Goal: Task Accomplishment & Management: Manage account settings

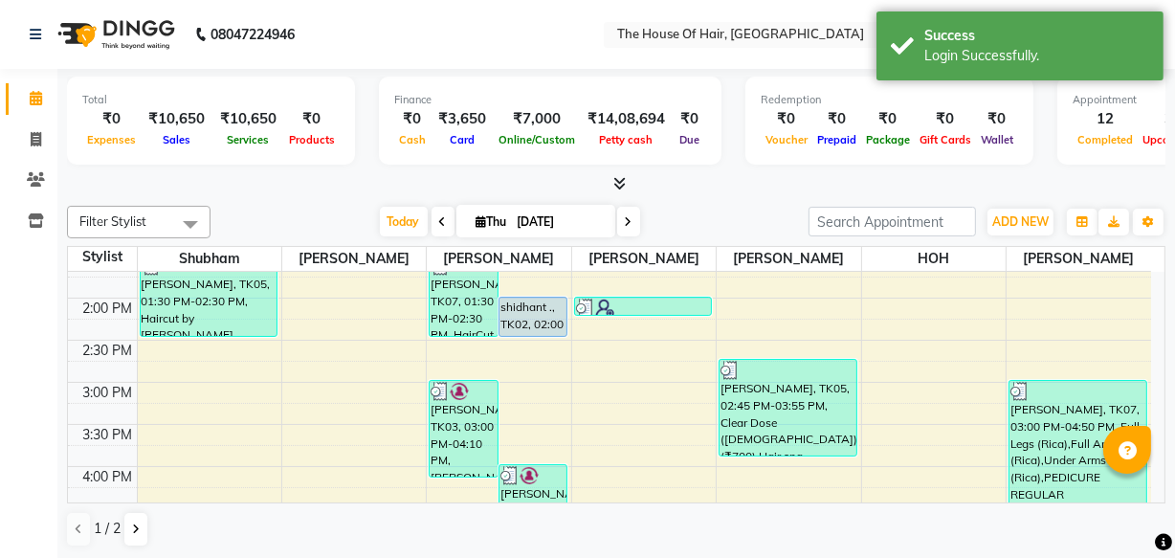
scroll to position [677, 0]
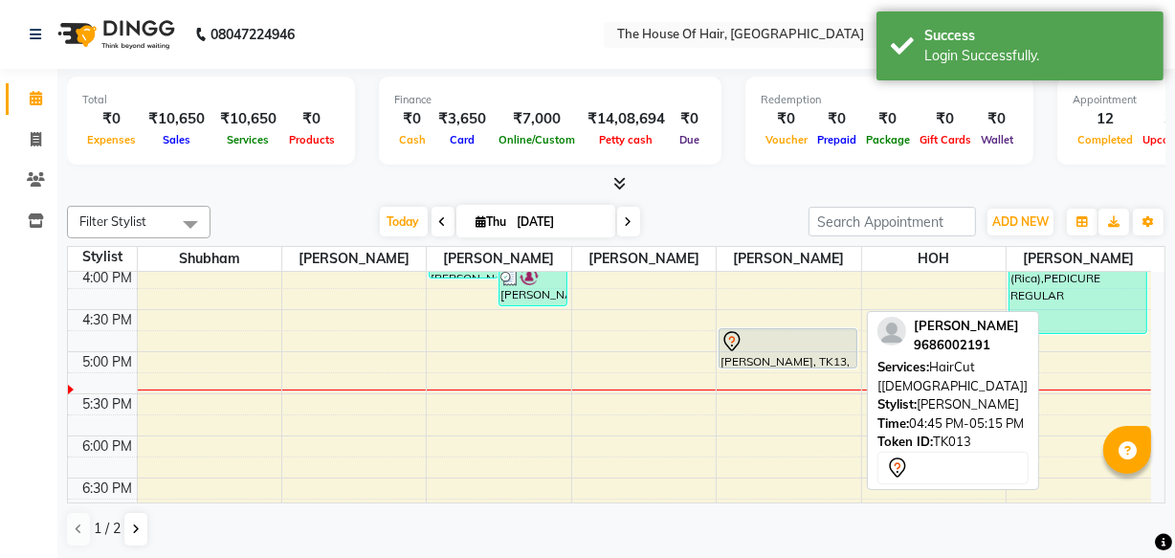
click at [782, 364] on div at bounding box center [788, 368] width 137 height 8
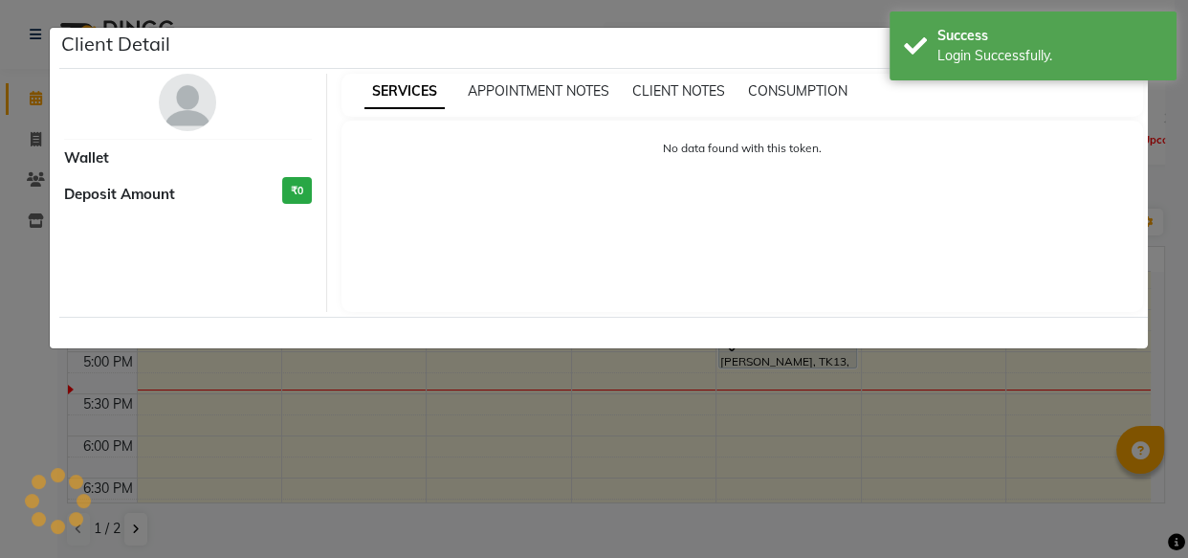
select select "7"
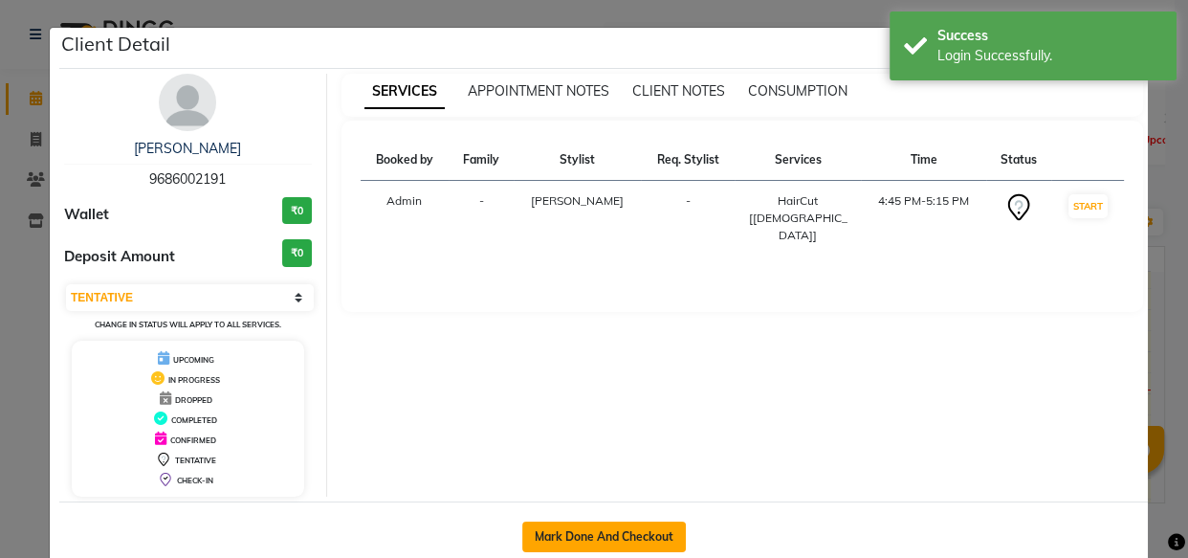
click at [574, 528] on button "Mark Done And Checkout" at bounding box center [604, 537] width 164 height 31
select select "service"
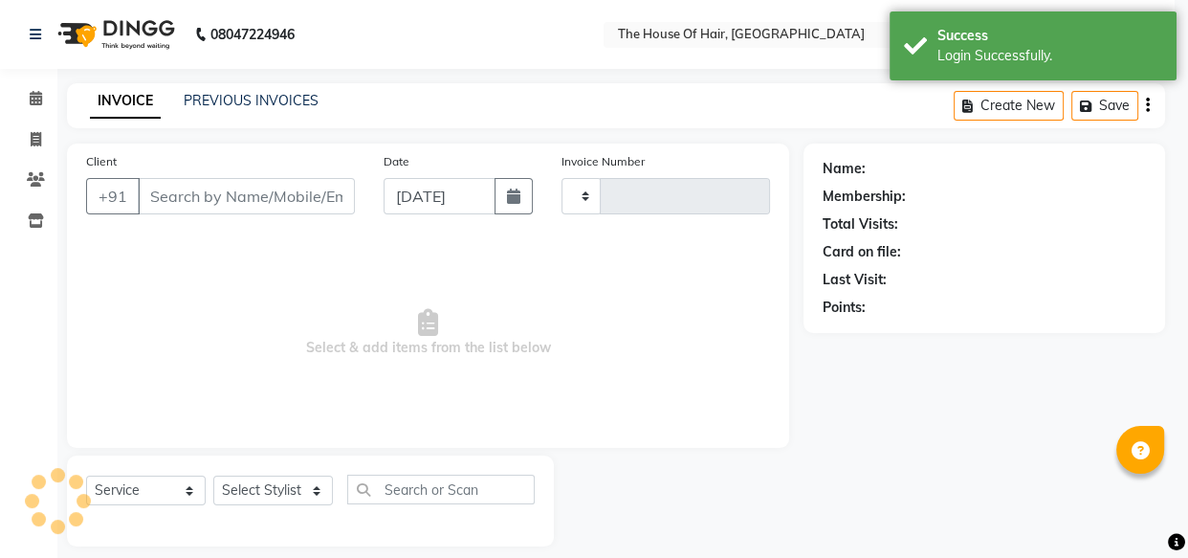
type input "1854"
select select "5992"
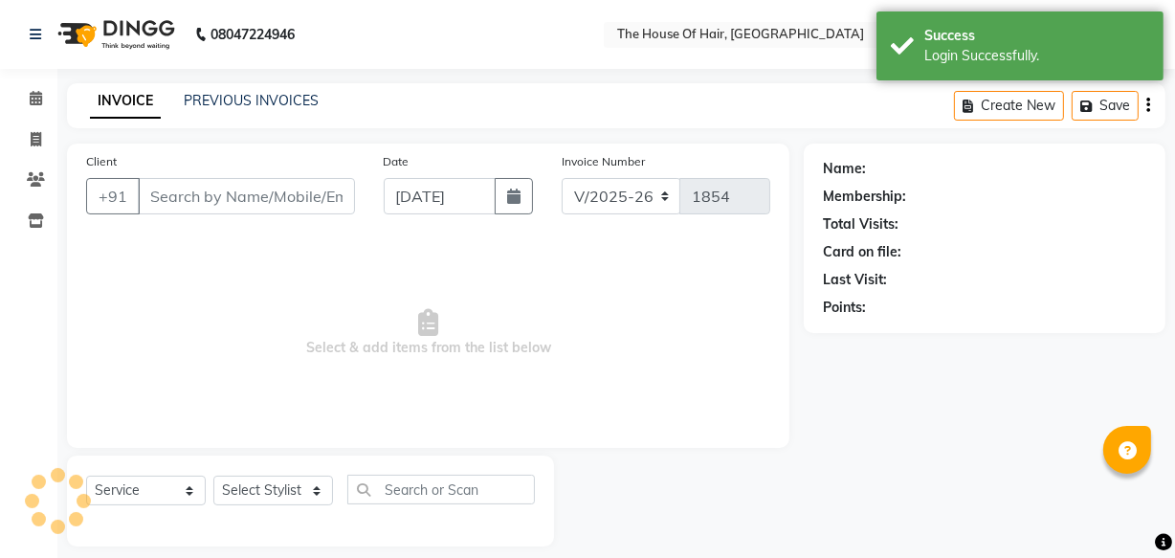
type input "9686002191"
select select "57808"
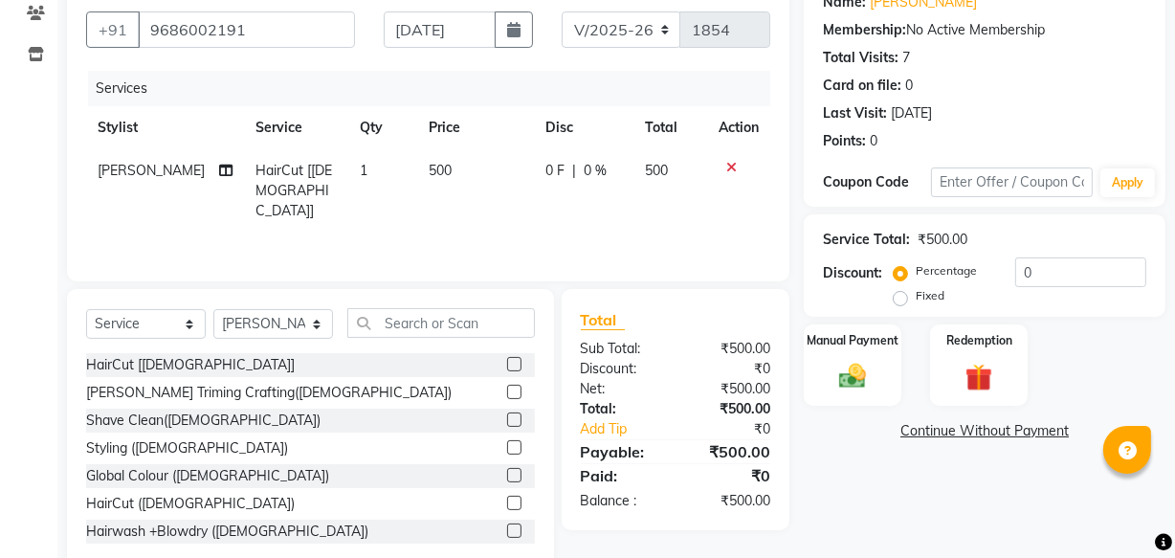
click at [507, 392] on label at bounding box center [514, 392] width 14 height 14
click at [507, 392] on input "checkbox" at bounding box center [513, 393] width 12 height 12
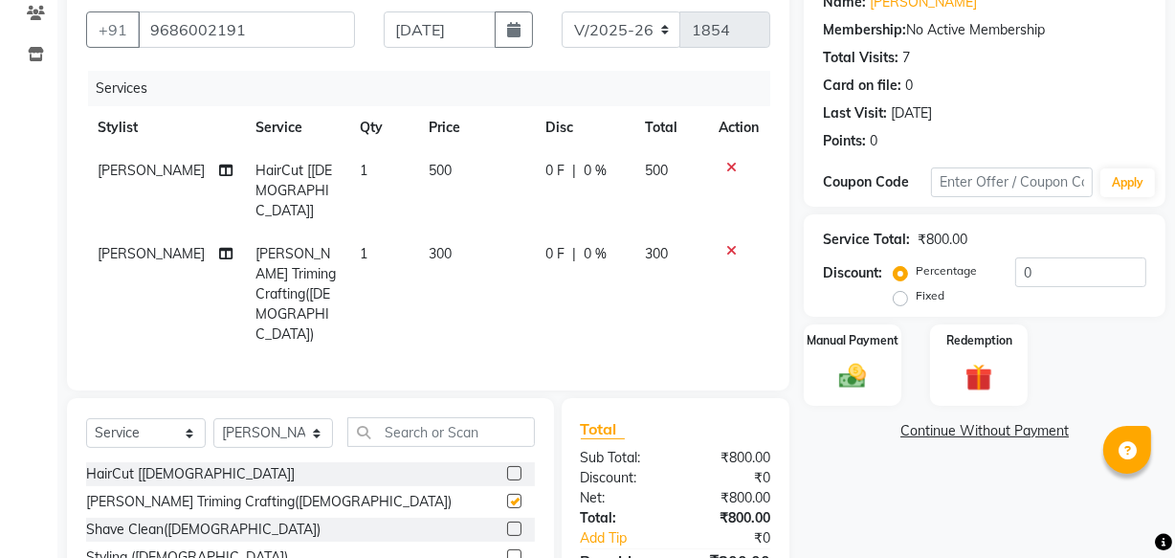
checkbox input "false"
click at [870, 380] on img at bounding box center [853, 376] width 46 height 33
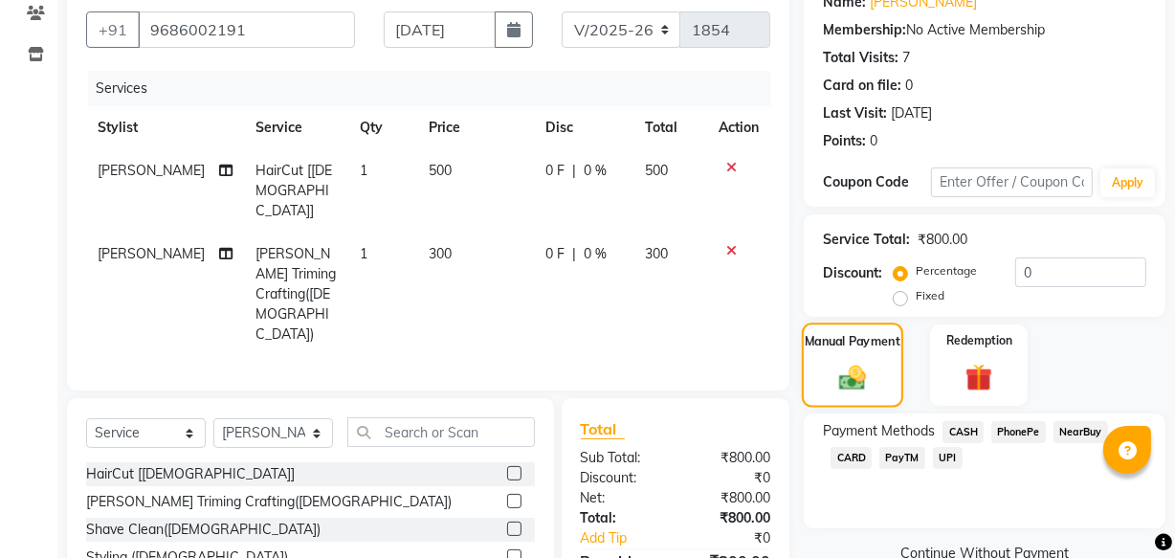
scroll to position [271, 0]
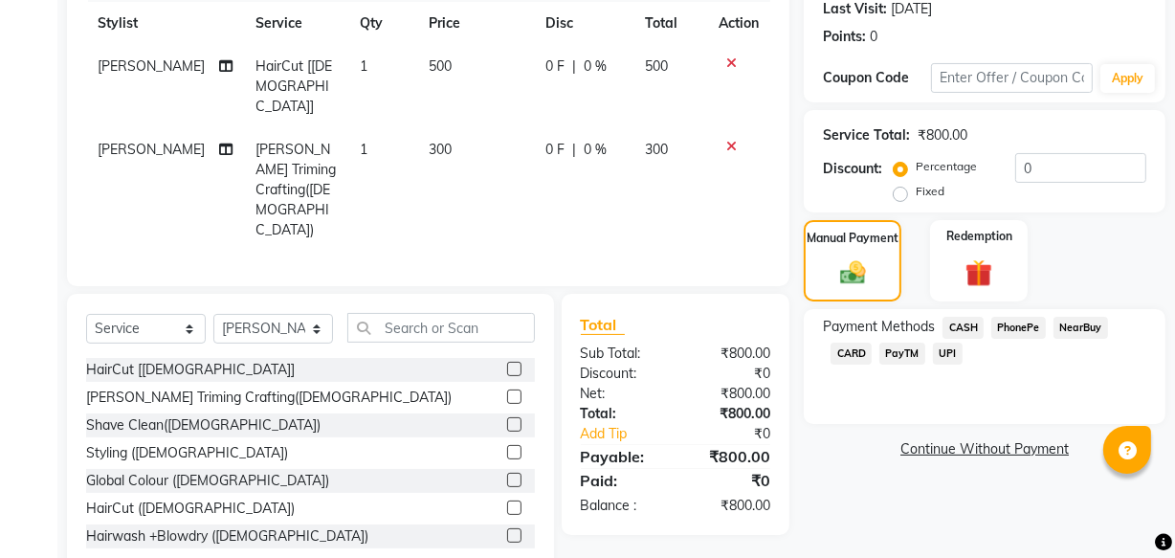
click at [950, 347] on span "UPI" at bounding box center [948, 354] width 30 height 22
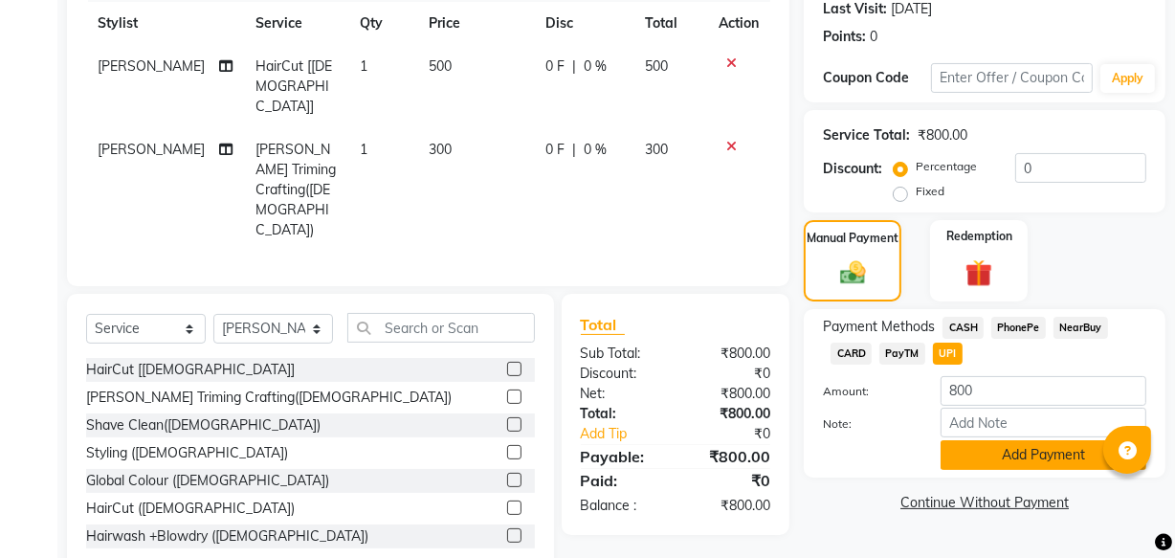
click at [992, 443] on button "Add Payment" at bounding box center [1044, 455] width 206 height 30
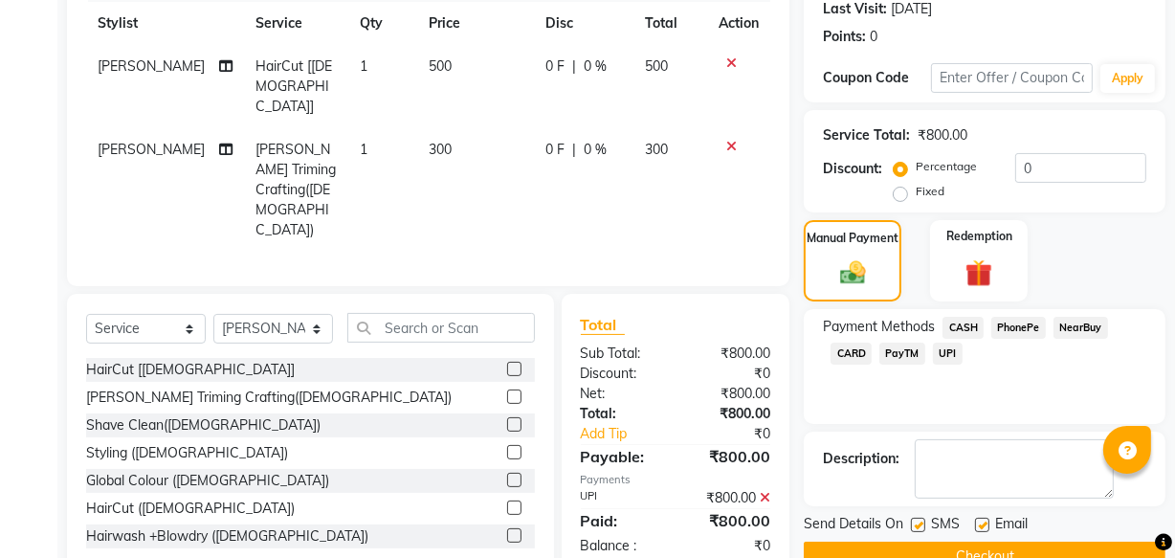
scroll to position [312, 0]
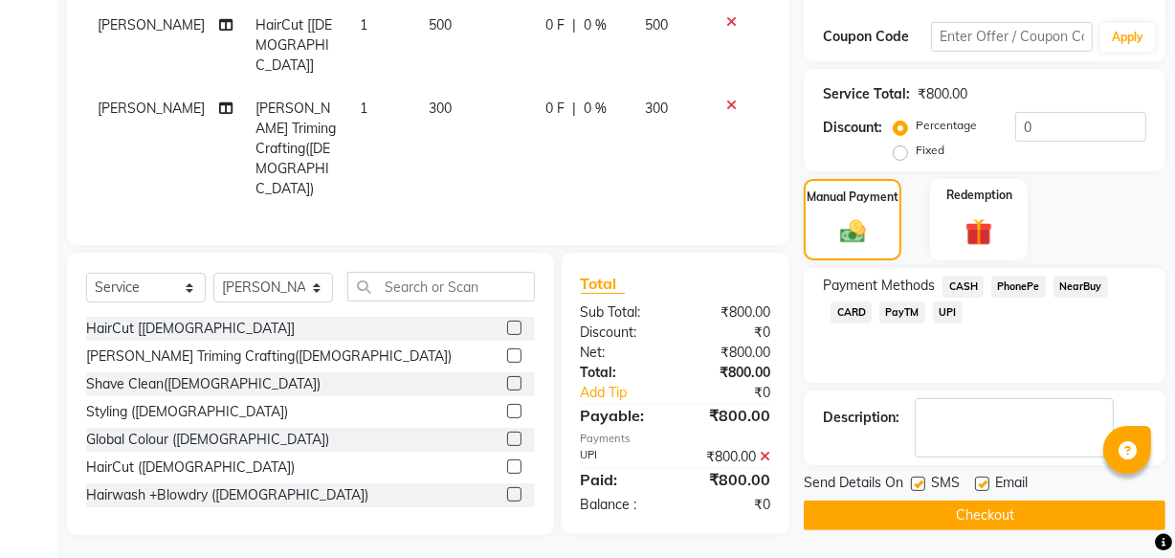
click at [965, 507] on button "Checkout" at bounding box center [985, 515] width 362 height 30
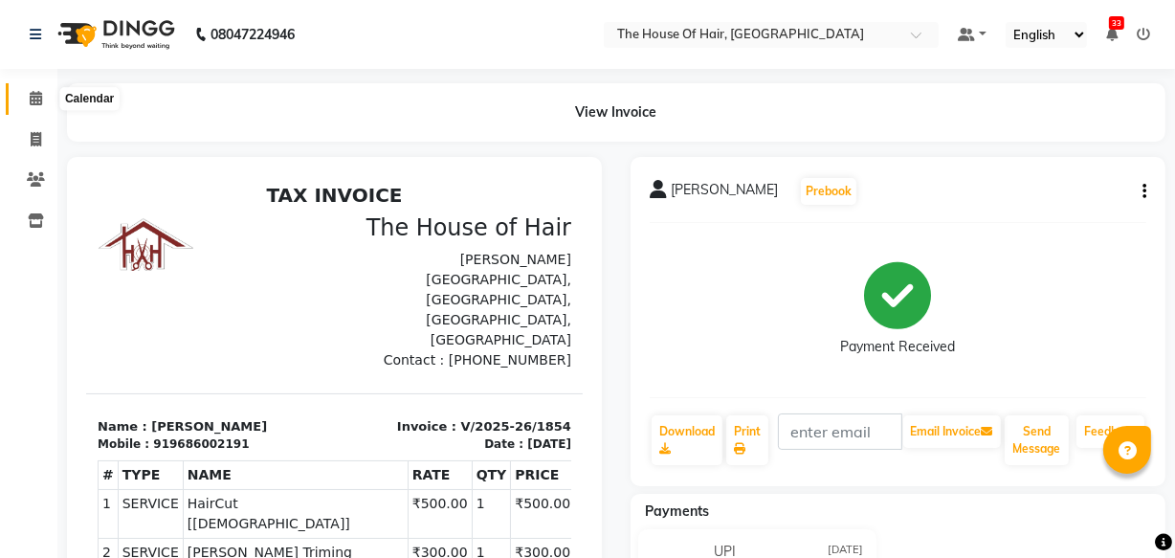
click at [35, 99] on icon at bounding box center [36, 98] width 12 height 14
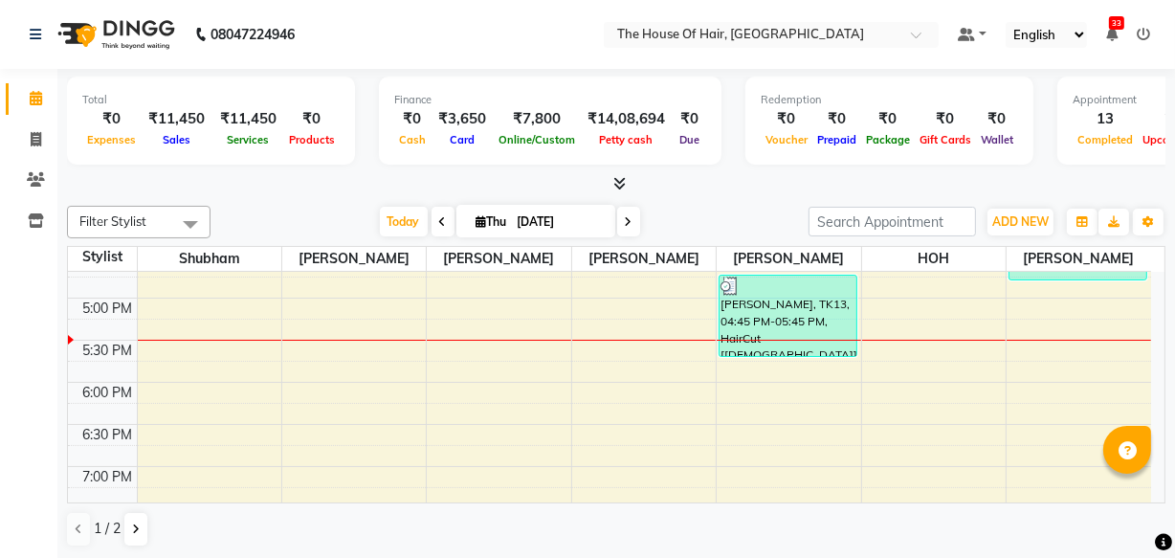
scroll to position [727, 0]
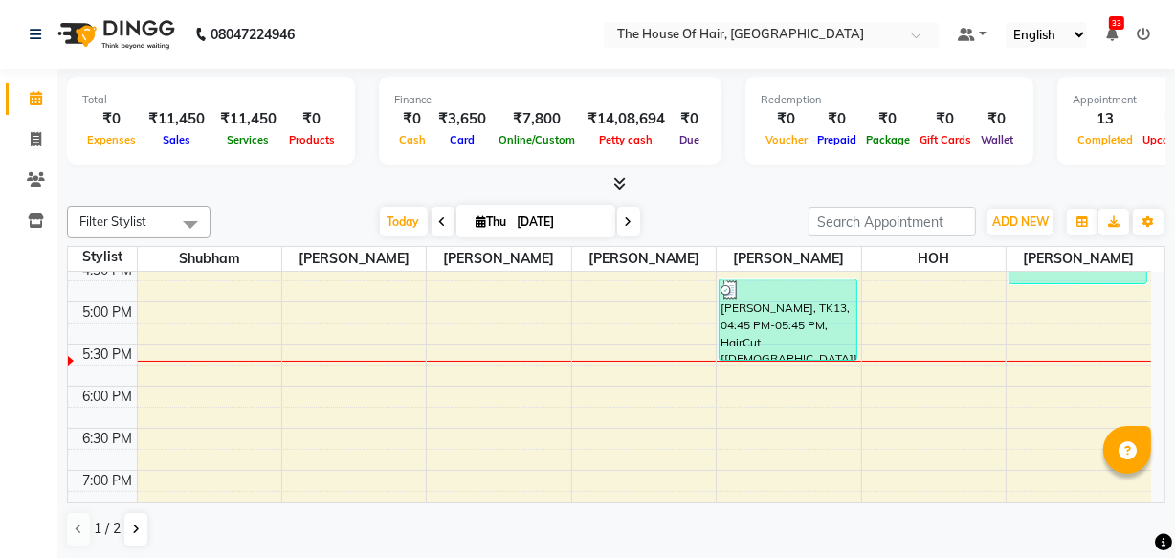
click at [867, 364] on div "8:00 AM 8:30 AM 9:00 AM 9:30 AM 10:00 AM 10:30 AM 11:00 AM 11:30 AM 12:00 PM 12…" at bounding box center [609, 134] width 1083 height 1178
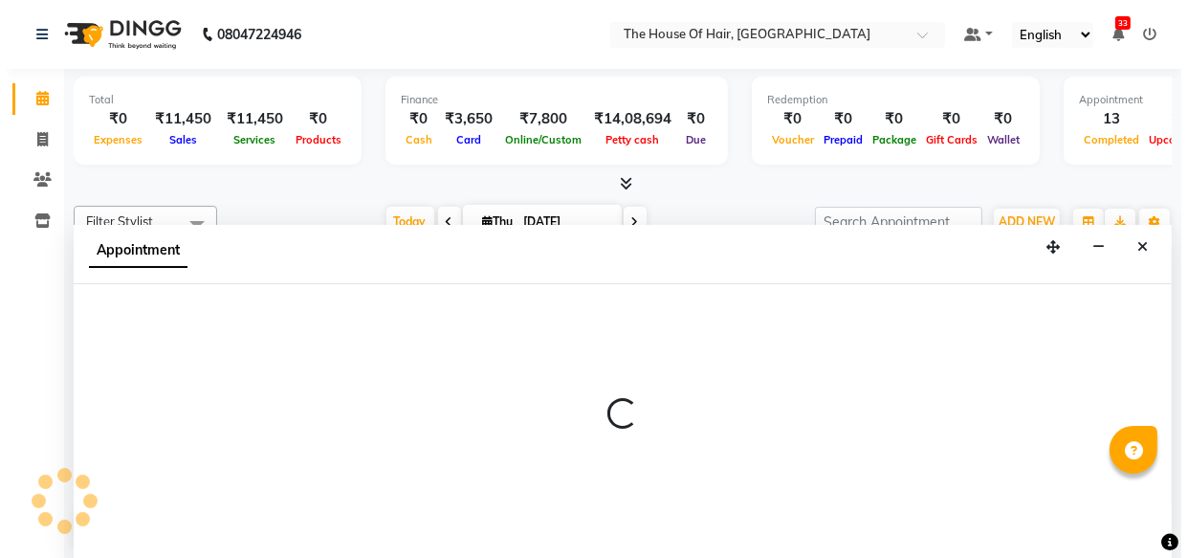
scroll to position [0, 0]
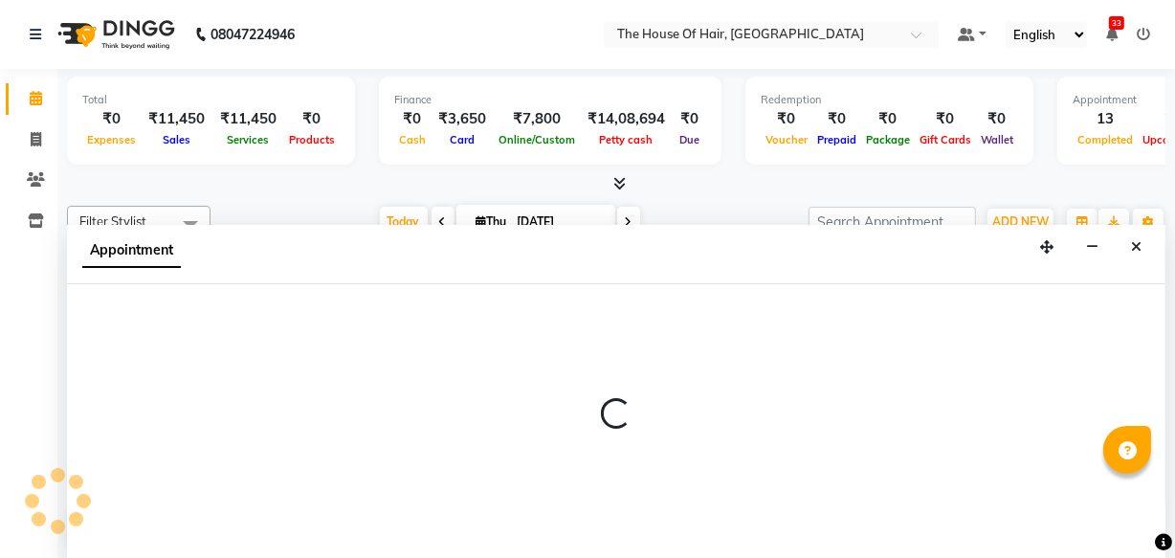
select select "80392"
select select "1065"
select select "tentative"
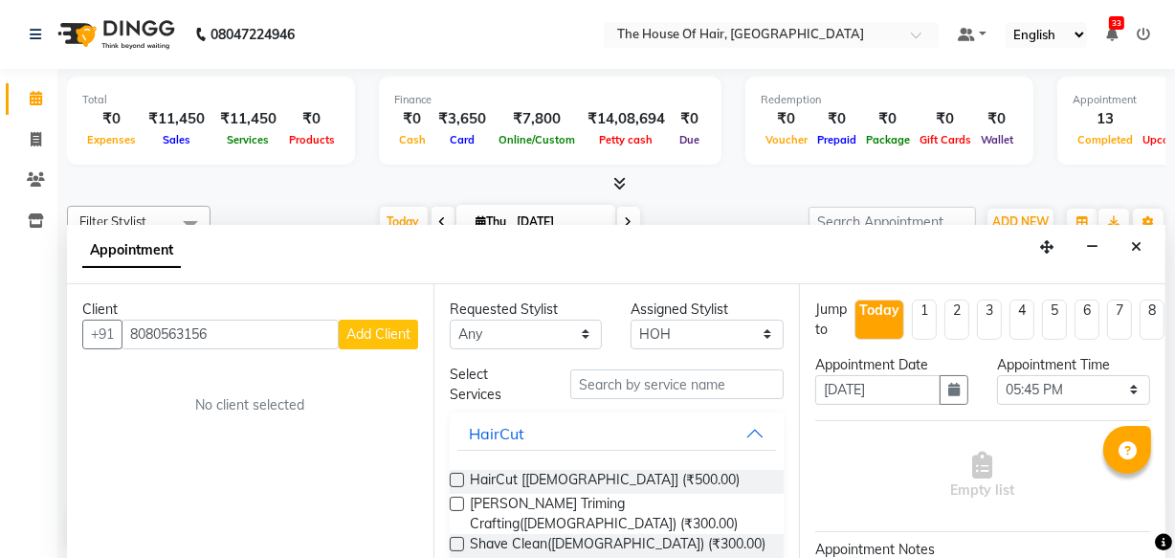
type input "8080563156"
click at [365, 335] on span "Add Client" at bounding box center [378, 333] width 64 height 17
select select "22"
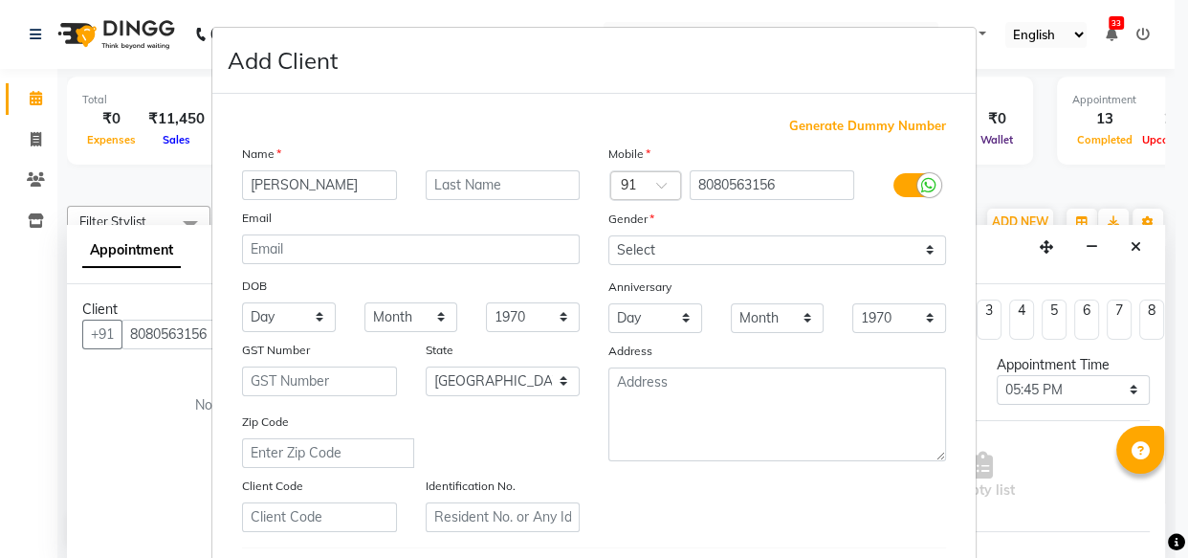
type input "[PERSON_NAME]"
click at [468, 187] on input "text" at bounding box center [503, 185] width 155 height 30
type input "."
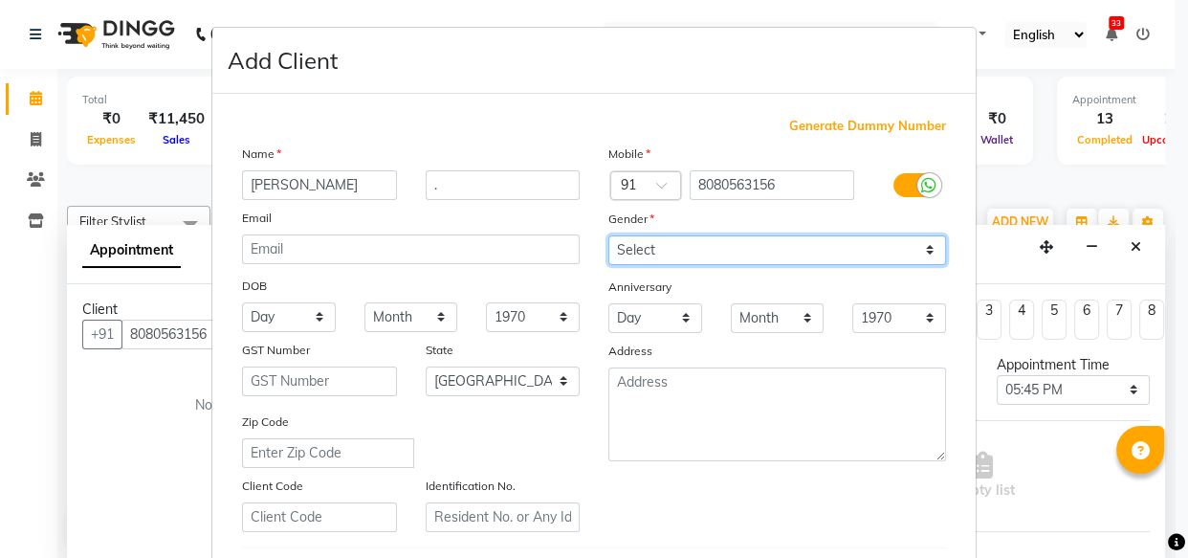
click at [613, 248] on select "Select [DEMOGRAPHIC_DATA] [DEMOGRAPHIC_DATA] Other Prefer Not To Say" at bounding box center [778, 250] width 338 height 30
select select "[DEMOGRAPHIC_DATA]"
click at [609, 235] on select "Select [DEMOGRAPHIC_DATA] [DEMOGRAPHIC_DATA] Other Prefer Not To Say" at bounding box center [778, 250] width 338 height 30
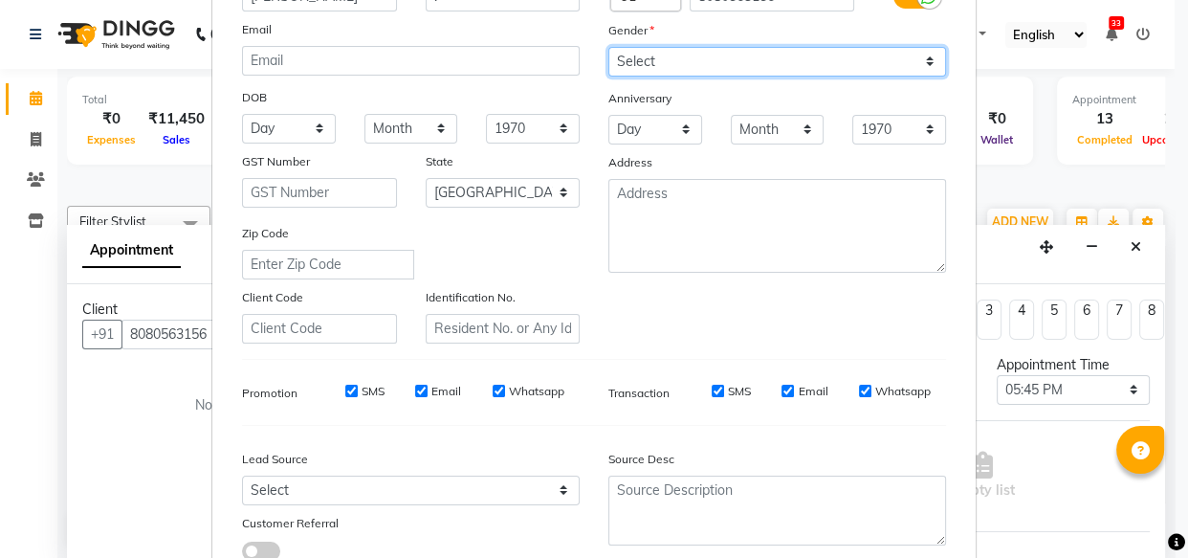
scroll to position [324, 0]
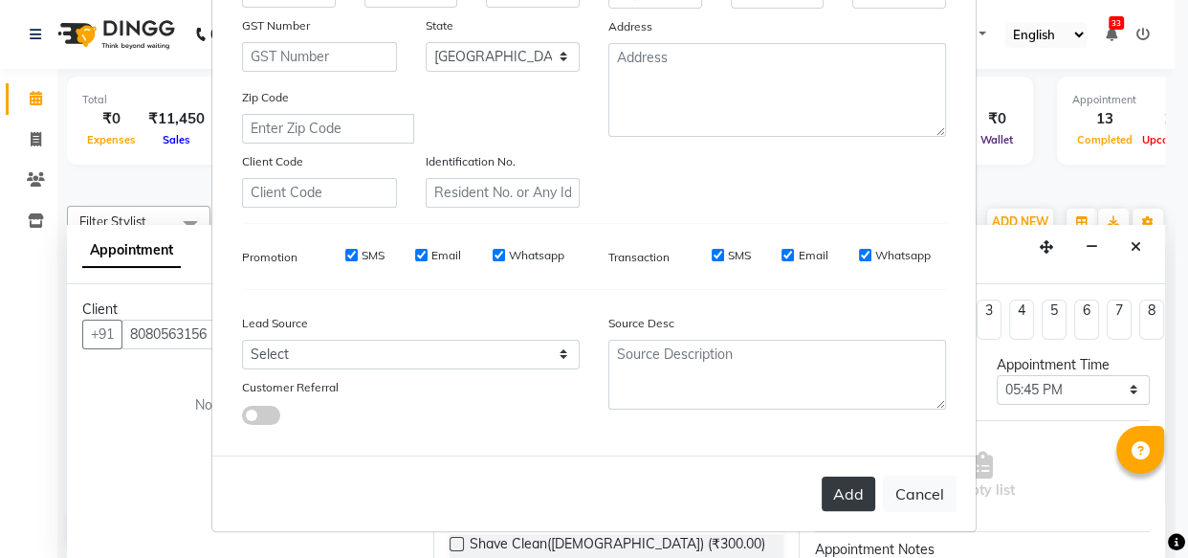
click at [838, 494] on button "Add" at bounding box center [849, 494] width 54 height 34
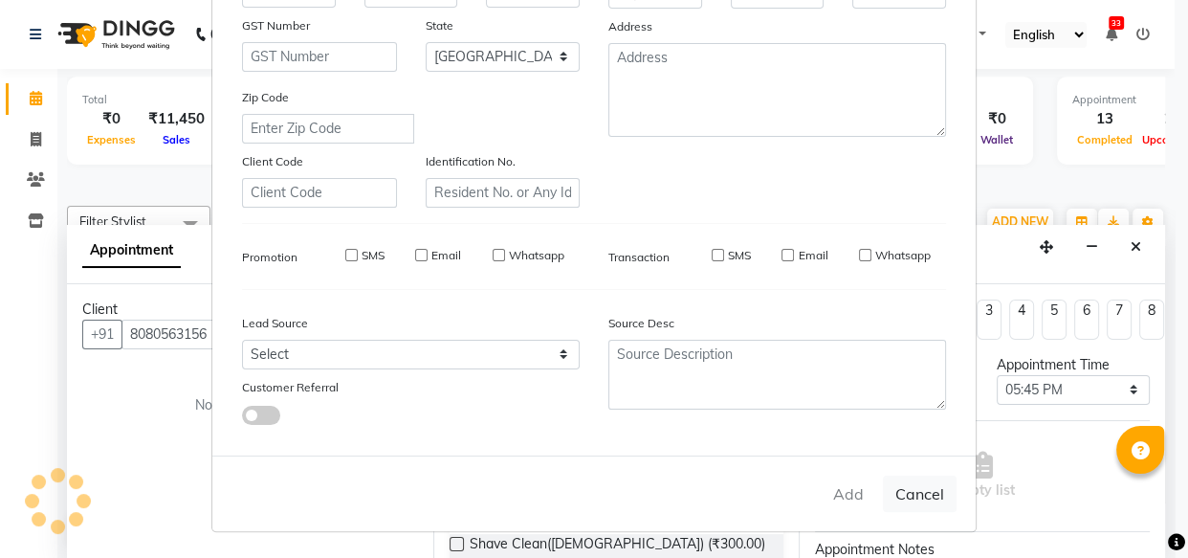
select select
select select "null"
select select
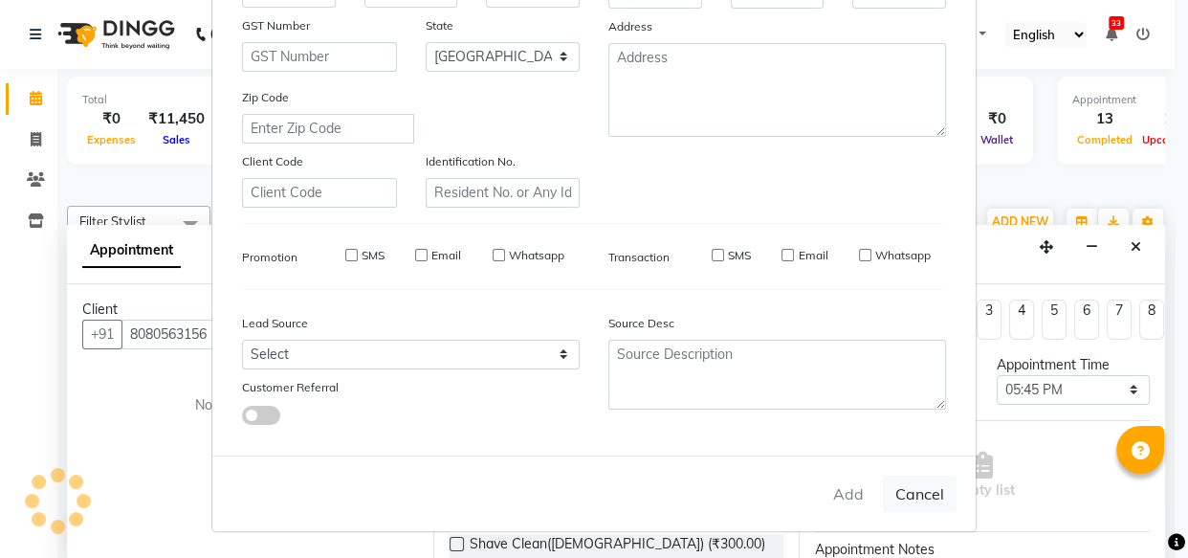
select select
checkbox input "false"
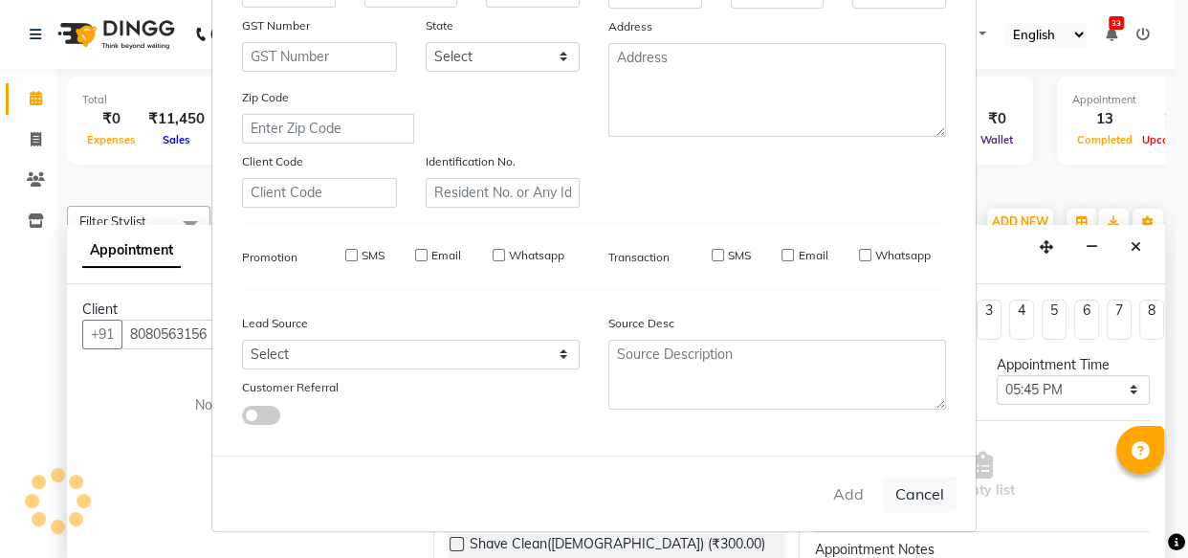
checkbox input "false"
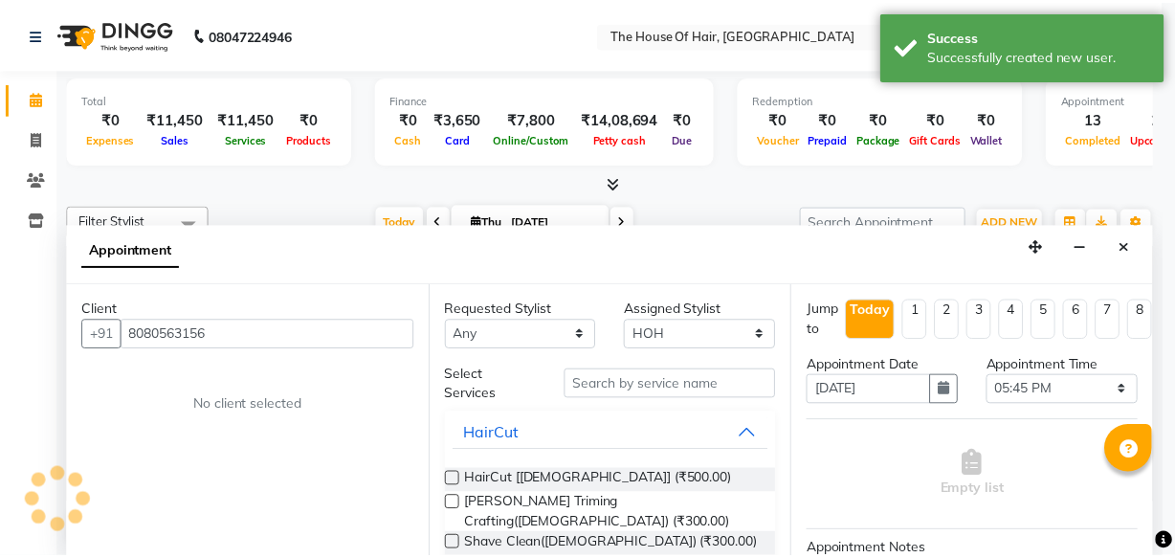
scroll to position [0, 0]
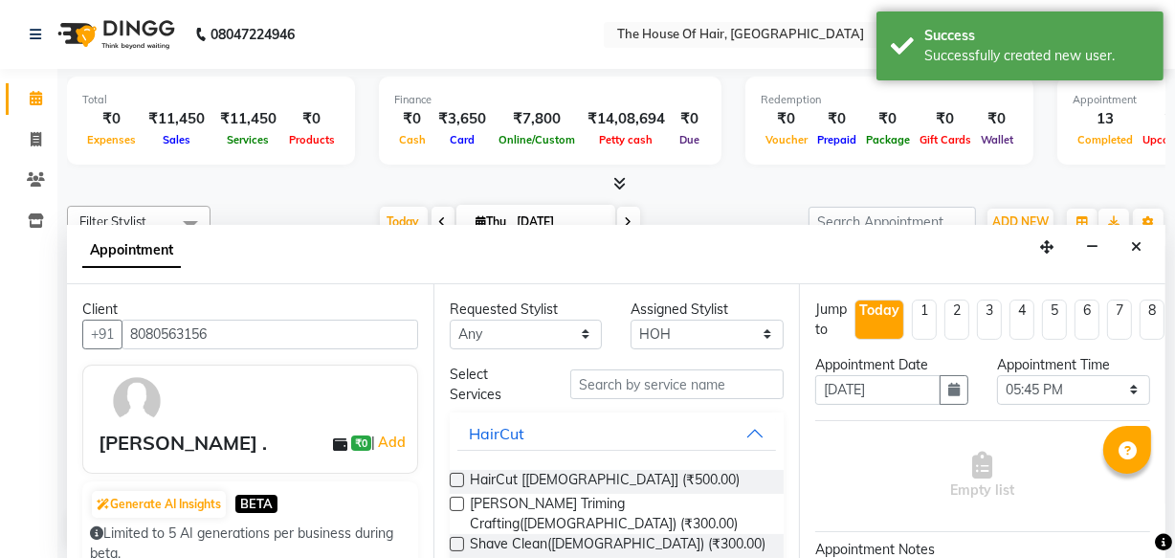
click at [451, 477] on label at bounding box center [457, 480] width 14 height 14
click at [451, 477] on input "checkbox" at bounding box center [456, 482] width 12 height 12
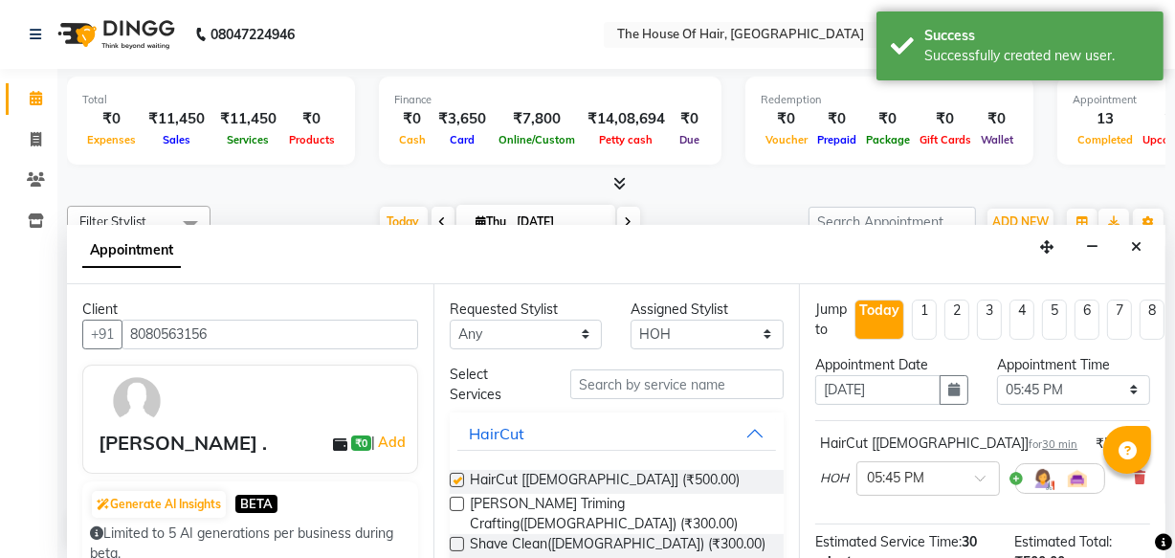
checkbox input "false"
click at [453, 502] on label at bounding box center [457, 504] width 14 height 14
click at [453, 502] on input "checkbox" at bounding box center [456, 506] width 12 height 12
checkbox input "false"
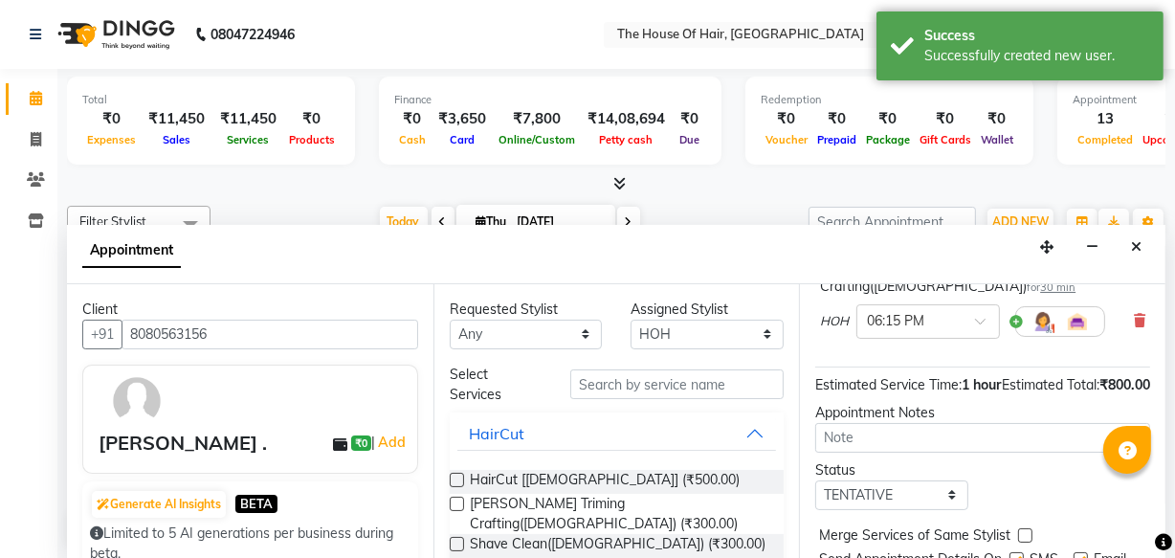
scroll to position [364, 0]
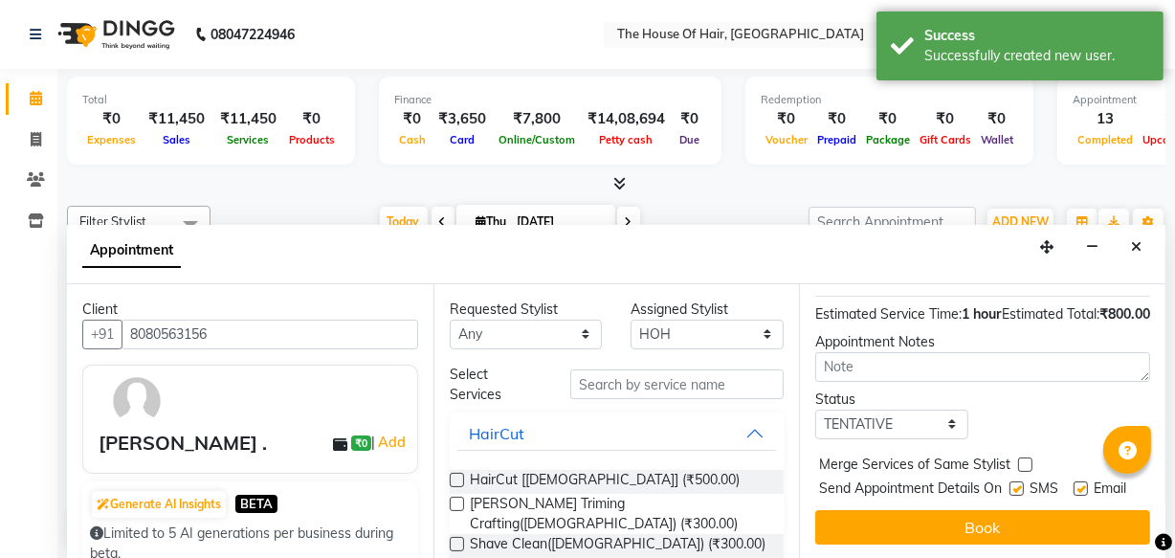
click at [1024, 457] on label at bounding box center [1025, 464] width 14 height 14
click at [1024, 460] on input "checkbox" at bounding box center [1024, 466] width 12 height 12
checkbox input "true"
click at [938, 410] on select "Select TENTATIVE CONFIRM CHECK-IN UPCOMING" at bounding box center [891, 425] width 153 height 30
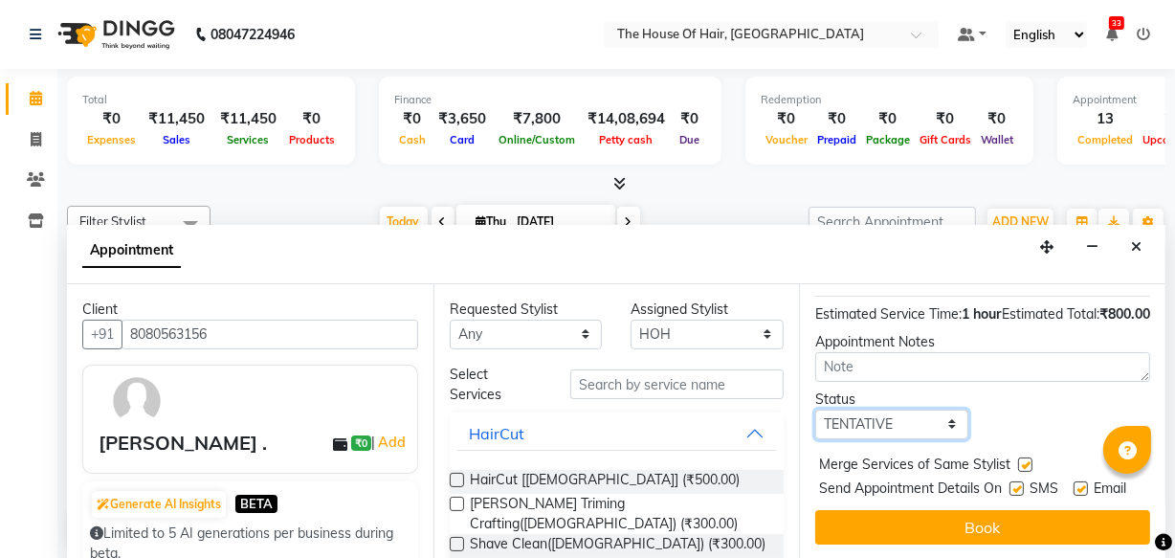
select select "upcoming"
click at [815, 410] on select "Select TENTATIVE CONFIRM CHECK-IN UPCOMING" at bounding box center [891, 425] width 153 height 30
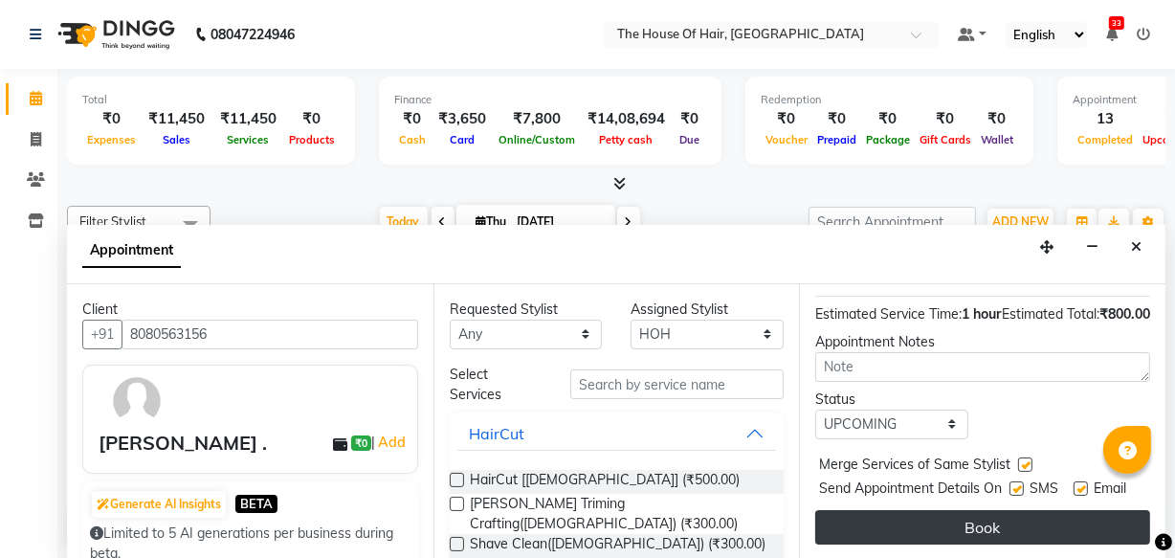
click at [967, 510] on button "Book" at bounding box center [982, 527] width 335 height 34
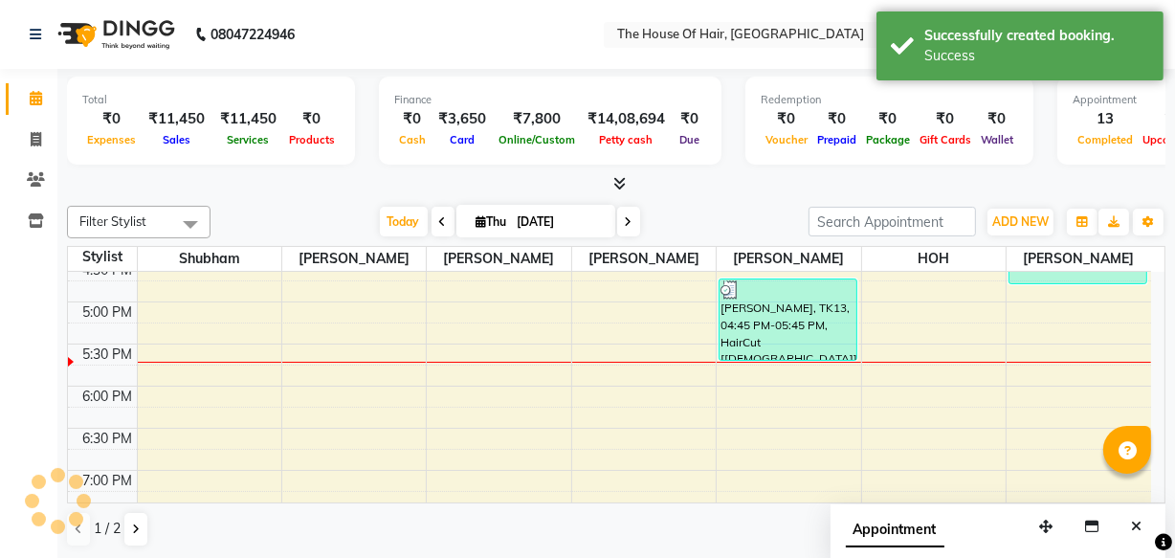
scroll to position [0, 0]
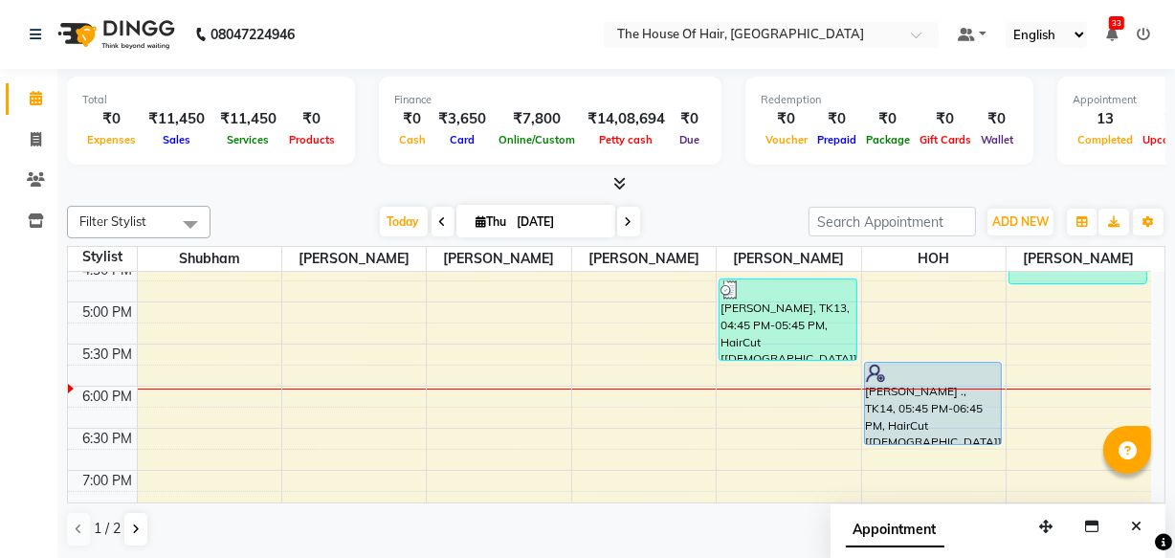
click at [547, 228] on input "[DATE]" at bounding box center [560, 222] width 96 height 29
select select "9"
select select "2025"
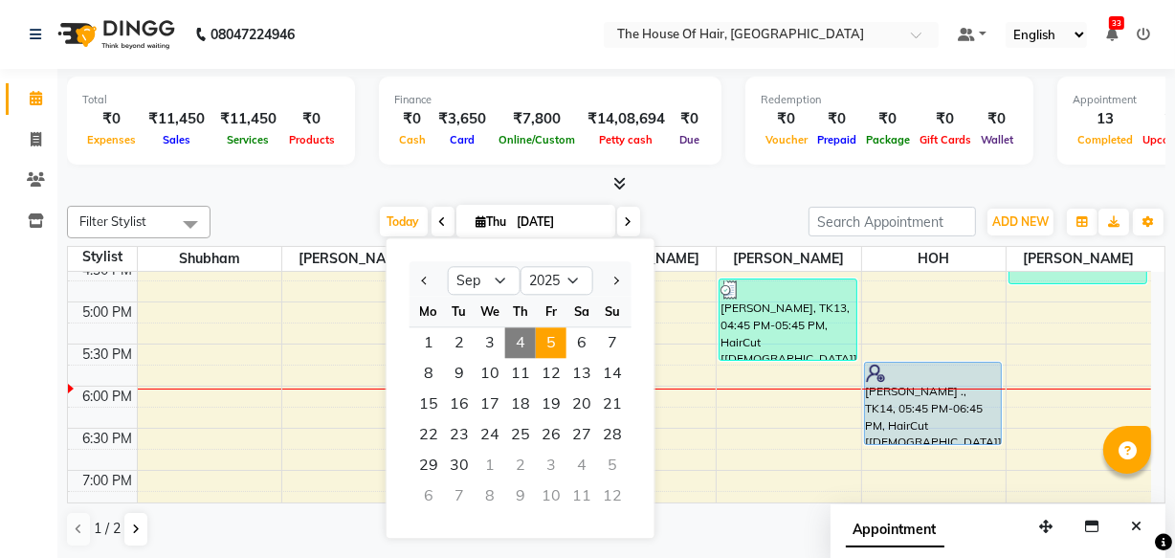
click at [562, 344] on span "5" at bounding box center [551, 342] width 31 height 31
type input "[DATE]"
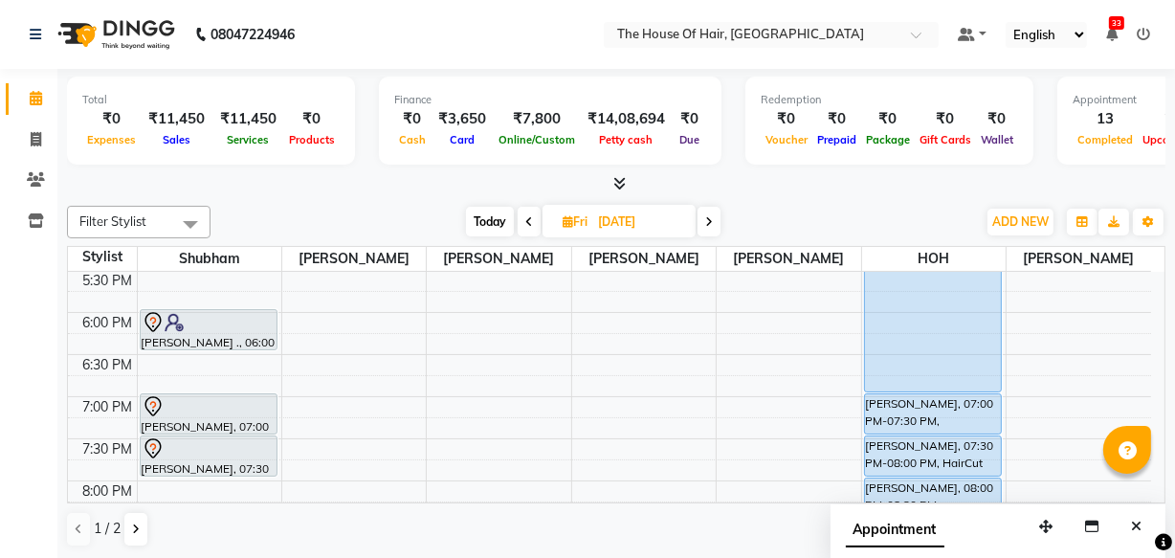
scroll to position [800, 0]
click at [591, 215] on span "Fri" at bounding box center [575, 221] width 34 height 14
select select "9"
select select "2025"
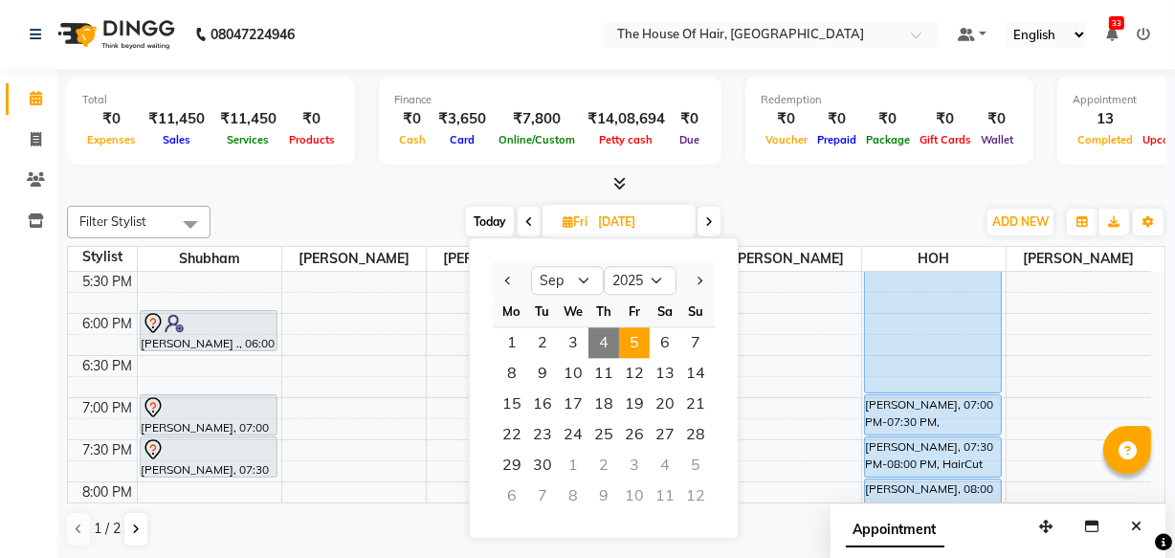
click at [611, 331] on span "4" at bounding box center [604, 342] width 31 height 31
type input "[DATE]"
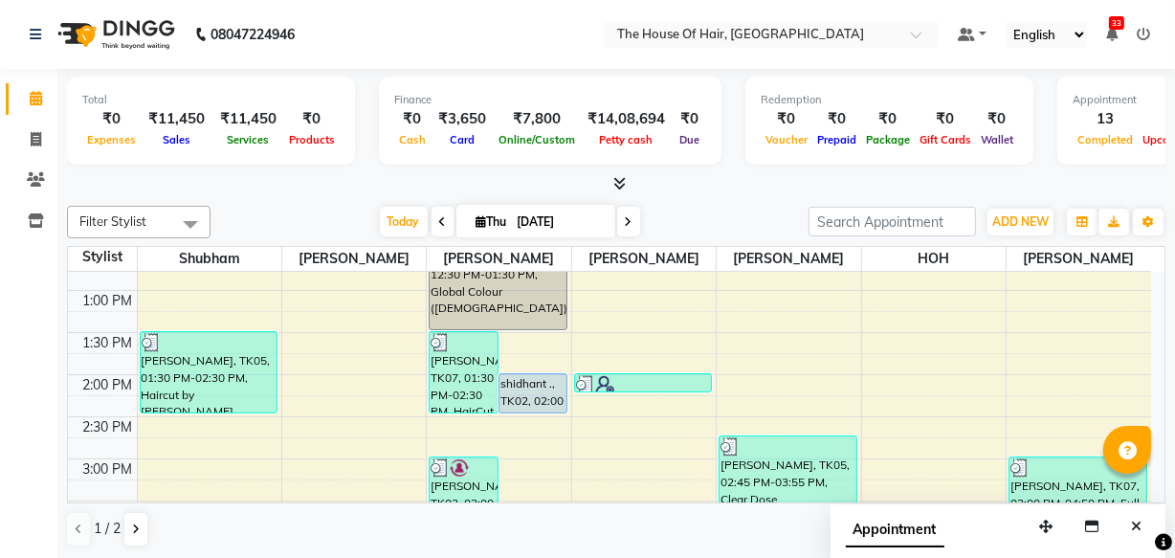
scroll to position [306, 0]
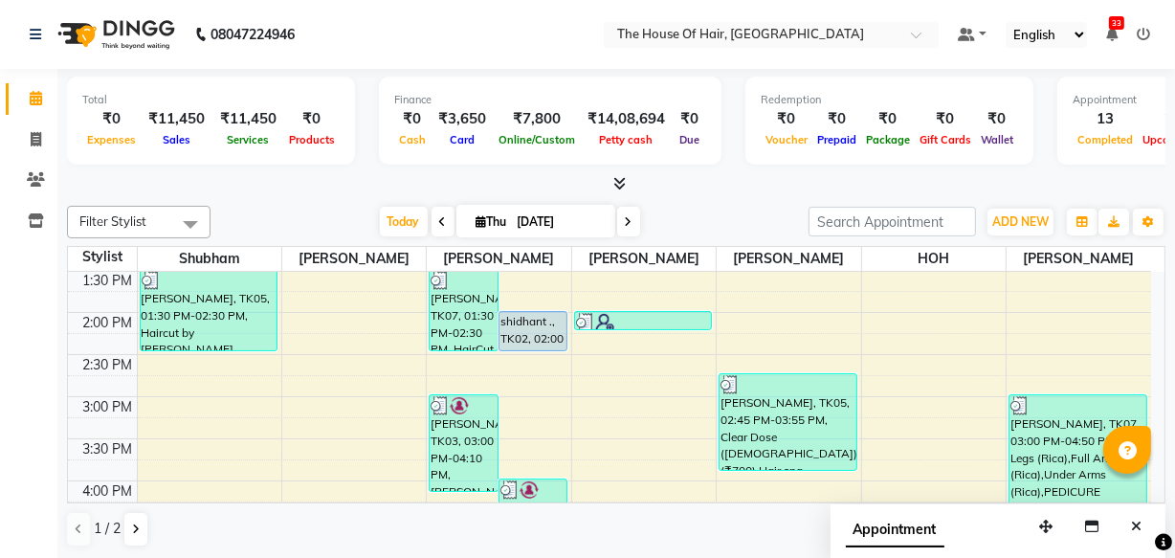
click at [571, 347] on div "8:00 AM 8:30 AM 9:00 AM 9:30 AM 10:00 AM 10:30 AM 11:00 AM 11:30 AM 12:00 PM 12…" at bounding box center [609, 397] width 1083 height 1178
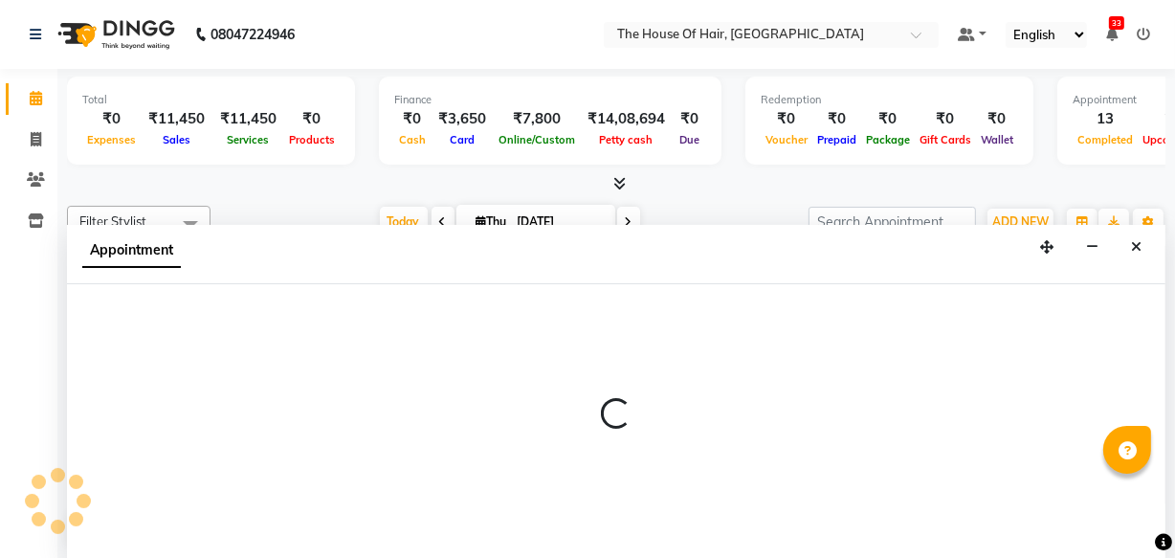
scroll to position [0, 0]
select select "64183"
select select "855"
select select "tentative"
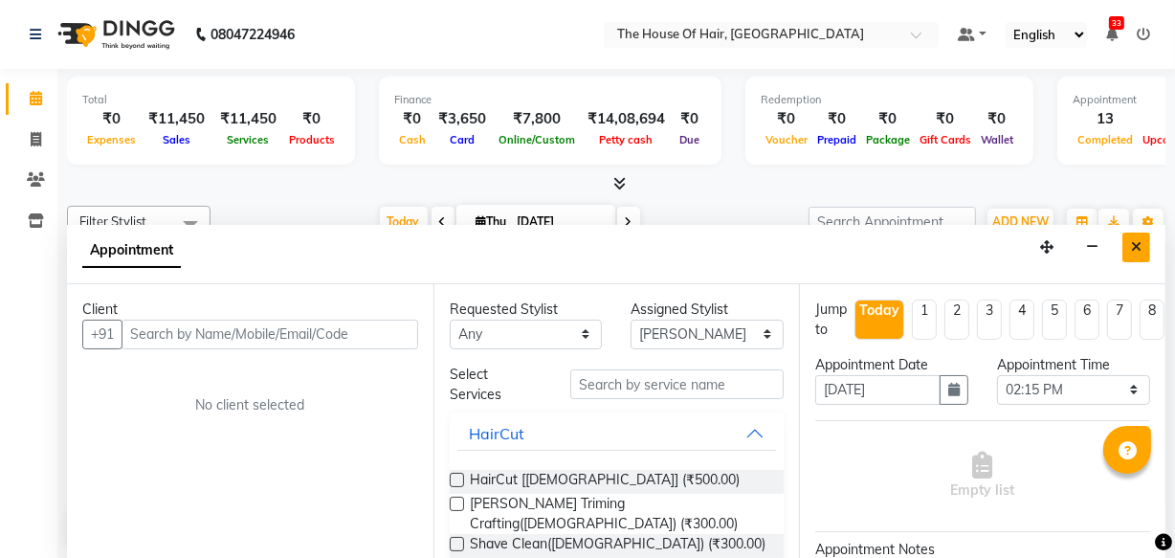
click at [1137, 240] on icon "Close" at bounding box center [1136, 246] width 11 height 13
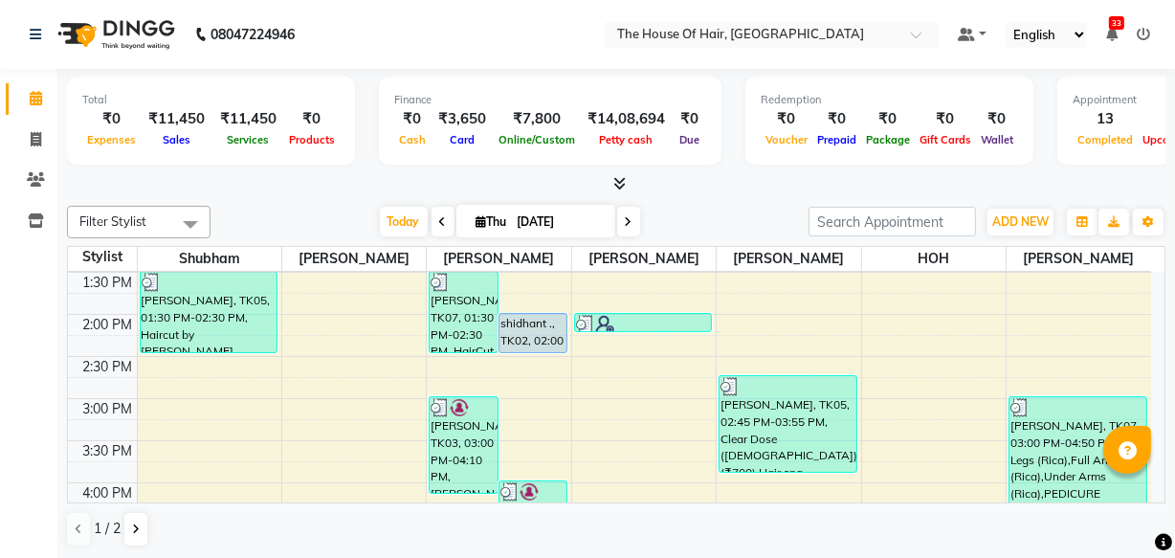
click at [522, 223] on input "[DATE]" at bounding box center [560, 222] width 96 height 29
select select "9"
select select "2025"
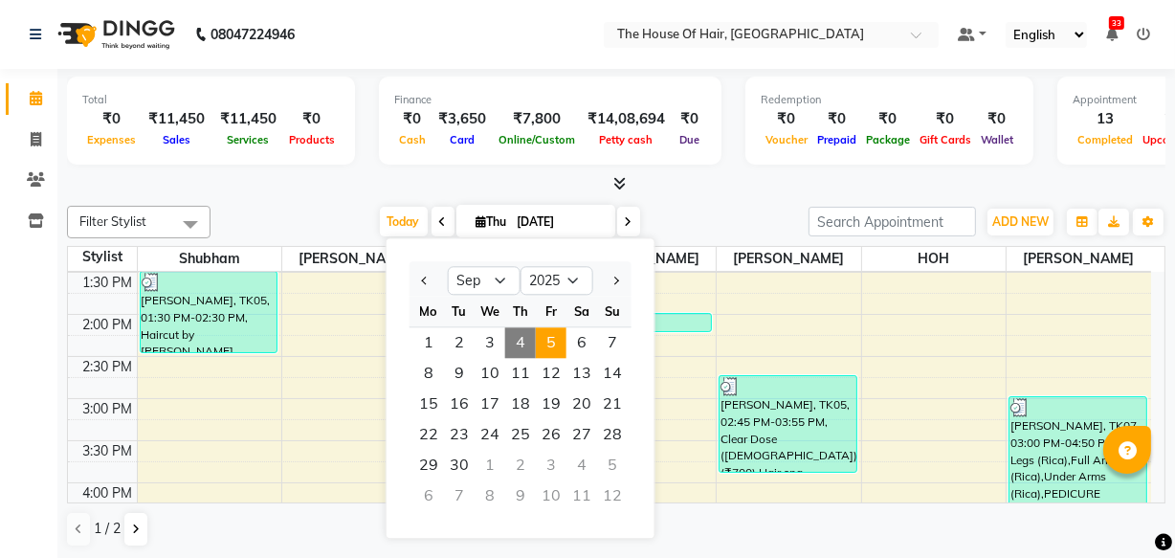
click at [553, 349] on span "5" at bounding box center [551, 342] width 31 height 31
type input "[DATE]"
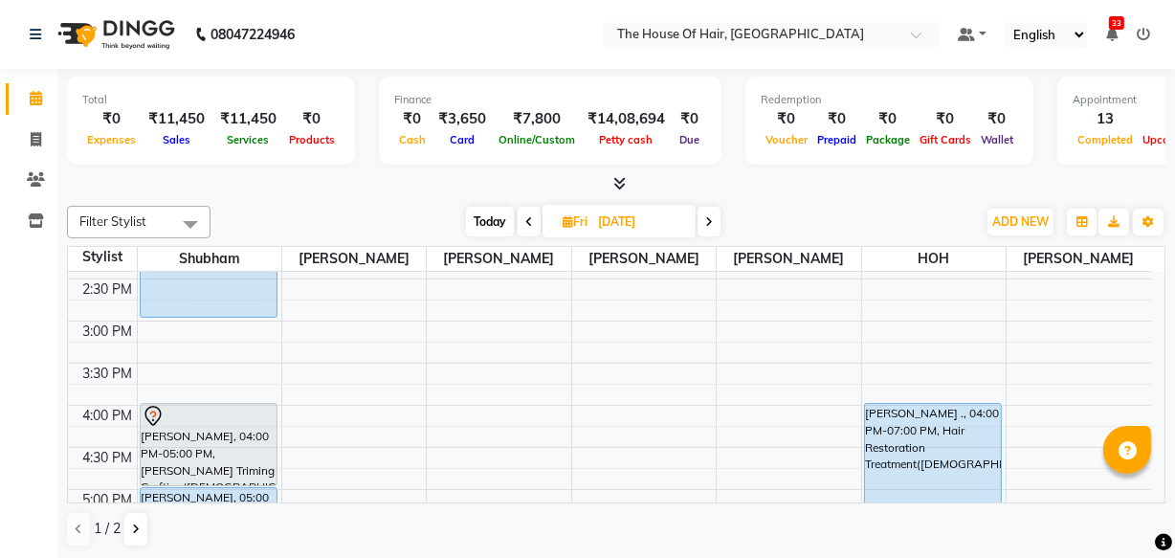
scroll to position [520, 0]
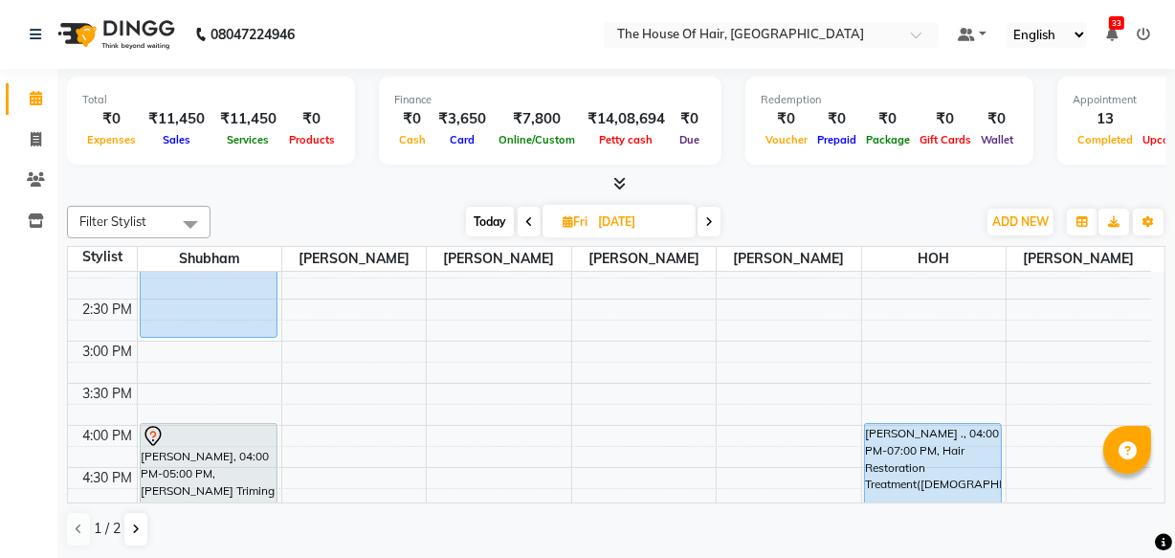
click at [607, 223] on input "[DATE]" at bounding box center [640, 222] width 96 height 29
select select "9"
select select "2025"
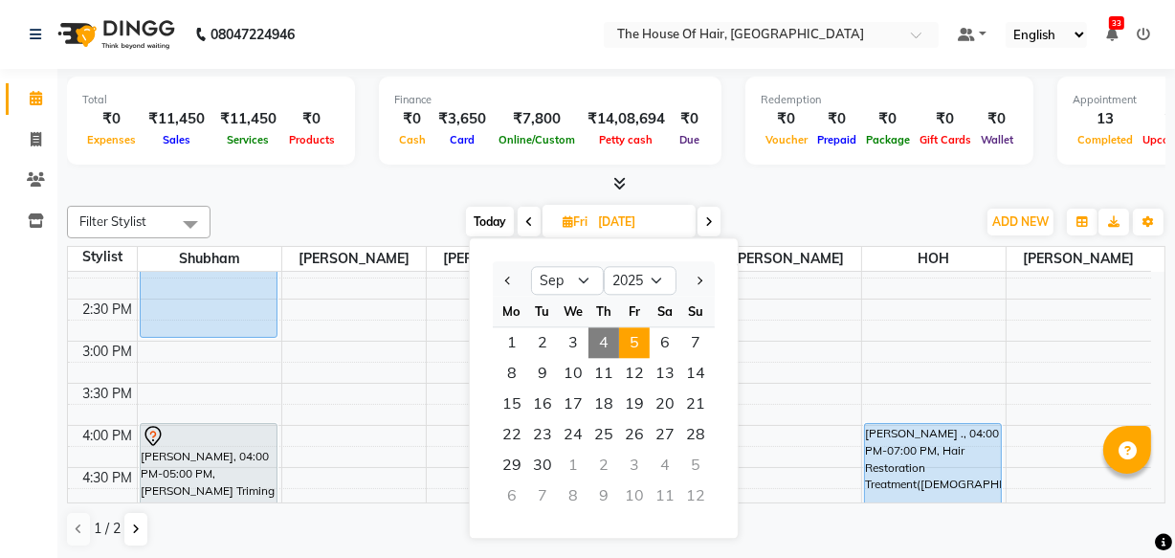
click at [602, 345] on span "4" at bounding box center [604, 342] width 31 height 31
type input "[DATE]"
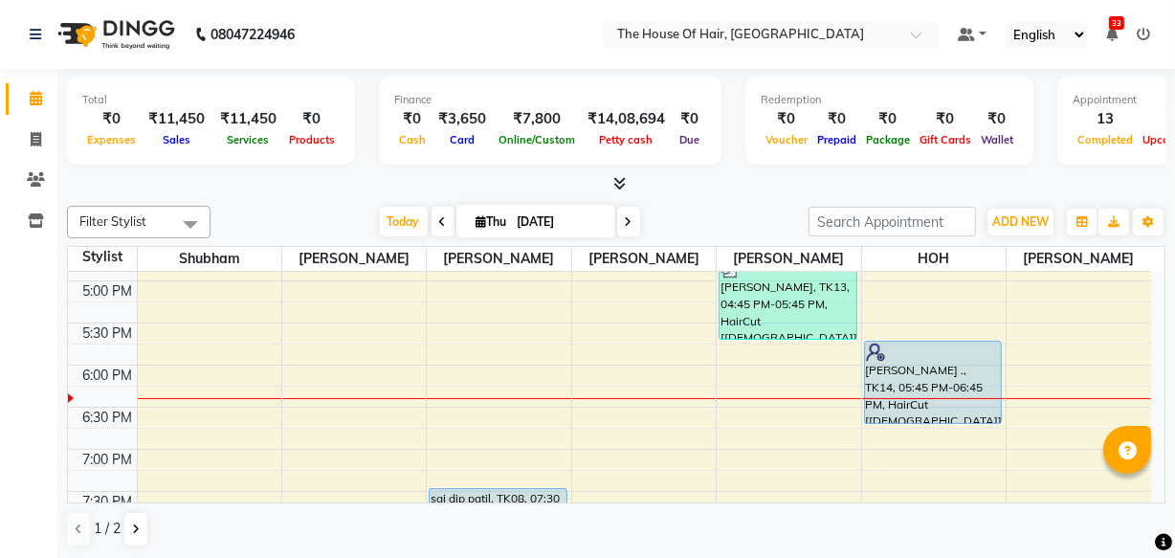
scroll to position [747, 0]
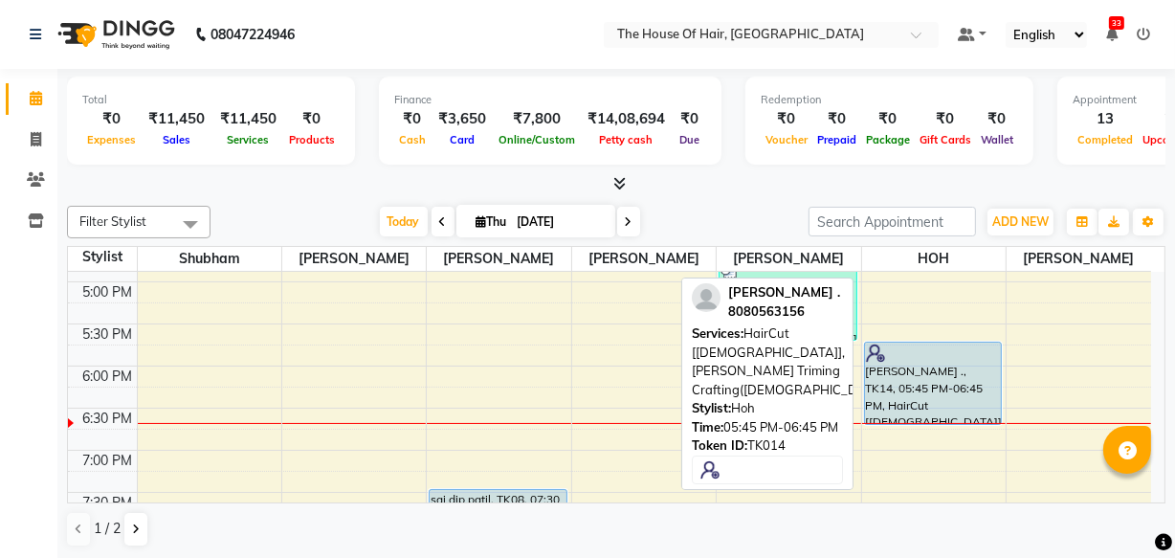
click at [898, 389] on div "[PERSON_NAME] ., TK14, 05:45 PM-06:45 PM, HairCut [[DEMOGRAPHIC_DATA]],[PERSON_…" at bounding box center [933, 383] width 137 height 81
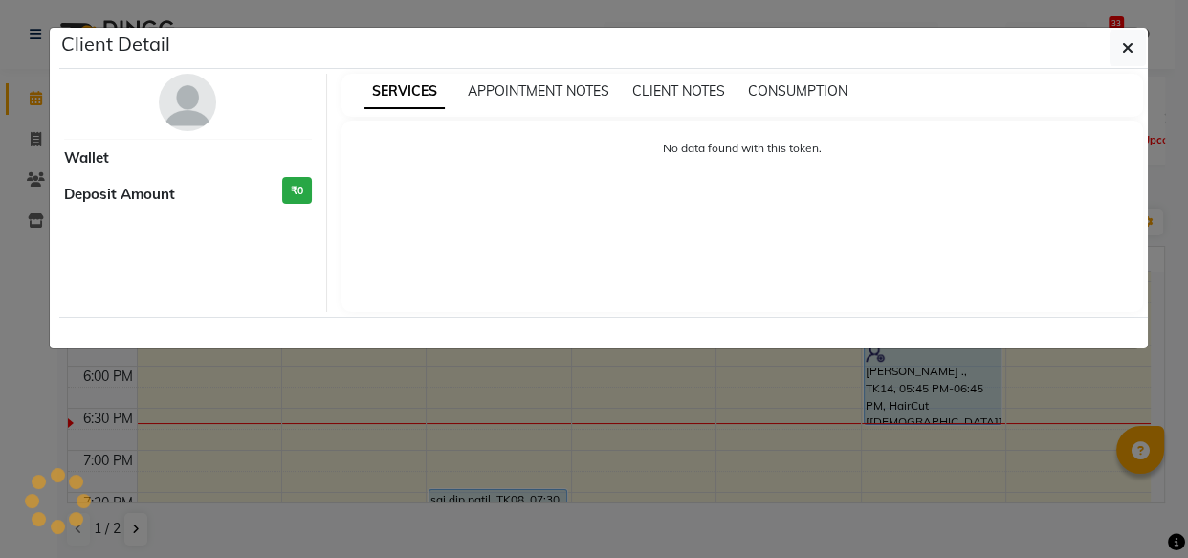
select select "5"
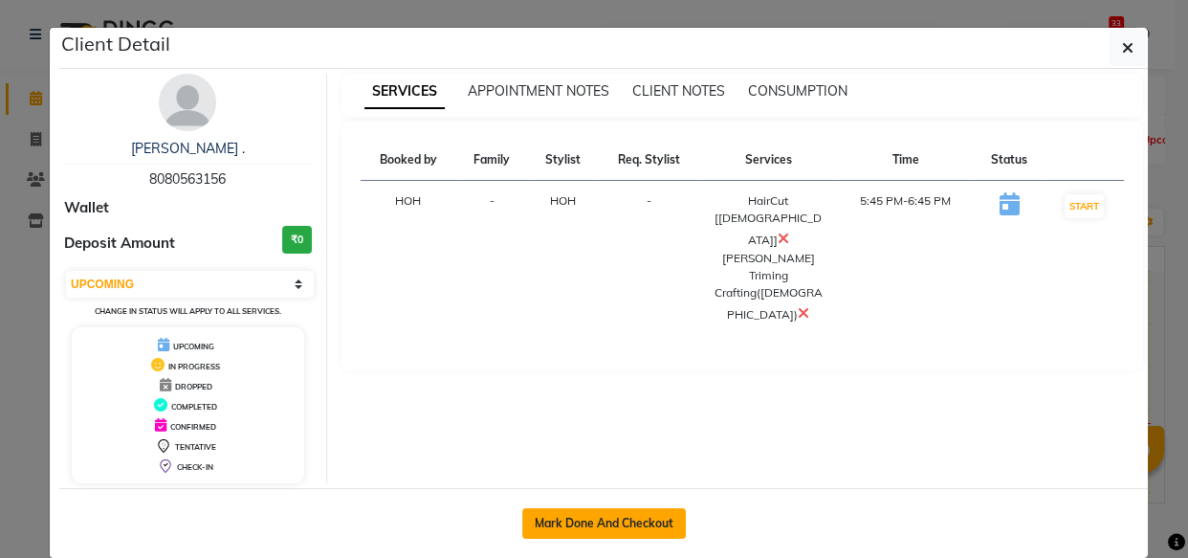
click at [636, 518] on button "Mark Done And Checkout" at bounding box center [604, 523] width 164 height 31
select select "5992"
select select "service"
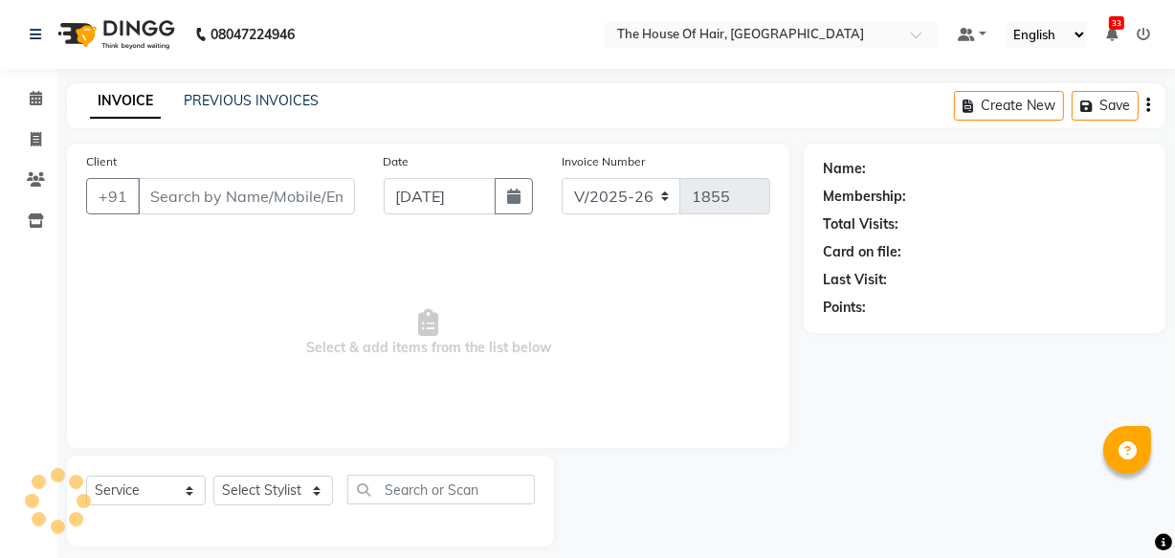
type input "8080563156"
select select "80392"
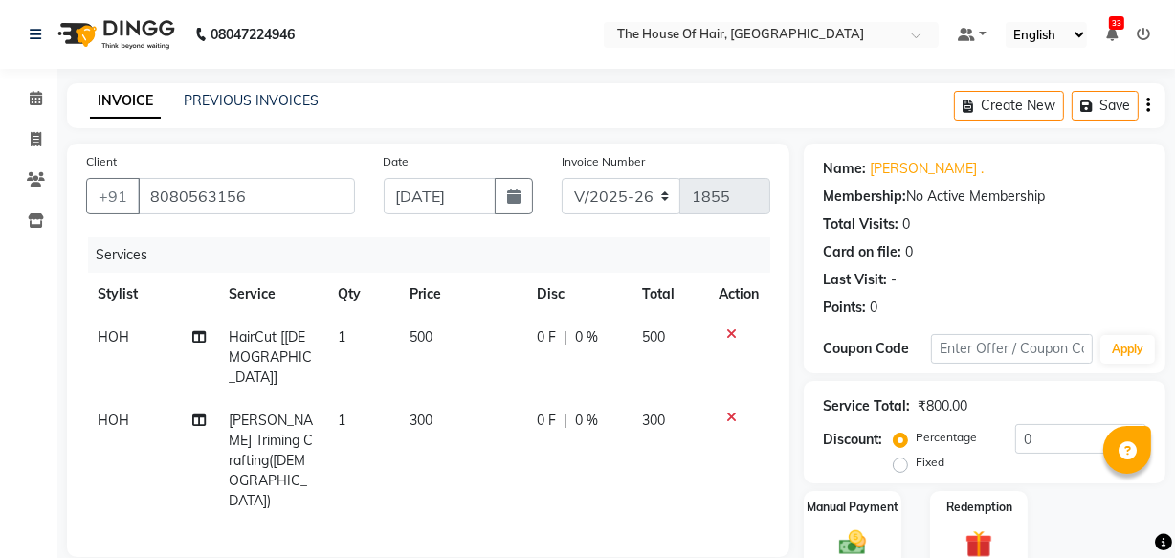
scroll to position [48, 0]
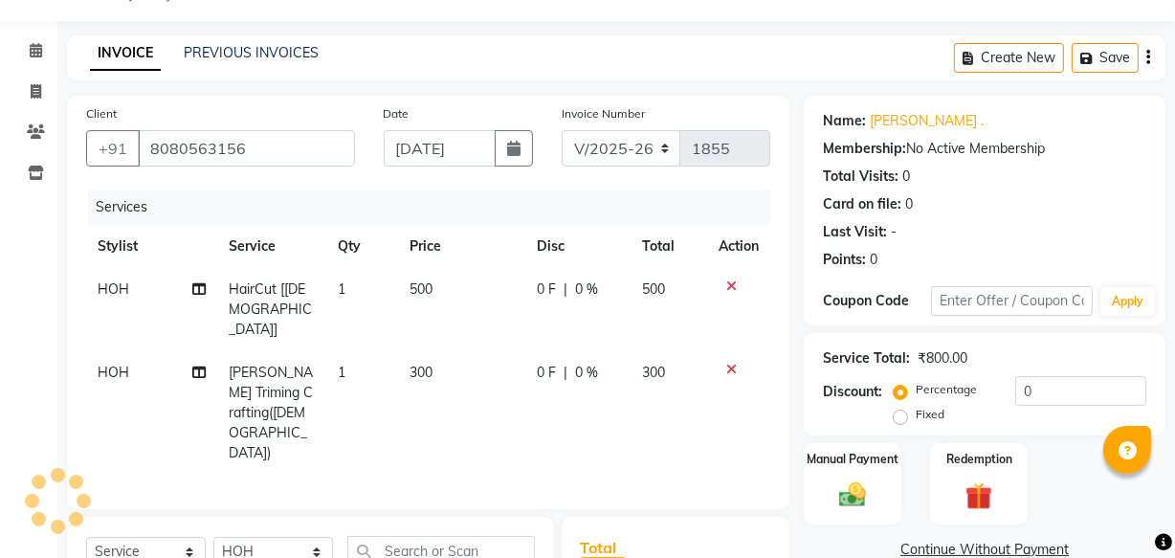
click at [429, 364] on span "300" at bounding box center [422, 372] width 23 height 17
select select "80392"
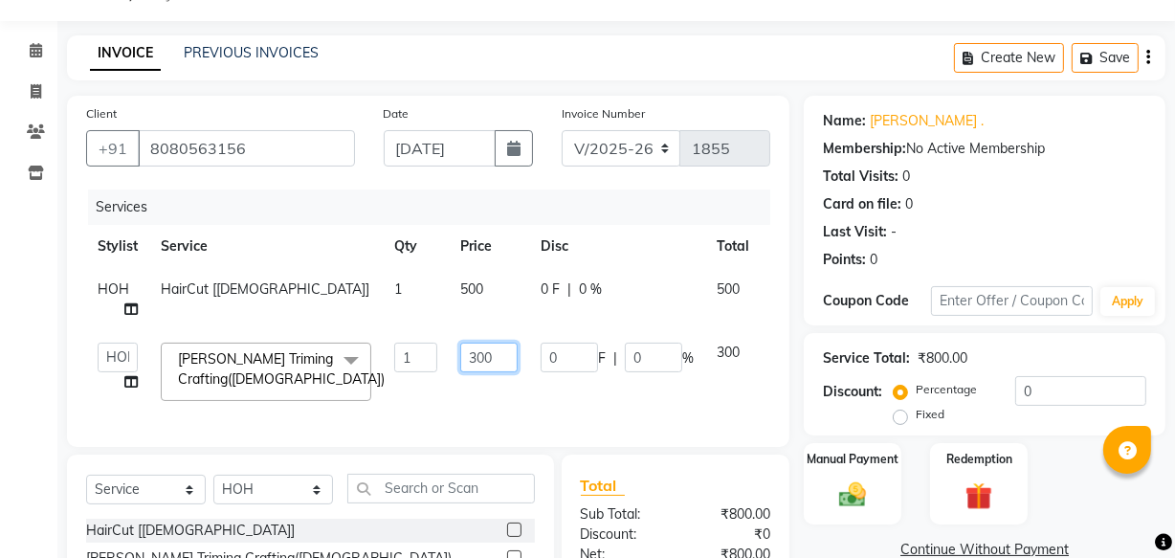
click at [491, 348] on input "300" at bounding box center [488, 358] width 57 height 30
type input "3"
type input "200"
click at [877, 470] on div "Manual Payment" at bounding box center [852, 483] width 101 height 85
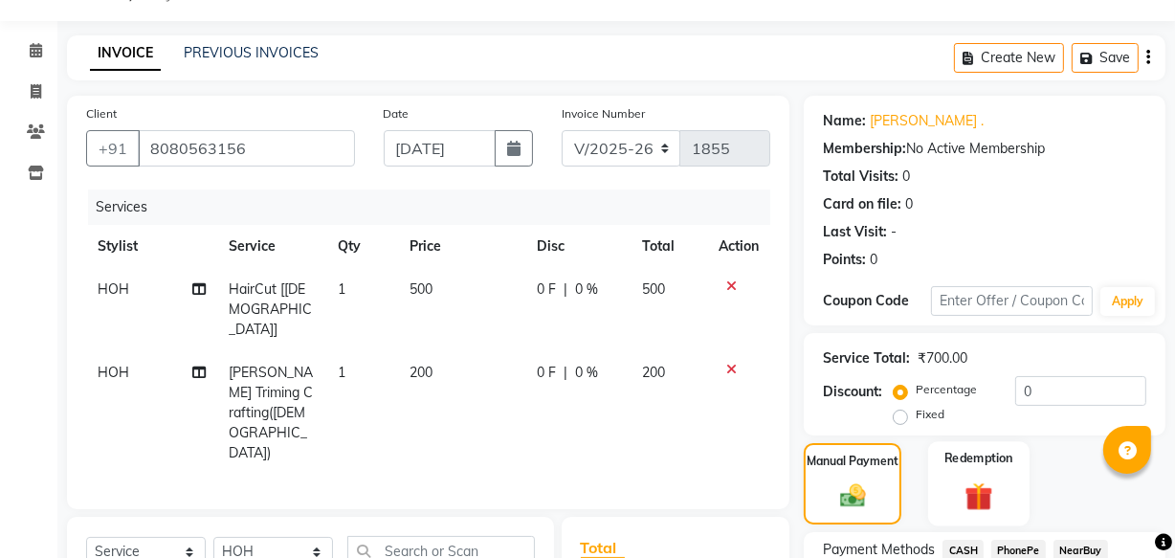
scroll to position [271, 0]
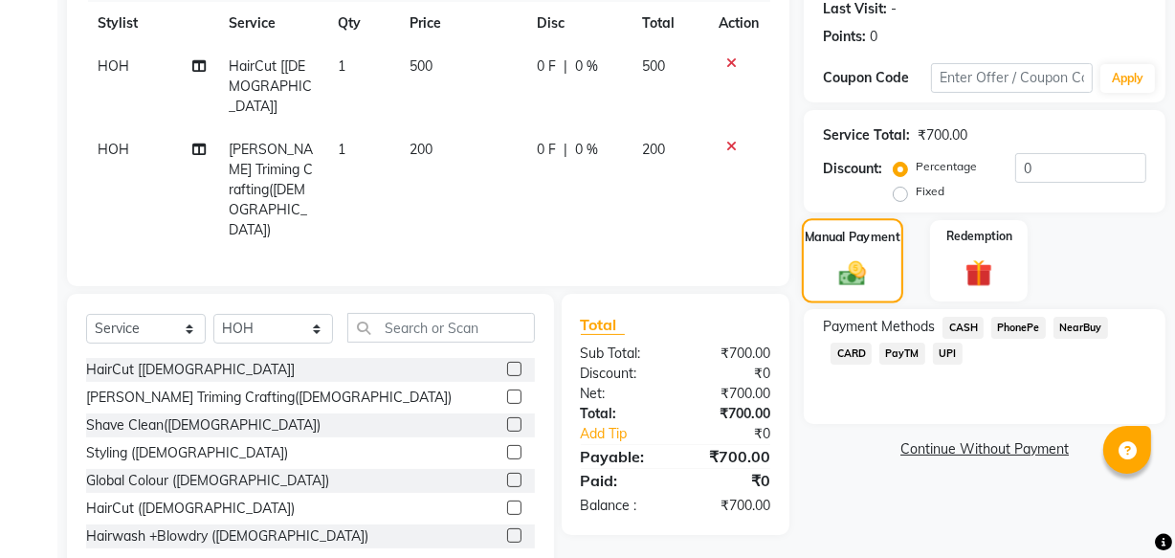
click at [864, 297] on div "Manual Payment" at bounding box center [852, 260] width 101 height 85
click at [1067, 168] on input "0" at bounding box center [1080, 168] width 131 height 30
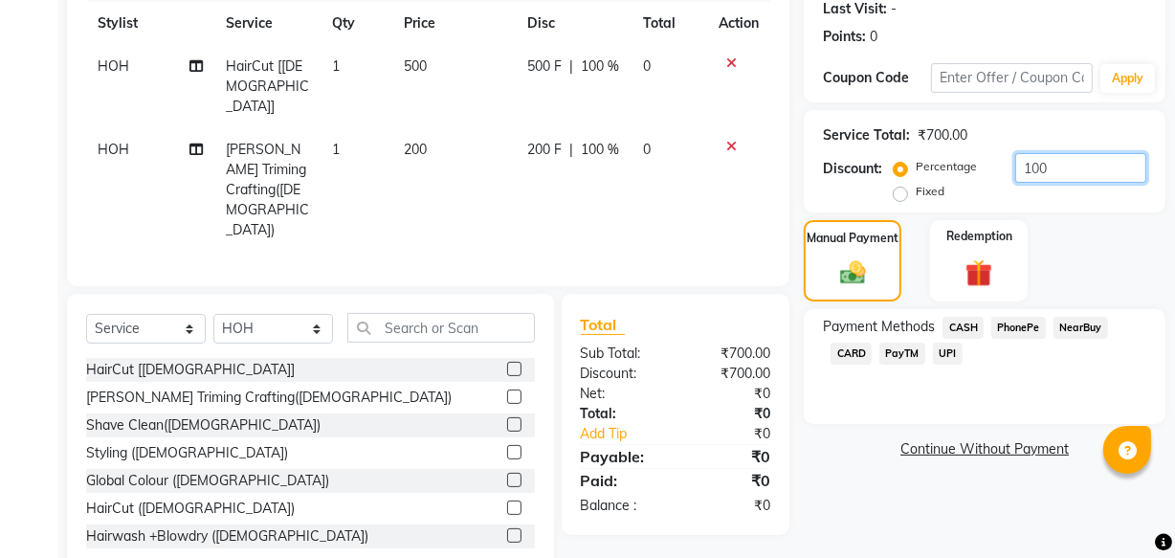
click at [1048, 166] on input "100" at bounding box center [1080, 168] width 131 height 30
type input "1"
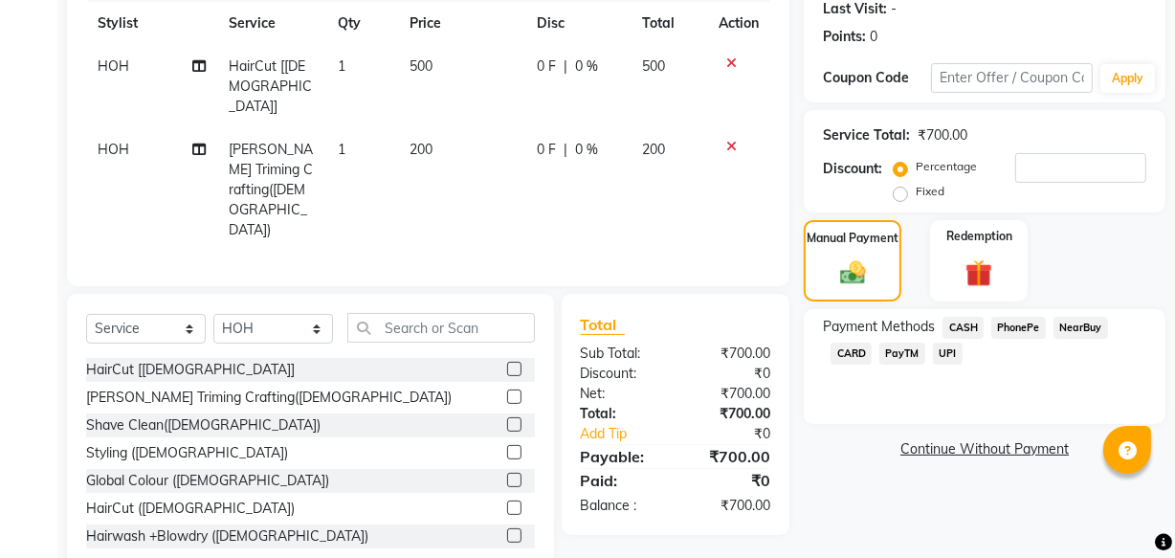
click at [957, 323] on span "CASH" at bounding box center [963, 328] width 41 height 22
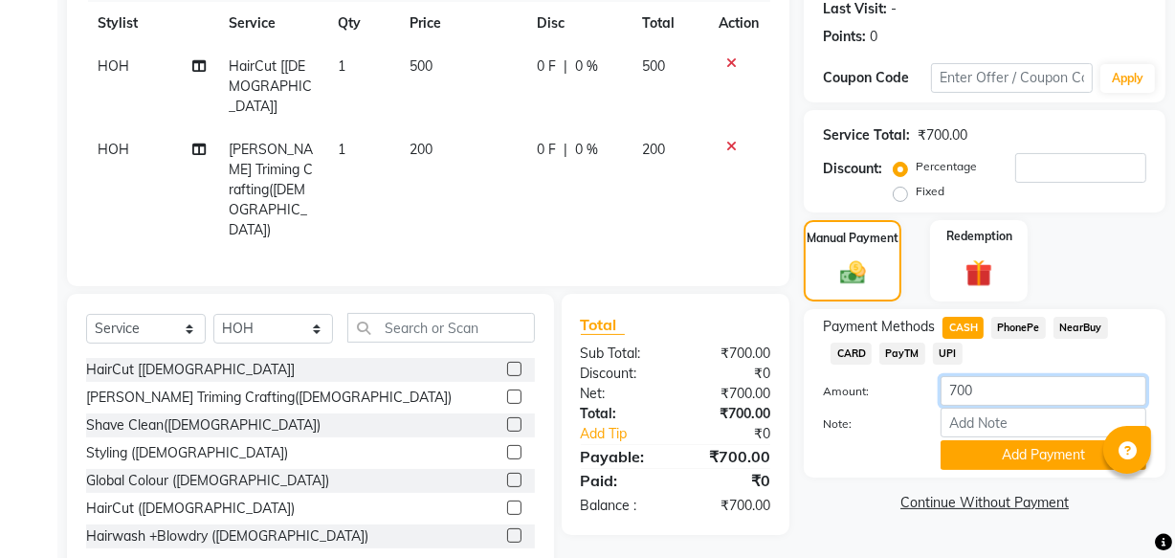
click at [976, 391] on input "700" at bounding box center [1044, 391] width 206 height 30
type input "7"
type input "200"
click at [1019, 459] on button "Add Payment" at bounding box center [1044, 455] width 206 height 30
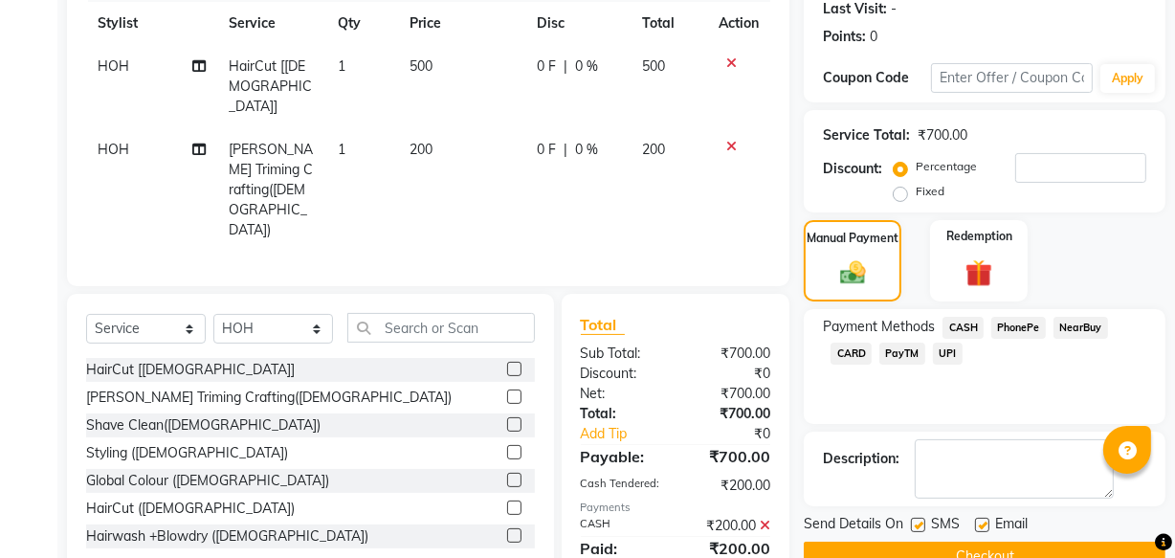
scroll to position [312, 0]
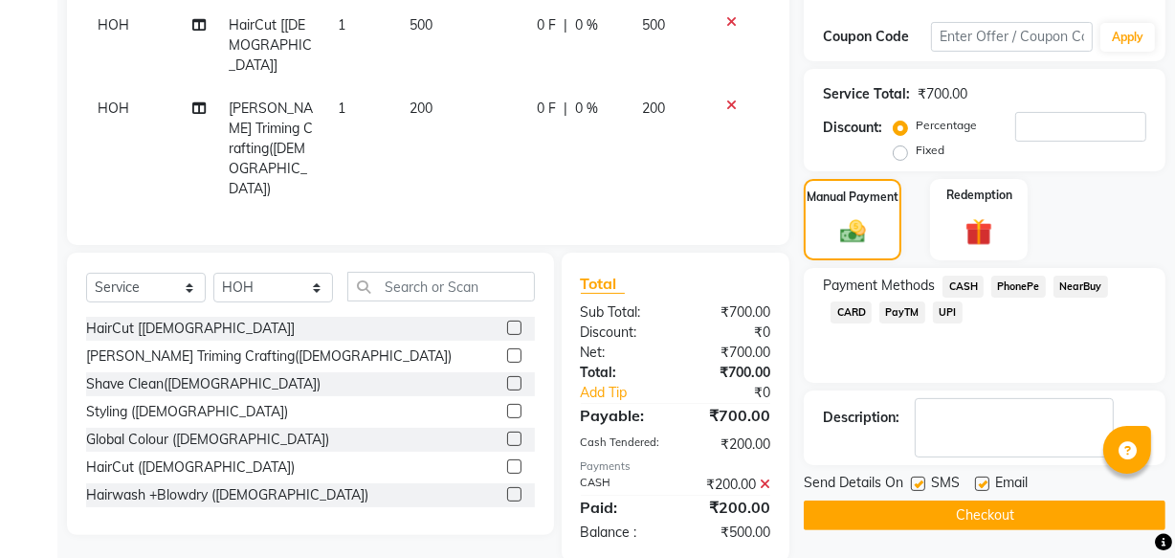
click at [944, 307] on span "UPI" at bounding box center [948, 312] width 30 height 22
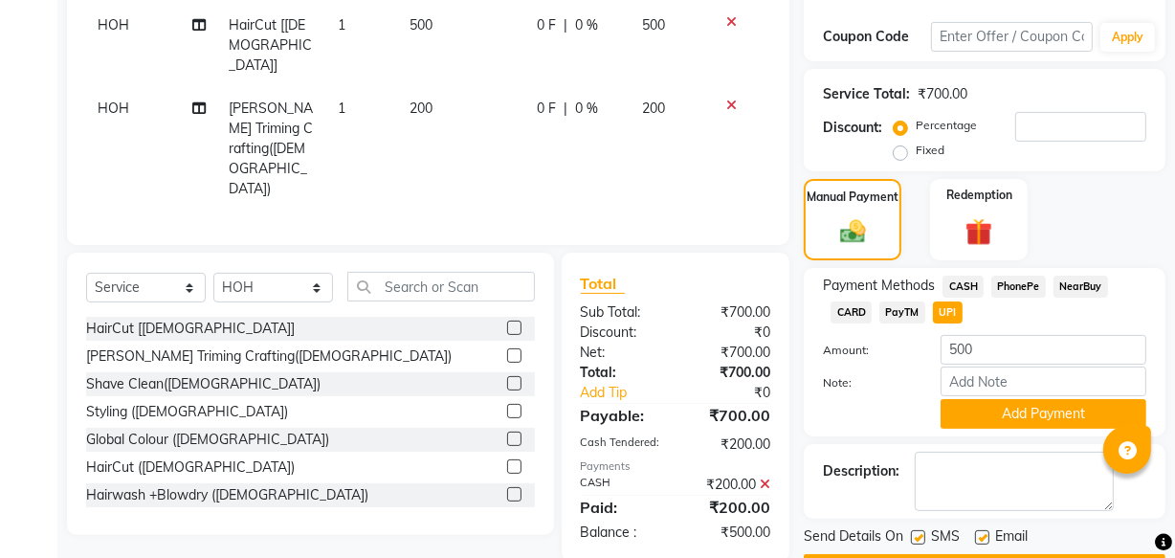
scroll to position [366, 0]
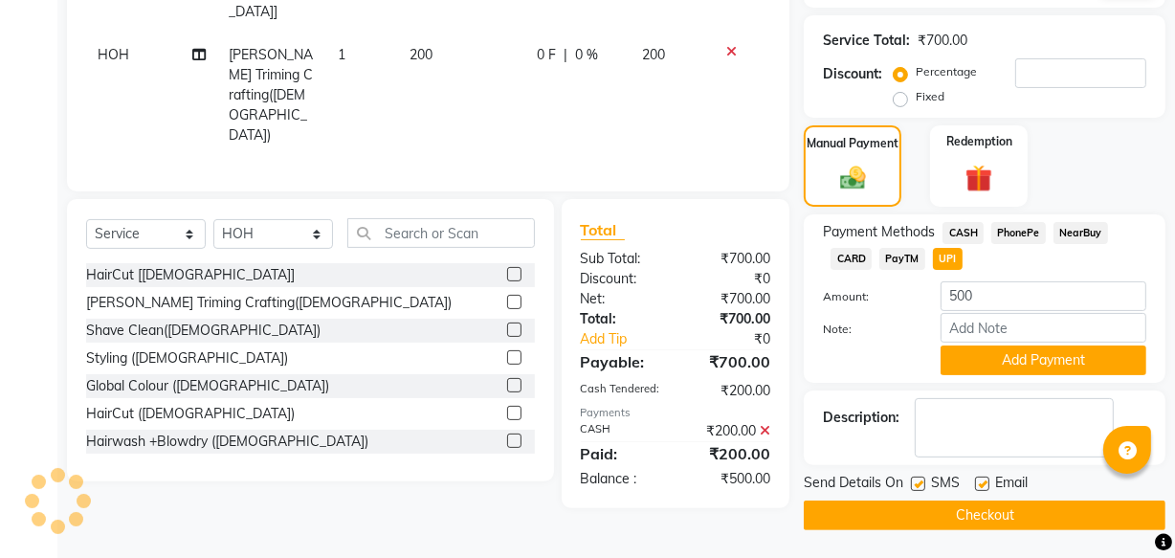
click at [962, 518] on button "Checkout" at bounding box center [985, 515] width 362 height 30
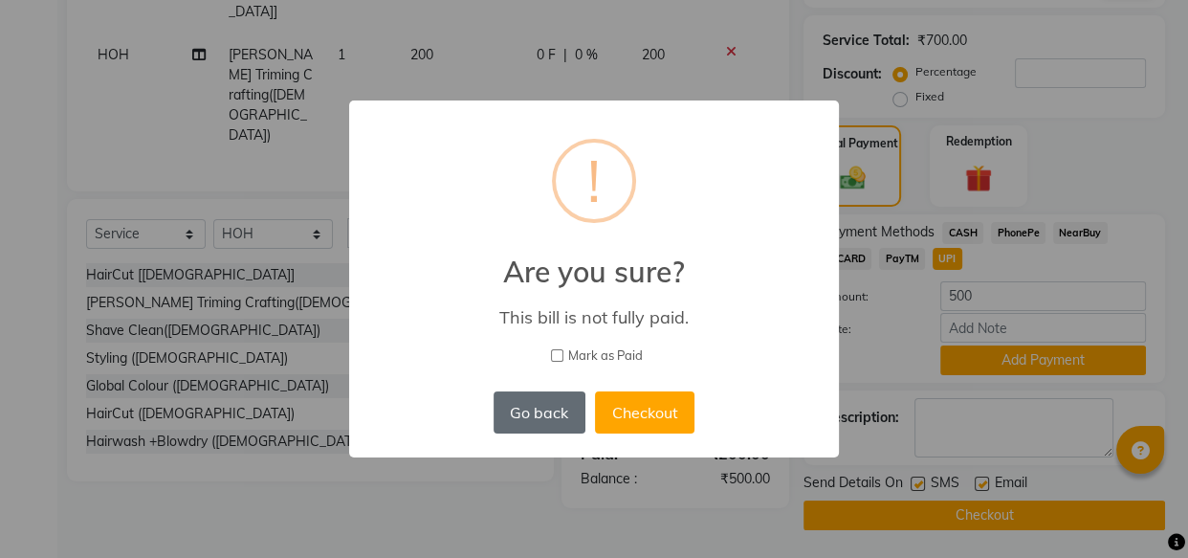
click at [544, 394] on button "Go back" at bounding box center [540, 412] width 92 height 42
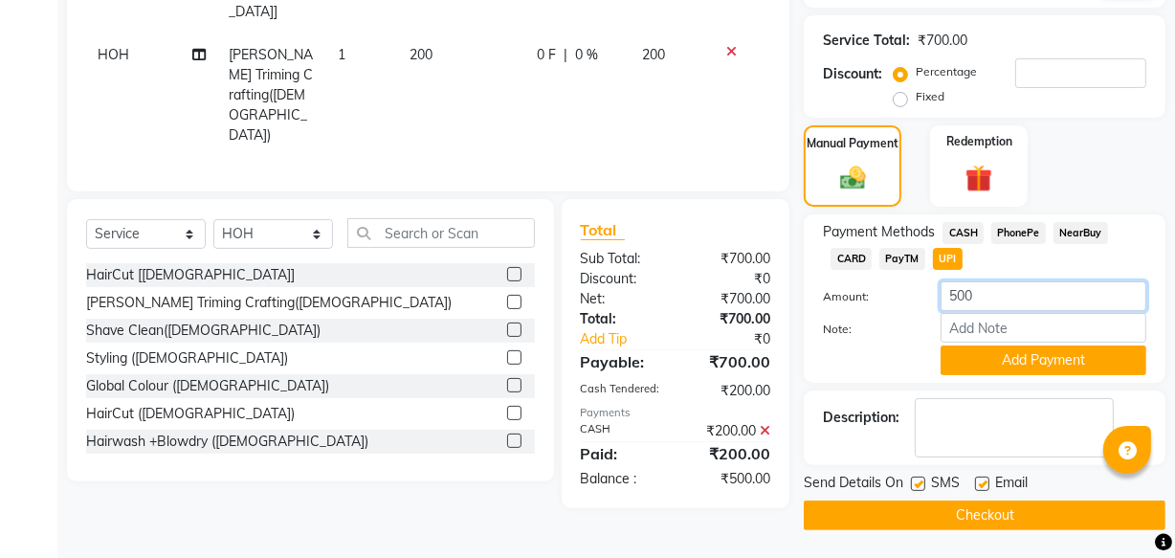
click at [987, 300] on input "500" at bounding box center [1044, 296] width 206 height 30
type input "5"
type input "500"
click at [954, 507] on button "Checkout" at bounding box center [985, 515] width 362 height 30
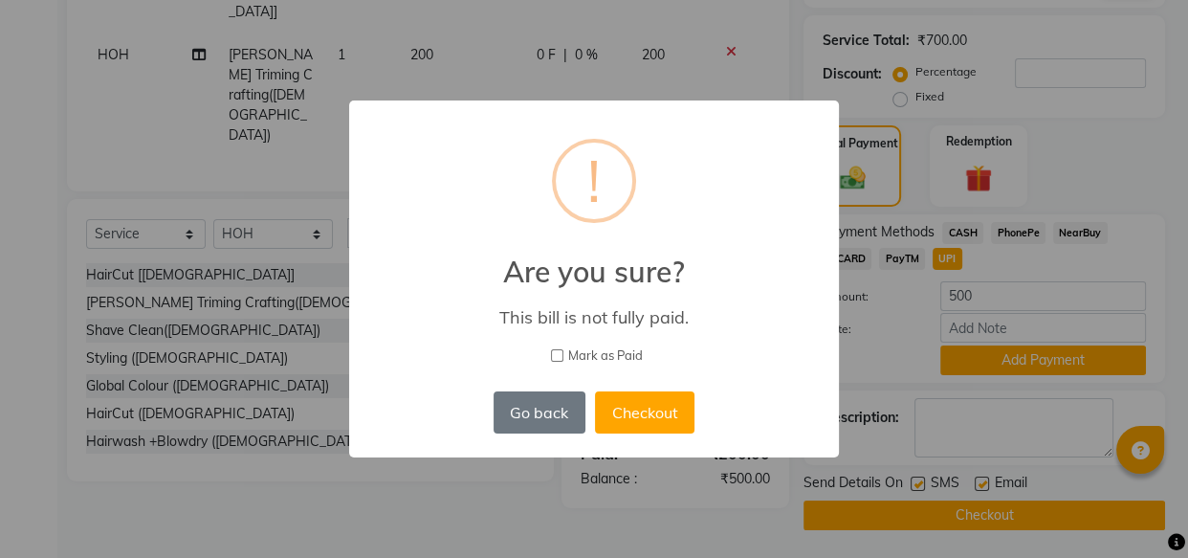
click at [868, 375] on div "× ! Are you sure? This bill is not fully paid. [PERSON_NAME] as Paid Go back No…" at bounding box center [594, 279] width 1188 height 558
click at [536, 418] on button "Go back" at bounding box center [540, 412] width 92 height 42
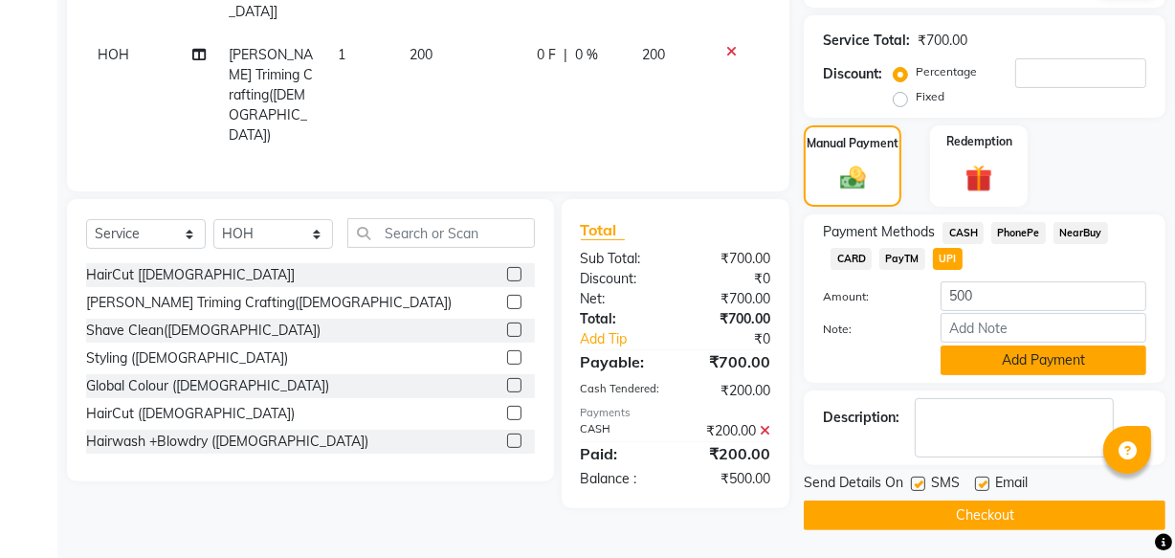
click at [986, 361] on button "Add Payment" at bounding box center [1044, 360] width 206 height 30
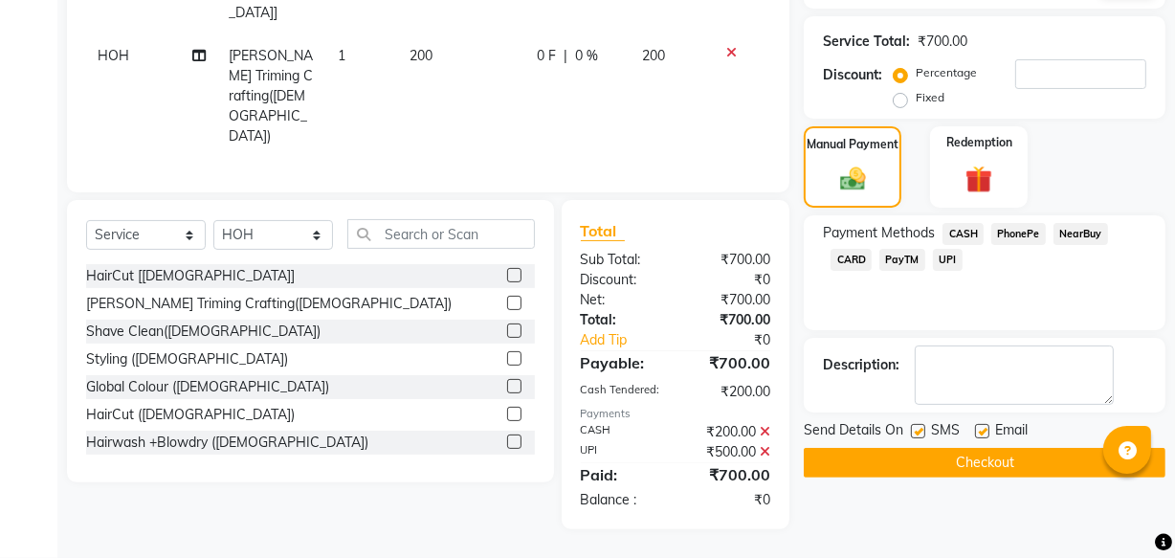
scroll to position [317, 0]
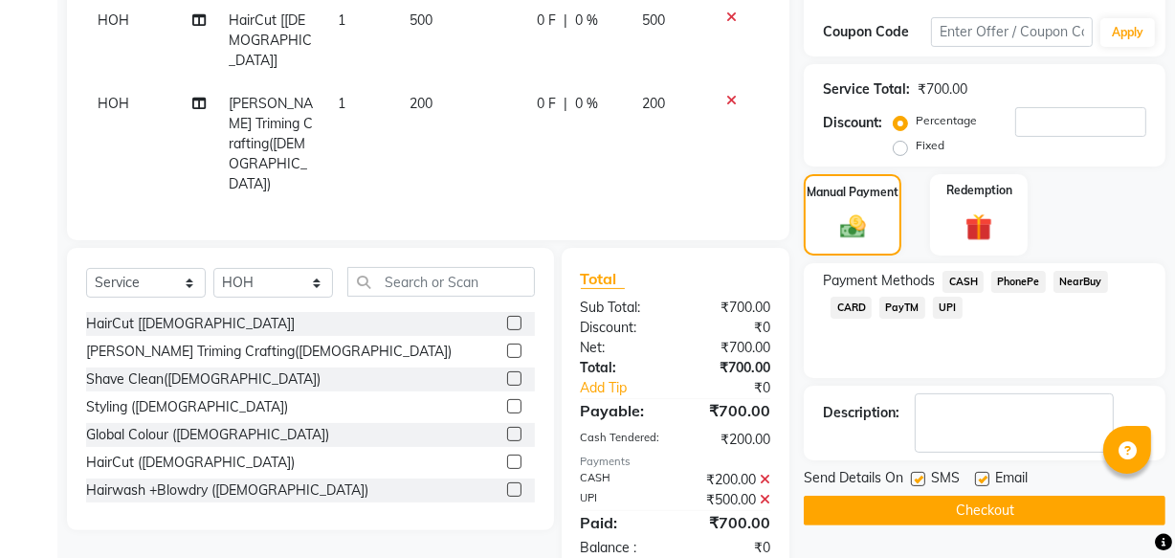
click at [907, 493] on div "Send Details On SMS Email Checkout" at bounding box center [985, 496] width 362 height 57
click at [930, 512] on button "Checkout" at bounding box center [985, 511] width 362 height 30
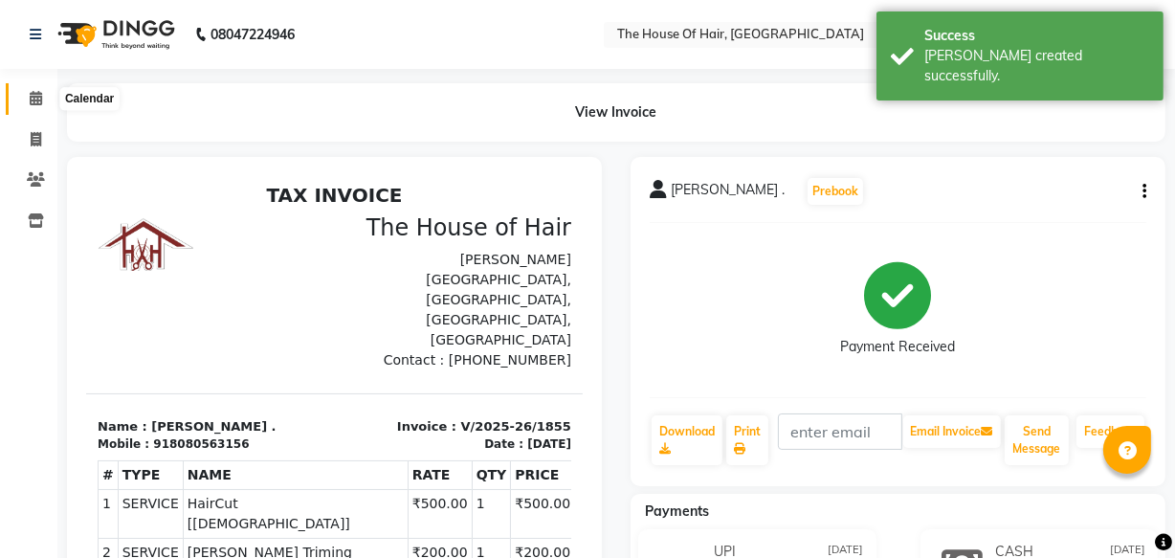
click at [33, 105] on span at bounding box center [35, 99] width 33 height 22
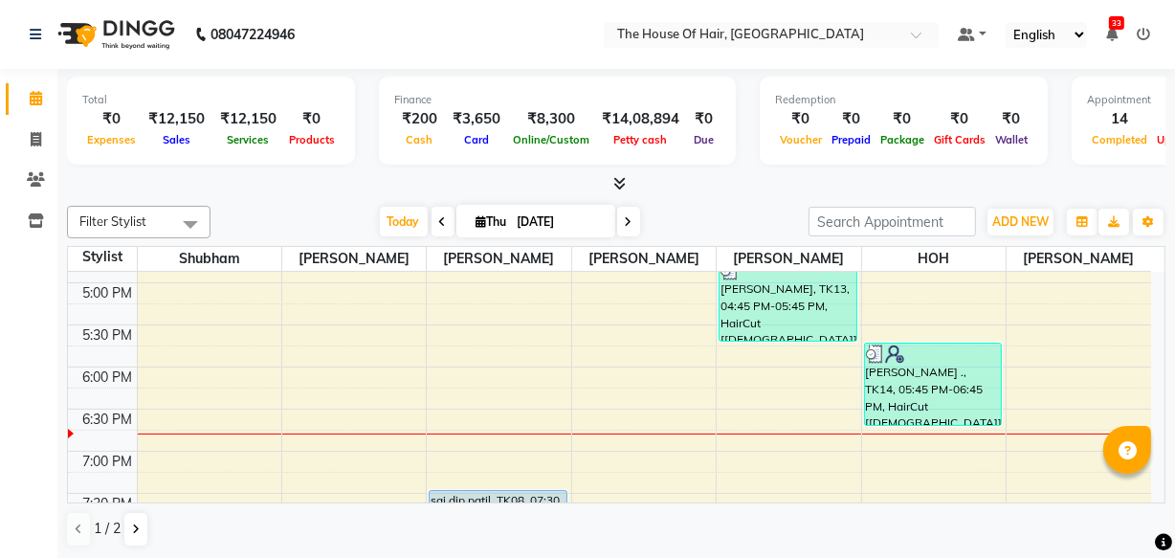
scroll to position [791, 0]
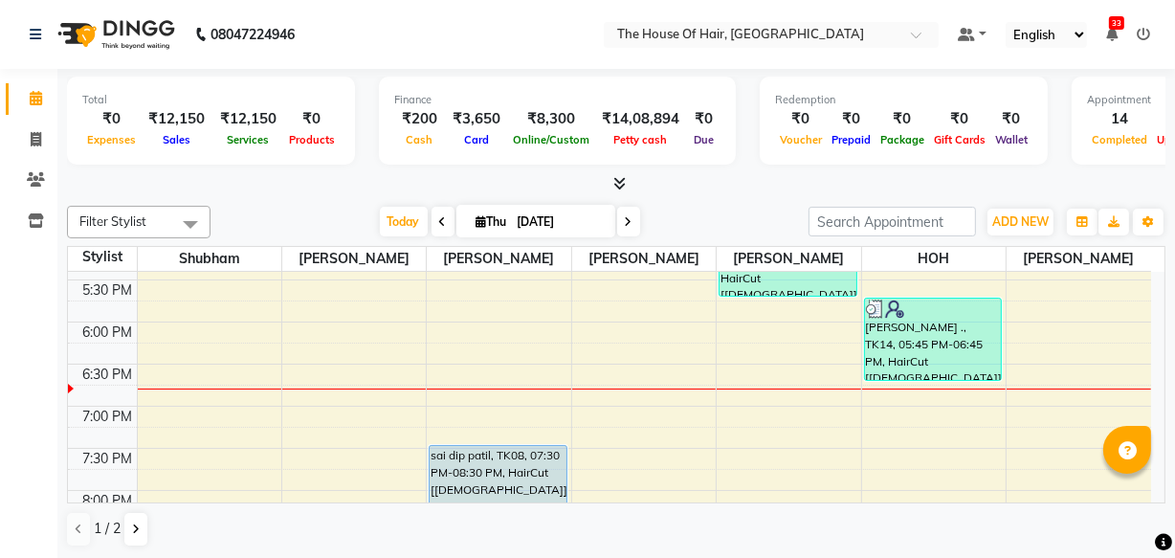
click at [629, 211] on span at bounding box center [628, 222] width 23 height 30
type input "[DATE]"
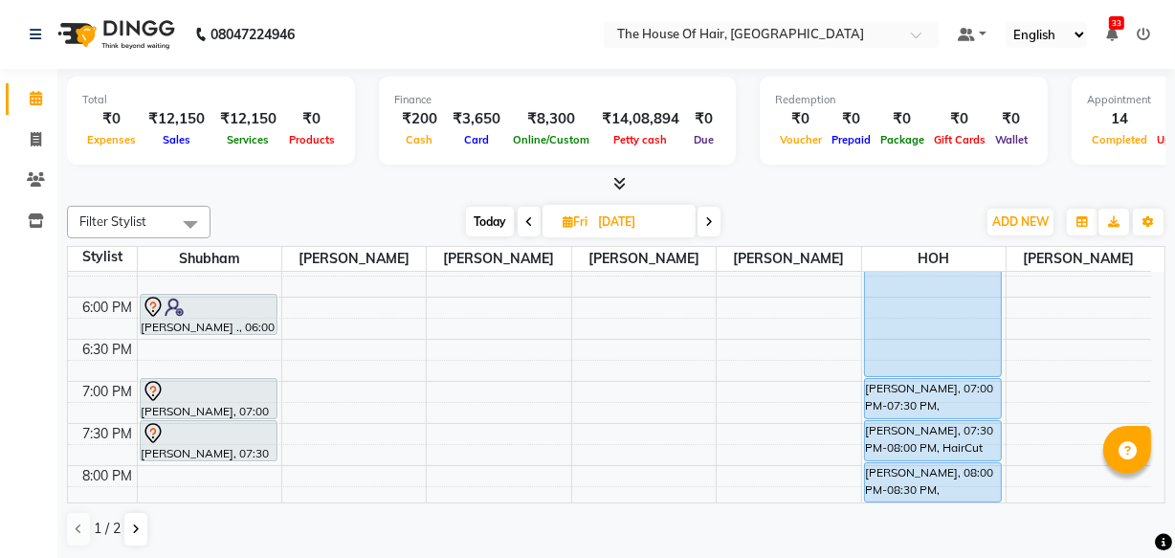
scroll to position [815, 0]
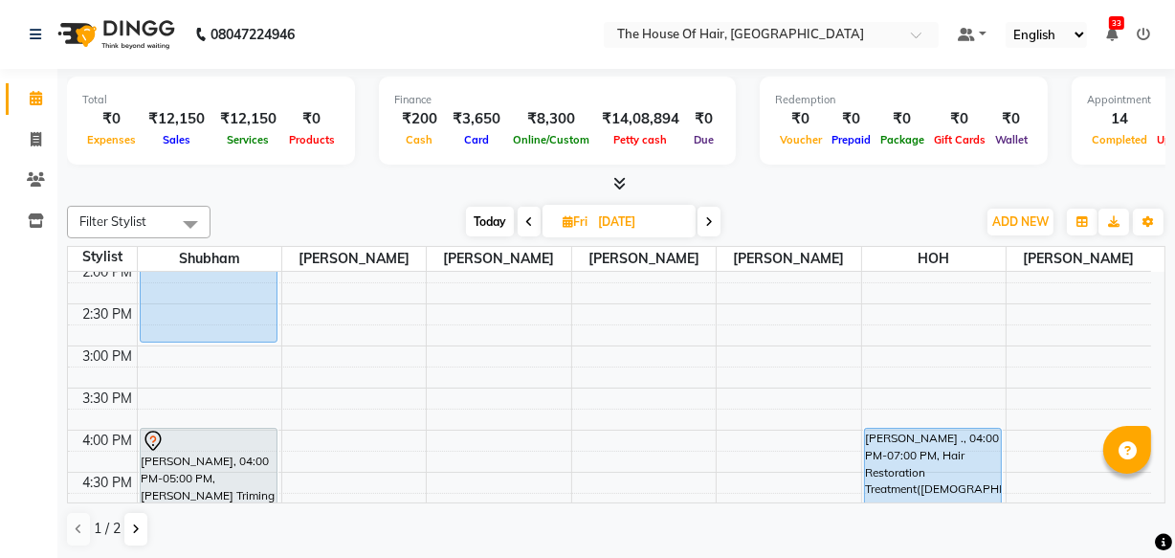
click at [783, 313] on div "8:00 AM 8:30 AM 9:00 AM 9:30 AM 10:00 AM 10:30 AM 11:00 AM 11:30 AM 12:00 PM 12…" at bounding box center [609, 346] width 1083 height 1178
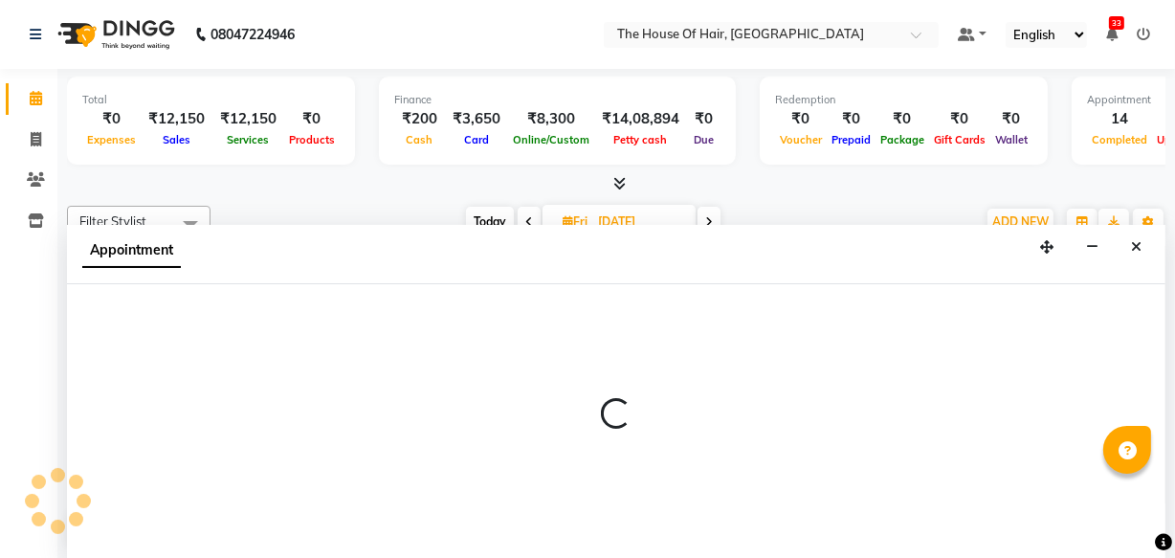
scroll to position [482, 0]
select select "57808"
select select "870"
select select "tentative"
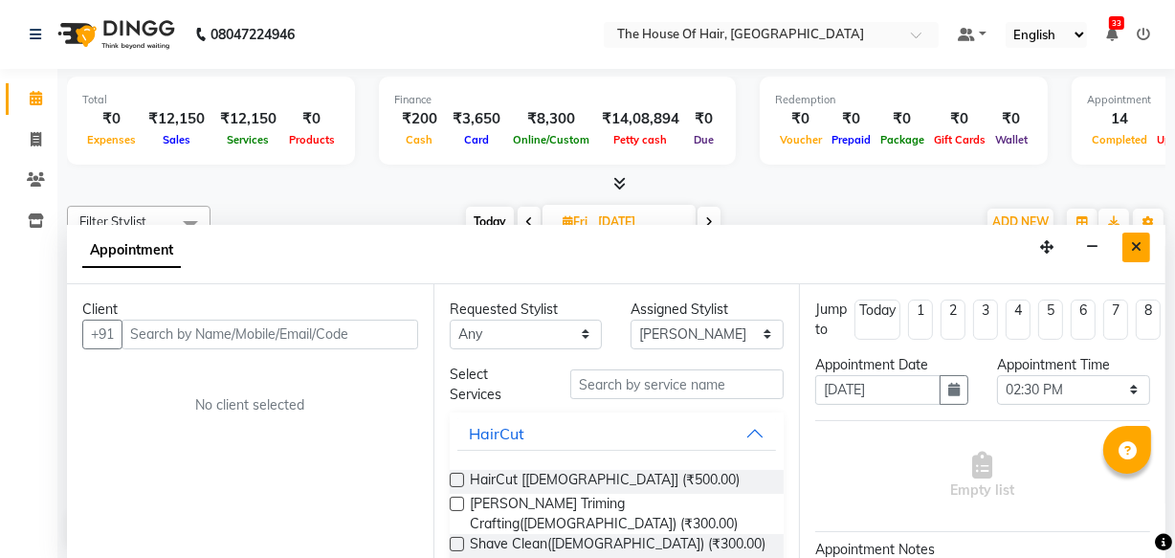
click at [1133, 241] on icon "Close" at bounding box center [1136, 246] width 11 height 13
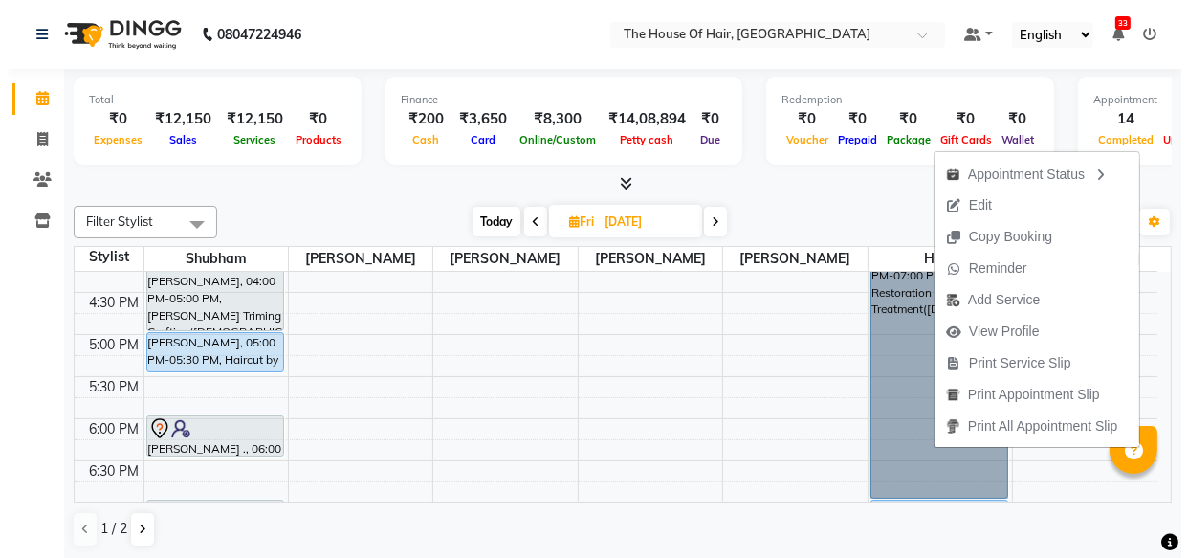
scroll to position [697, 0]
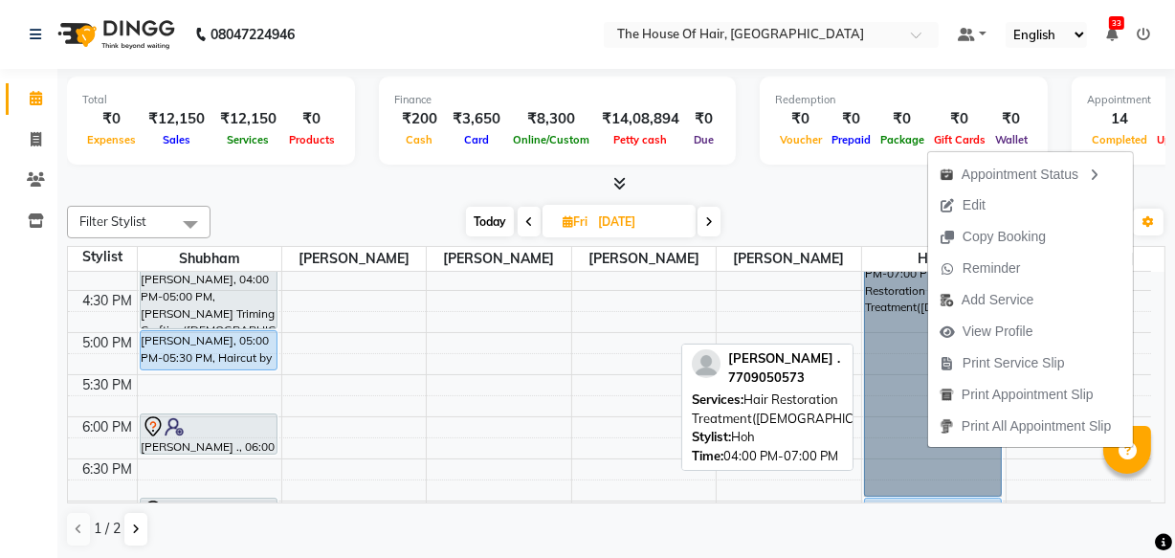
click at [883, 318] on link "[PERSON_NAME] ., 04:00 PM-07:00 PM, Hair Restoration Treatment([DEMOGRAPHIC_DAT…" at bounding box center [933, 371] width 139 height 251
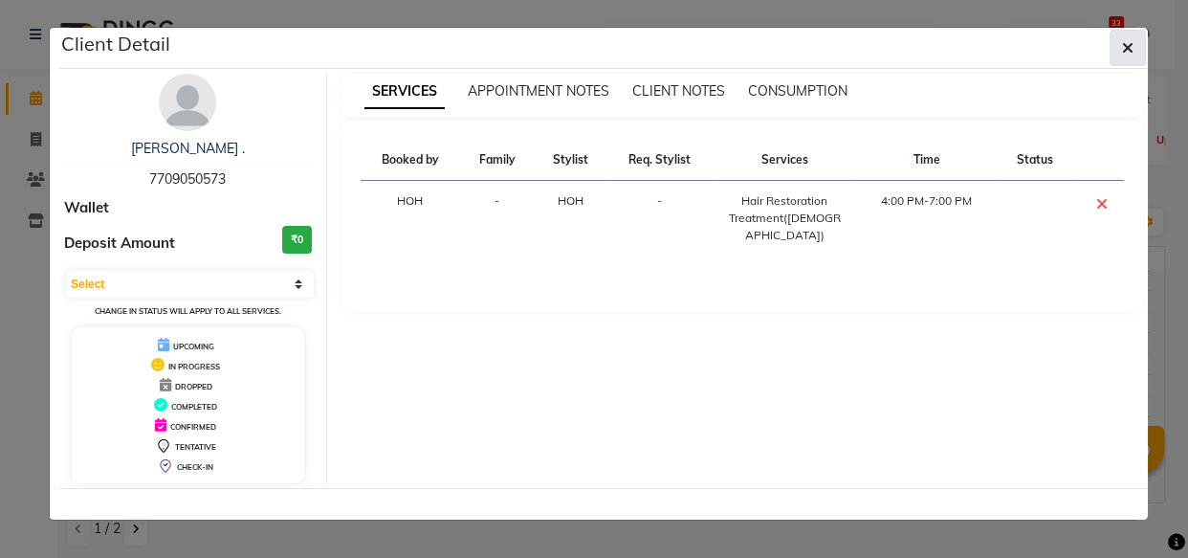
click at [1126, 43] on icon "button" at bounding box center [1127, 47] width 11 height 15
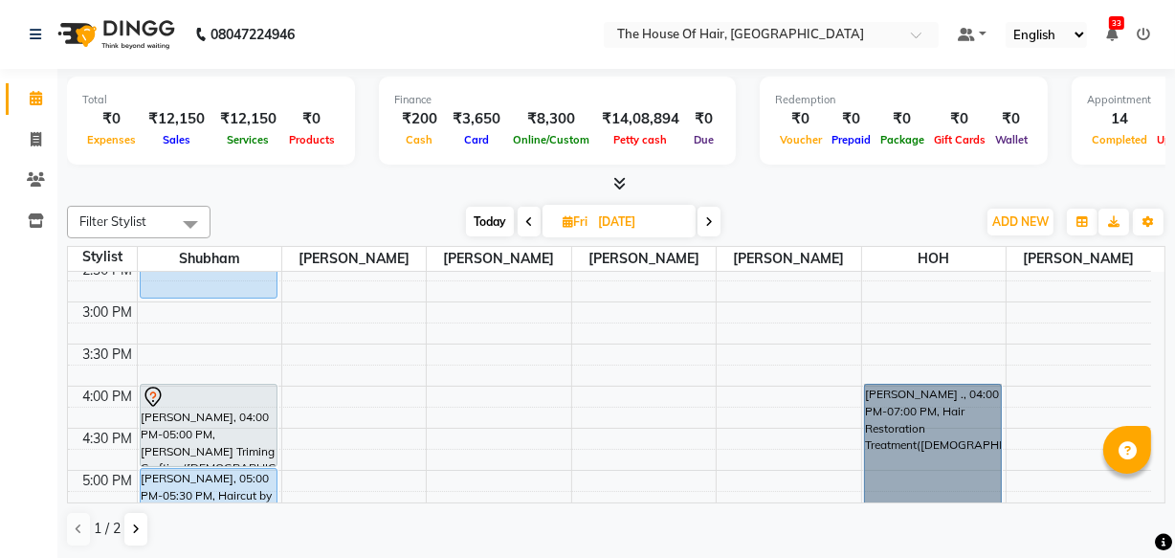
scroll to position [563, 0]
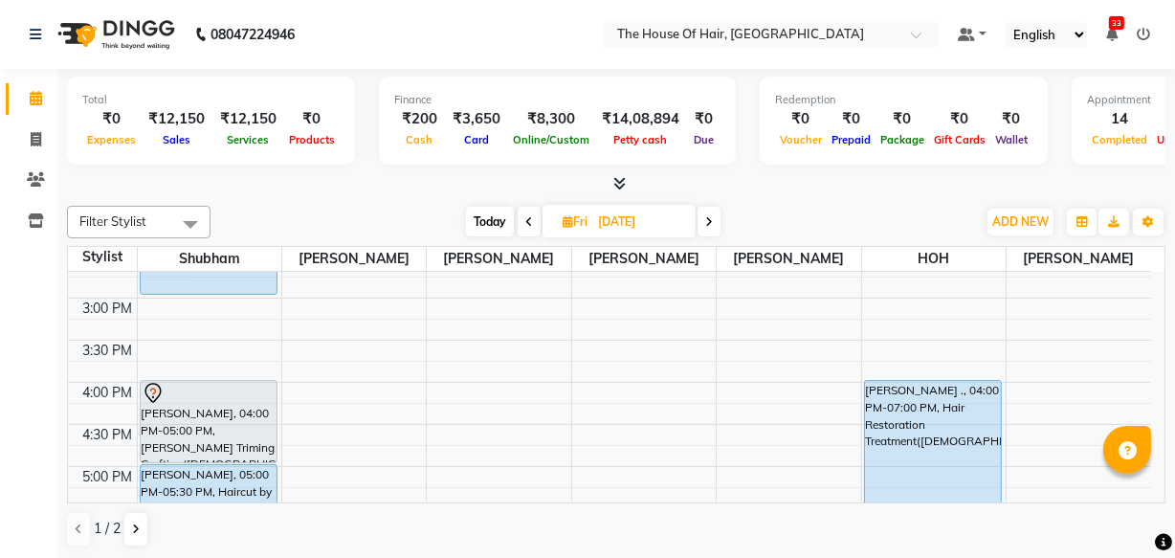
click at [484, 212] on span "Today" at bounding box center [490, 222] width 48 height 30
type input "[DATE]"
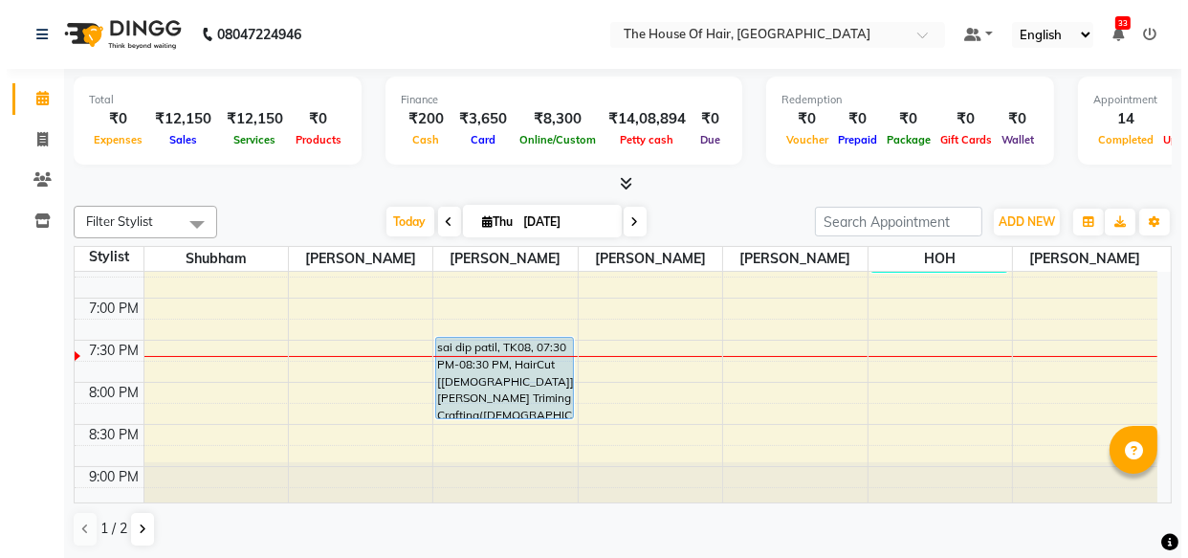
scroll to position [942, 0]
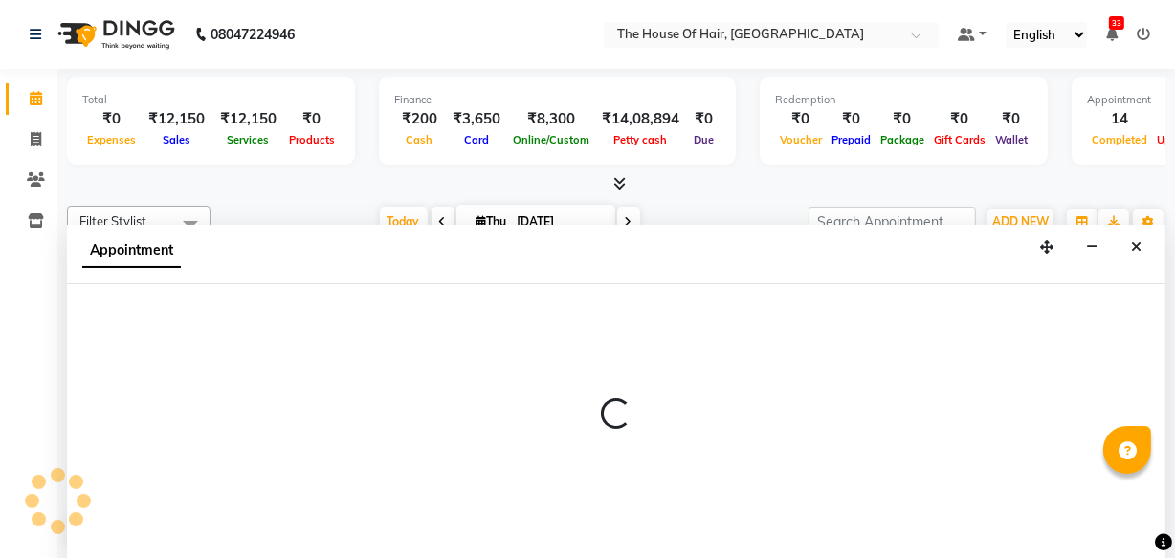
select select "57808"
select select "1170"
select select "tentative"
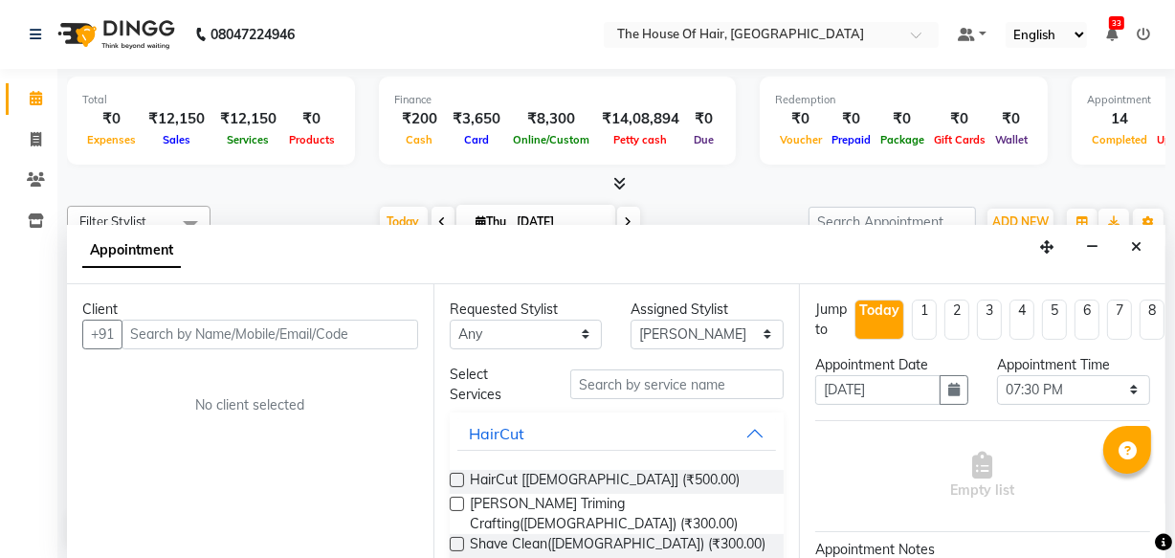
click at [150, 333] on input "text" at bounding box center [270, 335] width 297 height 30
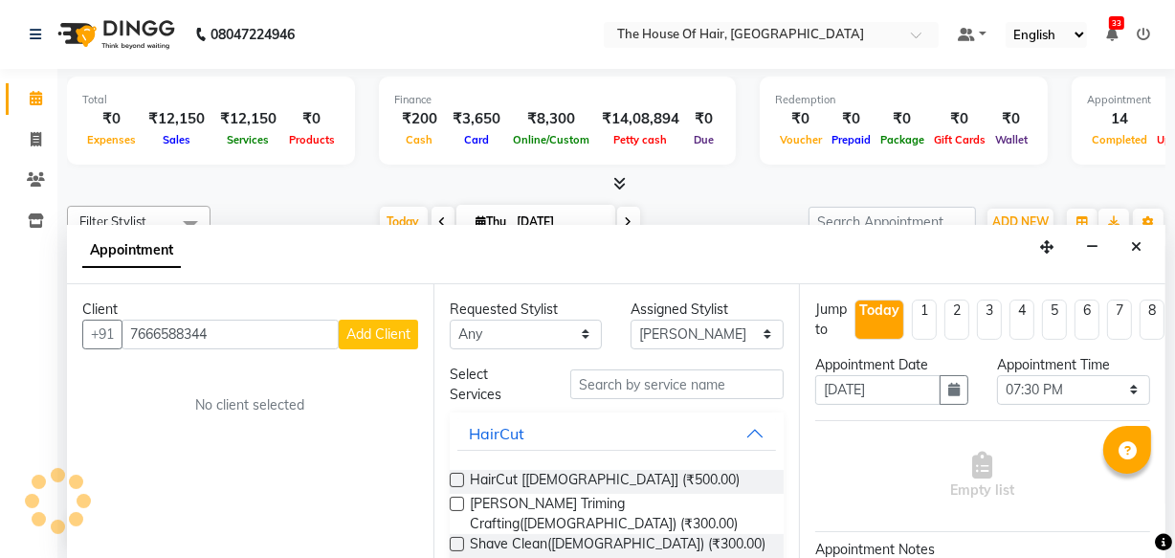
type input "7666588344"
click at [373, 335] on span "Add Client" at bounding box center [378, 333] width 64 height 17
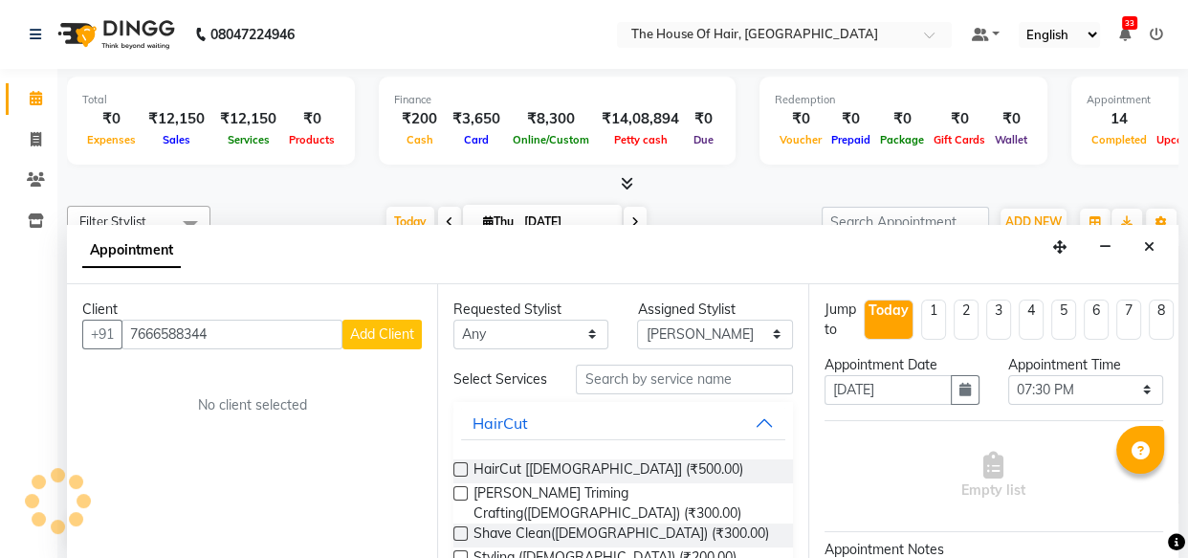
select select "22"
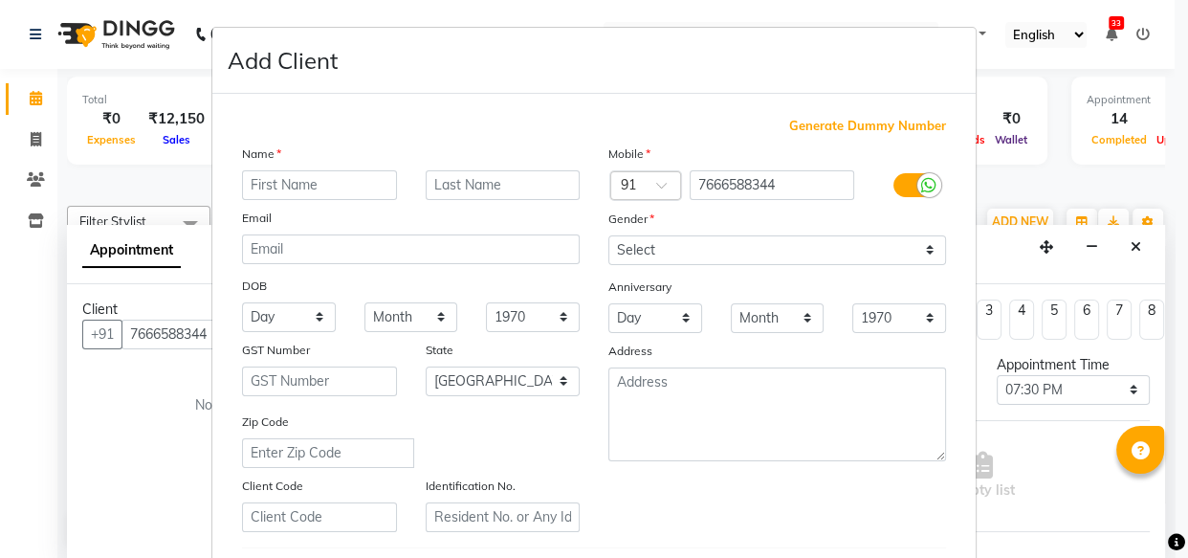
click at [258, 188] on input "text" at bounding box center [319, 185] width 155 height 30
type input "mijad"
click at [451, 185] on input "text" at bounding box center [503, 185] width 155 height 30
type input "."
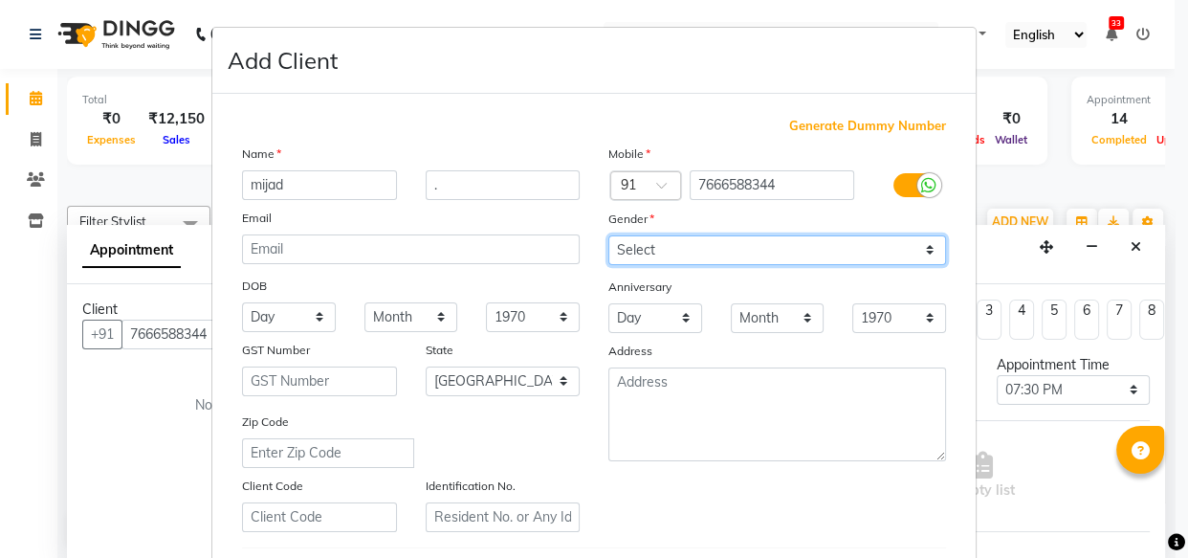
click at [653, 247] on select "Select [DEMOGRAPHIC_DATA] [DEMOGRAPHIC_DATA] Other Prefer Not To Say" at bounding box center [778, 250] width 338 height 30
select select "[DEMOGRAPHIC_DATA]"
click at [609, 235] on select "Select [DEMOGRAPHIC_DATA] [DEMOGRAPHIC_DATA] Other Prefer Not To Say" at bounding box center [778, 250] width 338 height 30
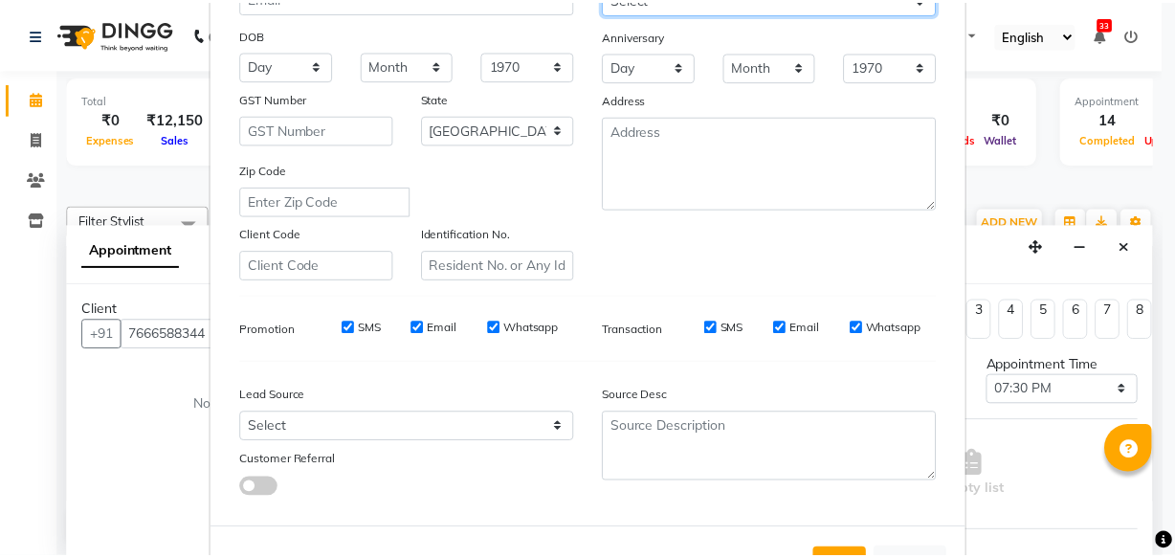
scroll to position [331, 0]
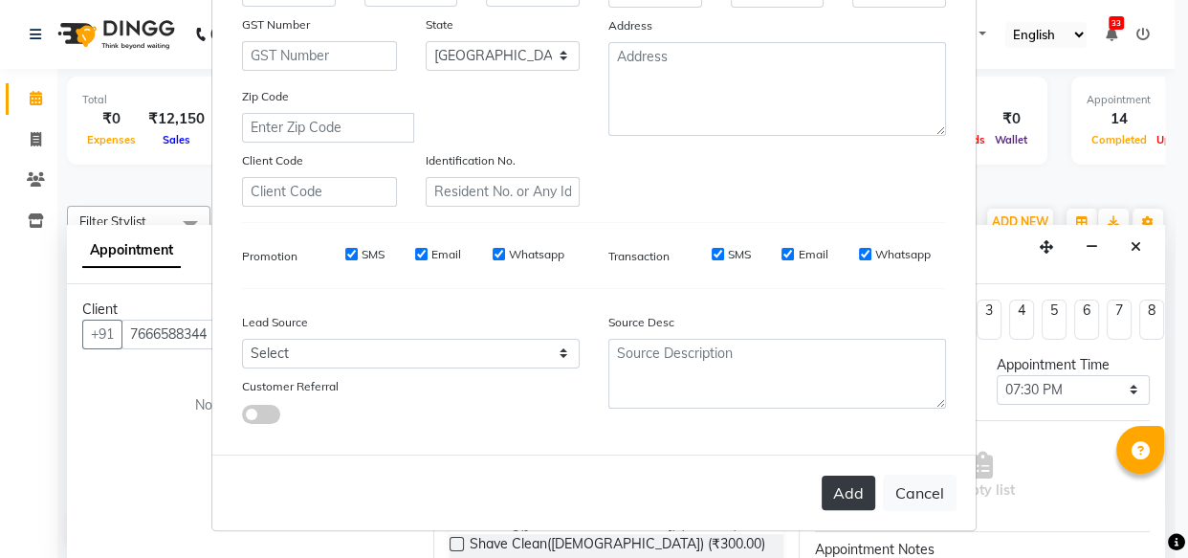
click at [848, 501] on button "Add" at bounding box center [849, 493] width 54 height 34
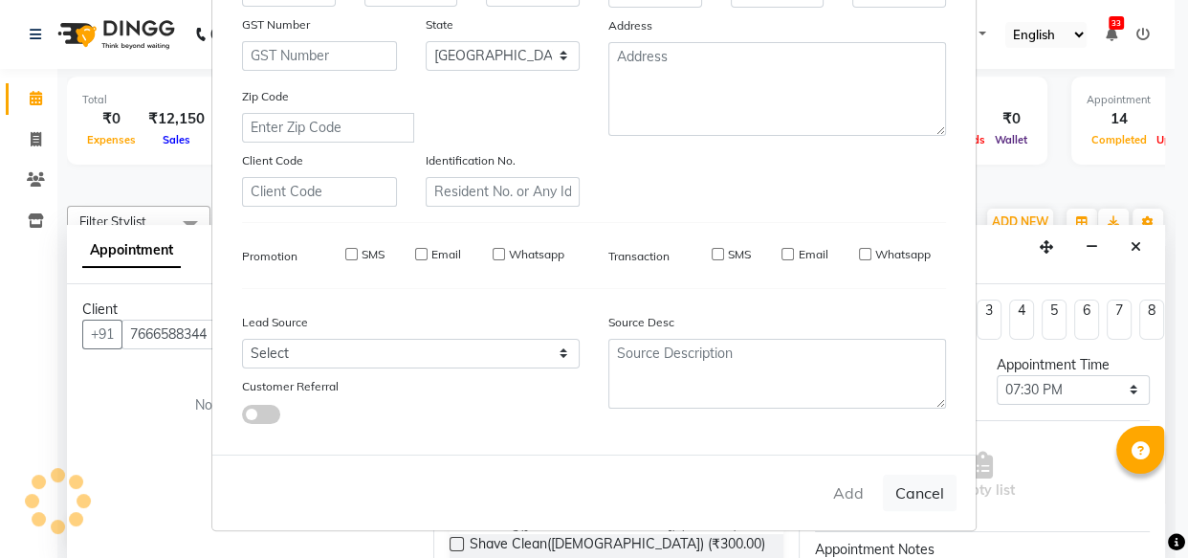
select select
select select "null"
select select
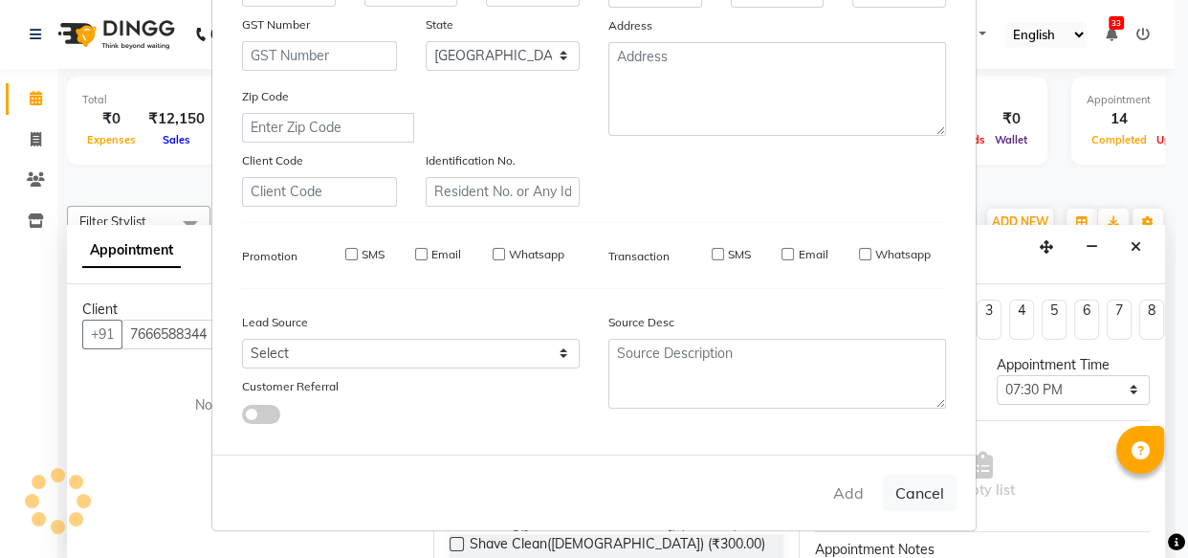
select select
checkbox input "false"
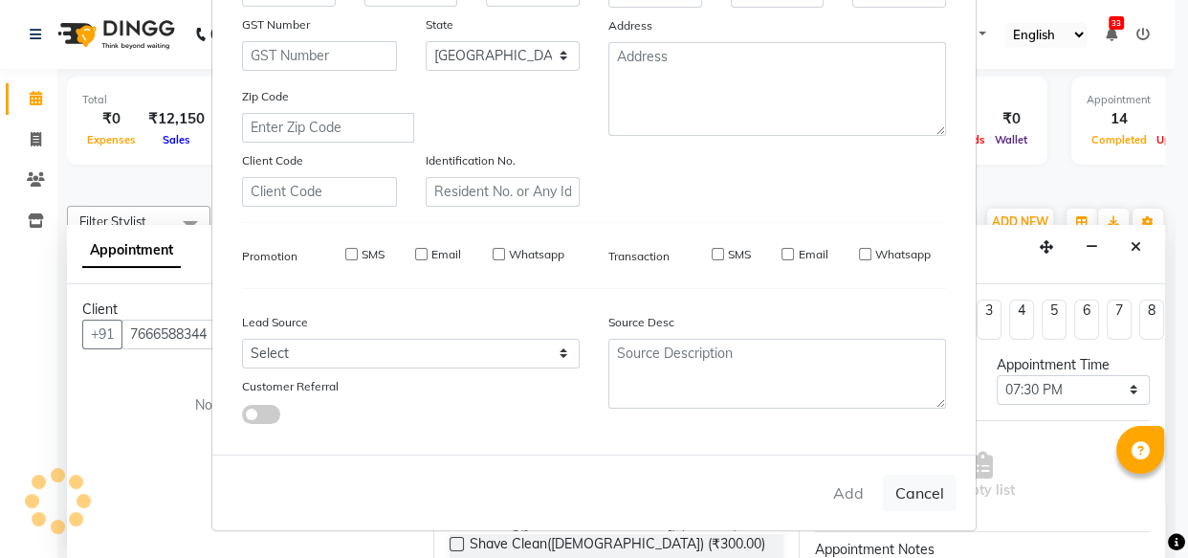
checkbox input "false"
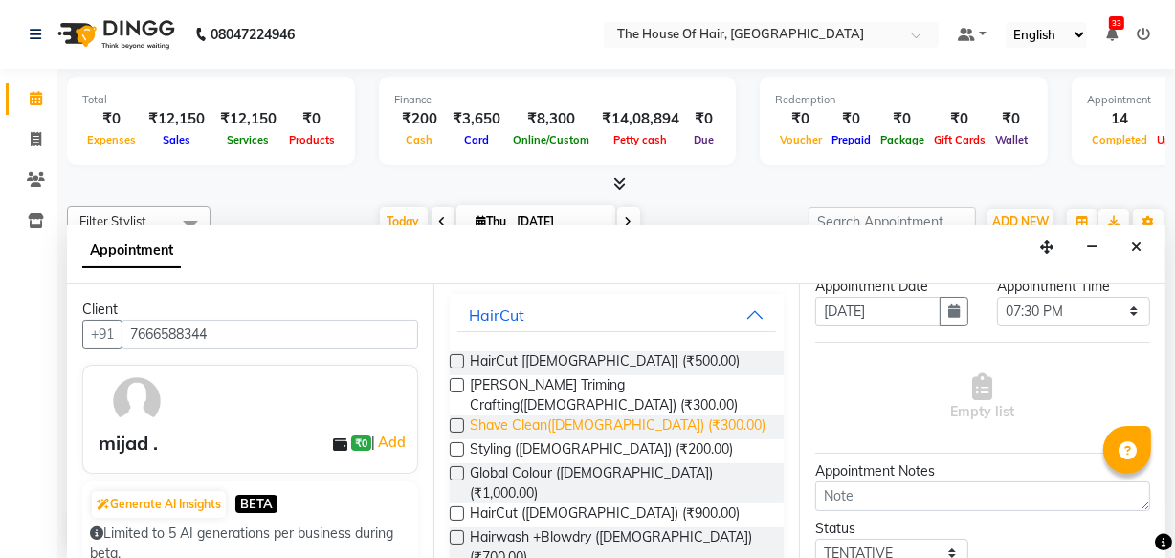
scroll to position [121, 0]
click at [455, 440] on label at bounding box center [457, 447] width 14 height 14
click at [455, 443] on input "checkbox" at bounding box center [456, 449] width 12 height 12
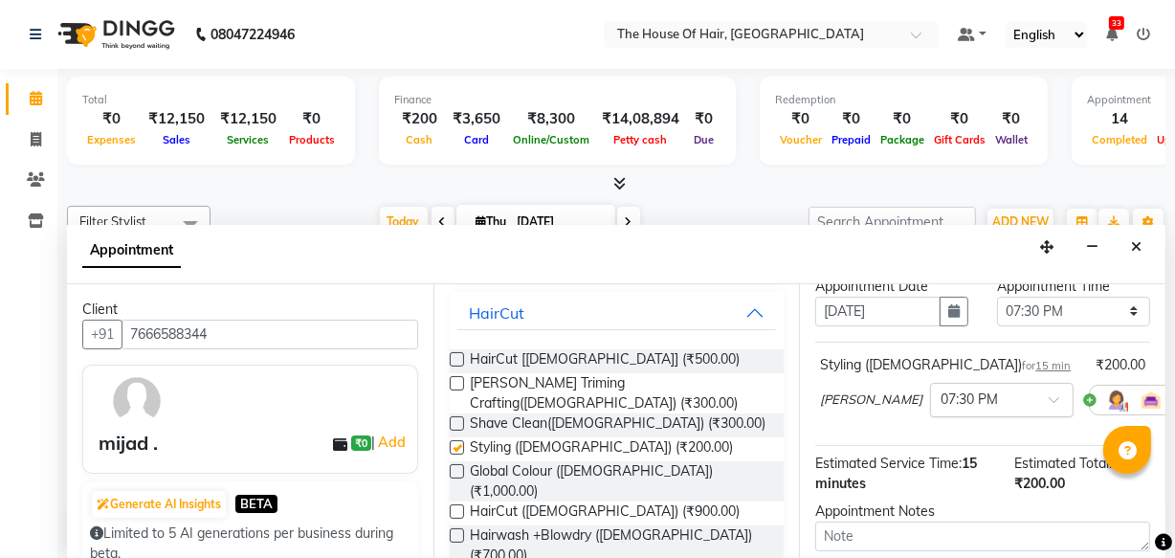
checkbox input "false"
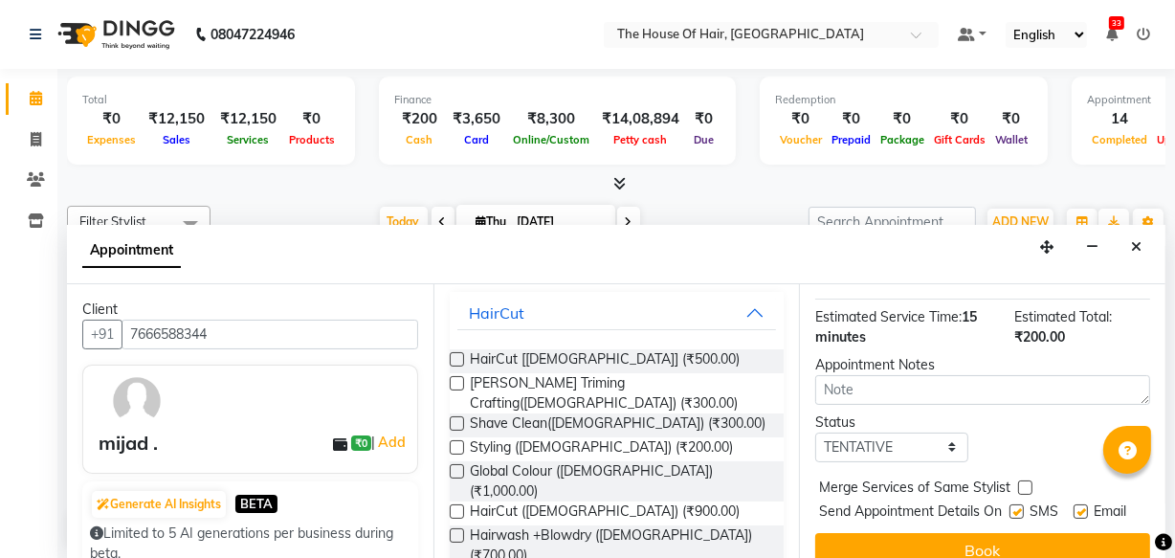
scroll to position [278, 0]
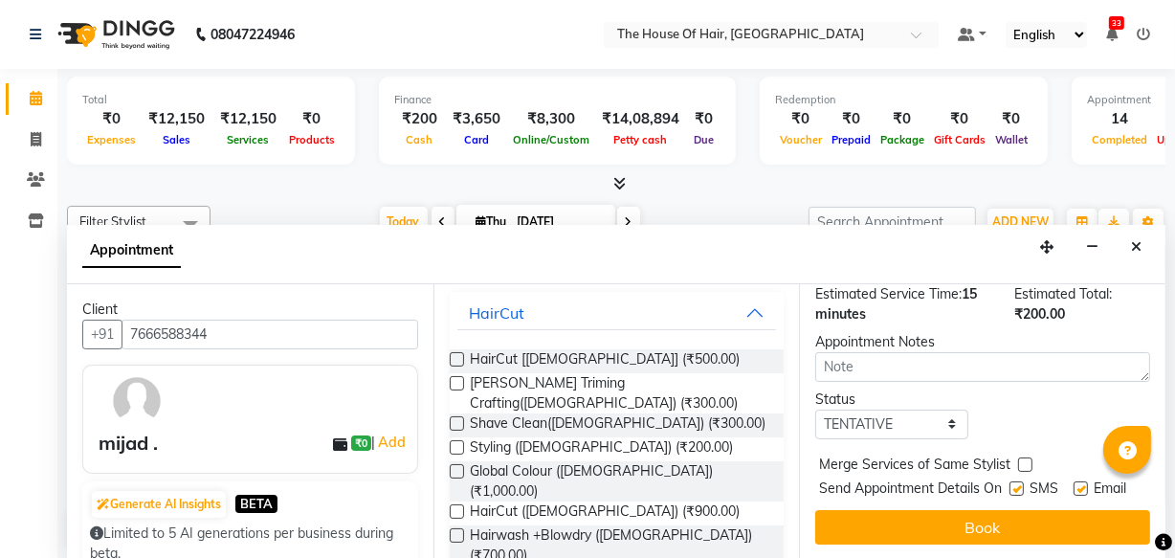
click at [1018, 458] on div at bounding box center [1024, 468] width 12 height 20
click at [1027, 457] on label at bounding box center [1025, 464] width 14 height 14
click at [1027, 460] on input "checkbox" at bounding box center [1024, 466] width 12 height 12
checkbox input "true"
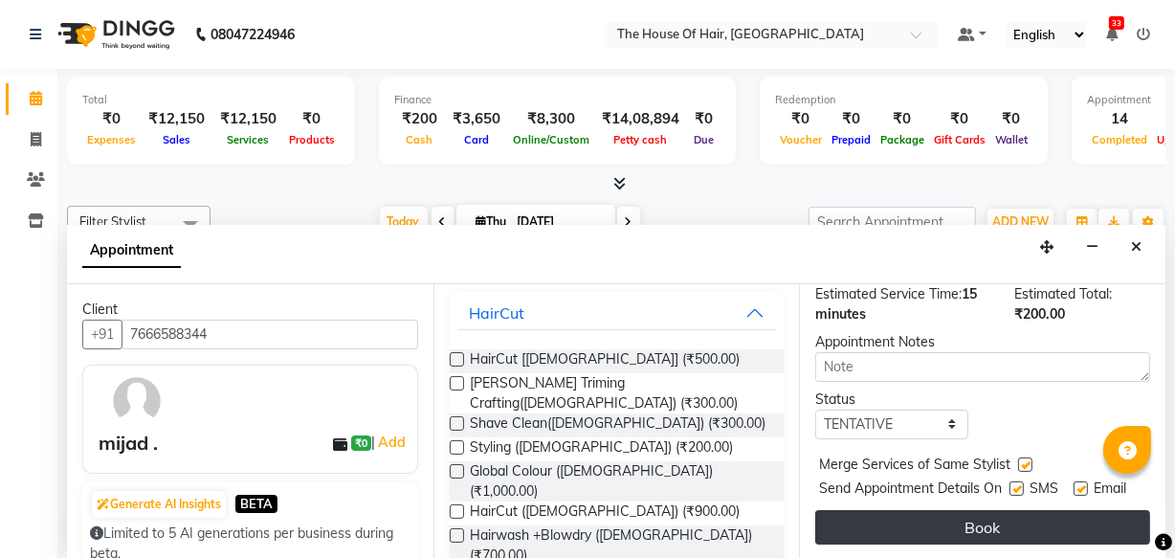
click at [983, 510] on button "Book" at bounding box center [982, 527] width 335 height 34
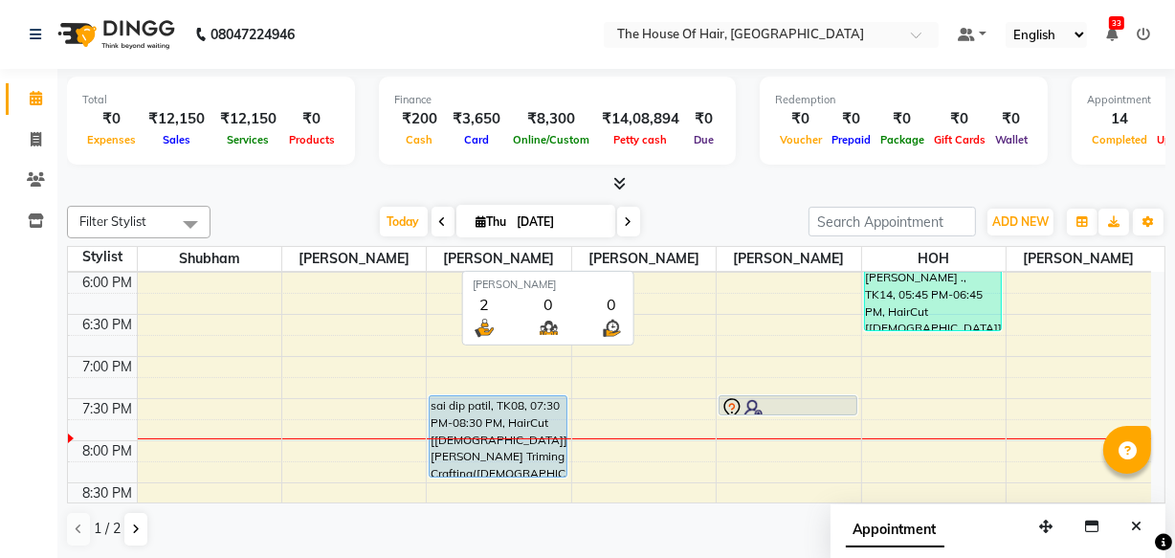
scroll to position [0, 0]
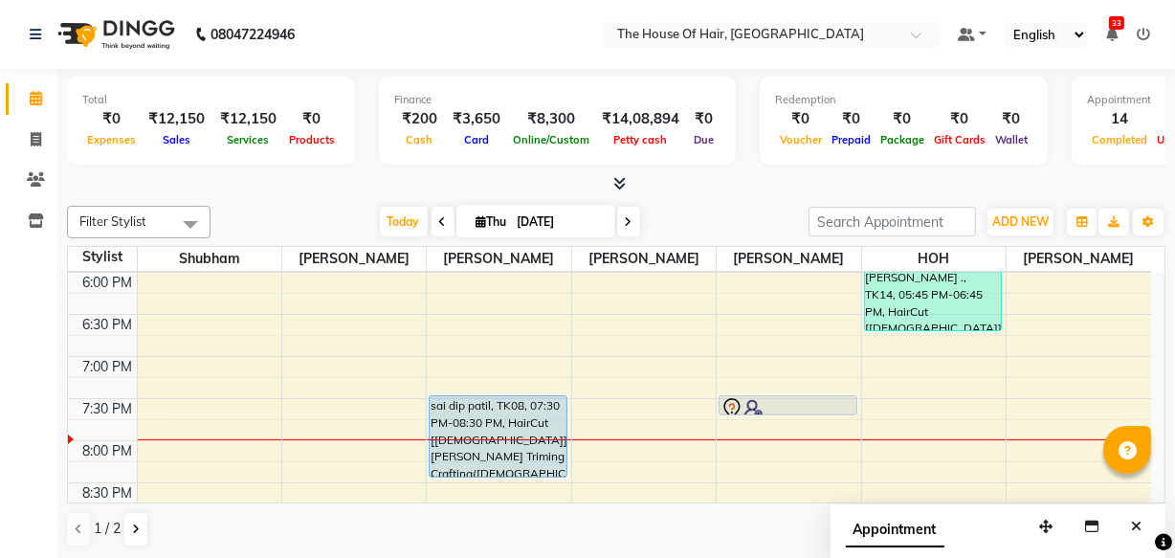
click at [539, 228] on input "[DATE]" at bounding box center [560, 222] width 96 height 29
select select "9"
select select "2025"
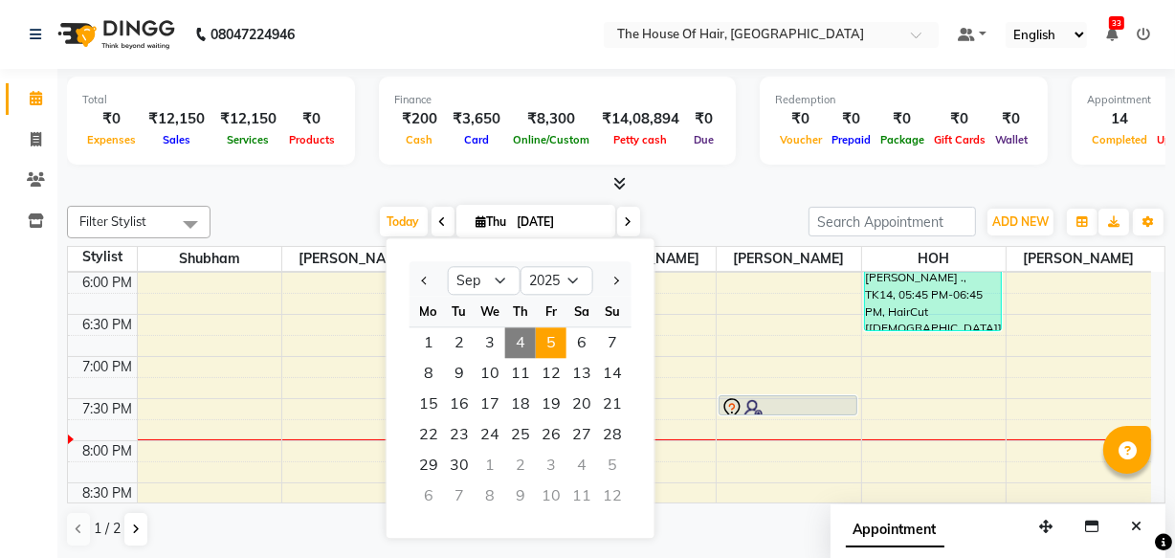
click at [549, 338] on span "5" at bounding box center [551, 342] width 31 height 31
type input "[DATE]"
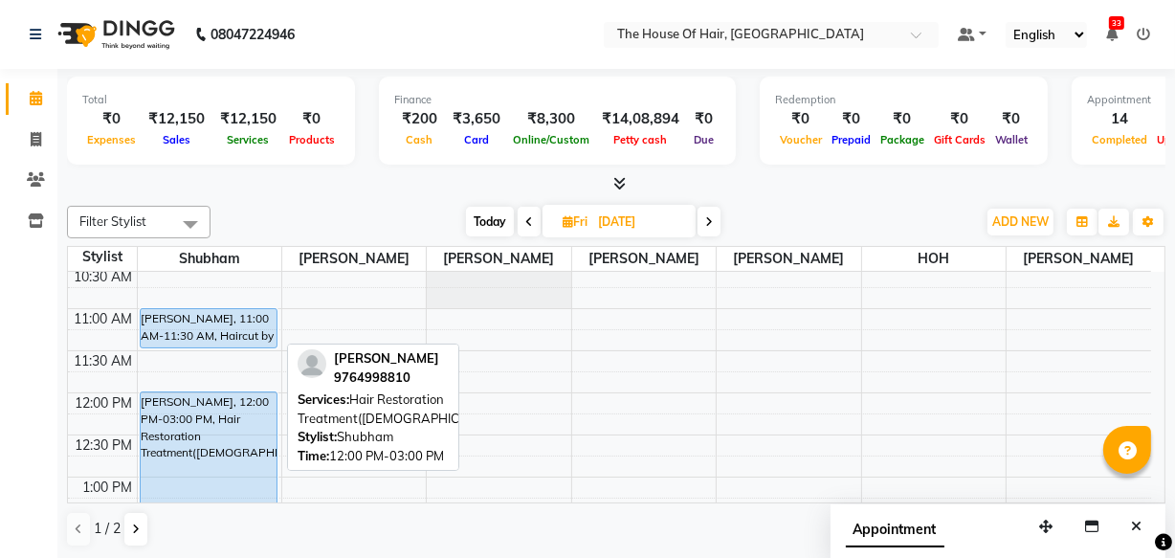
scroll to position [214, 0]
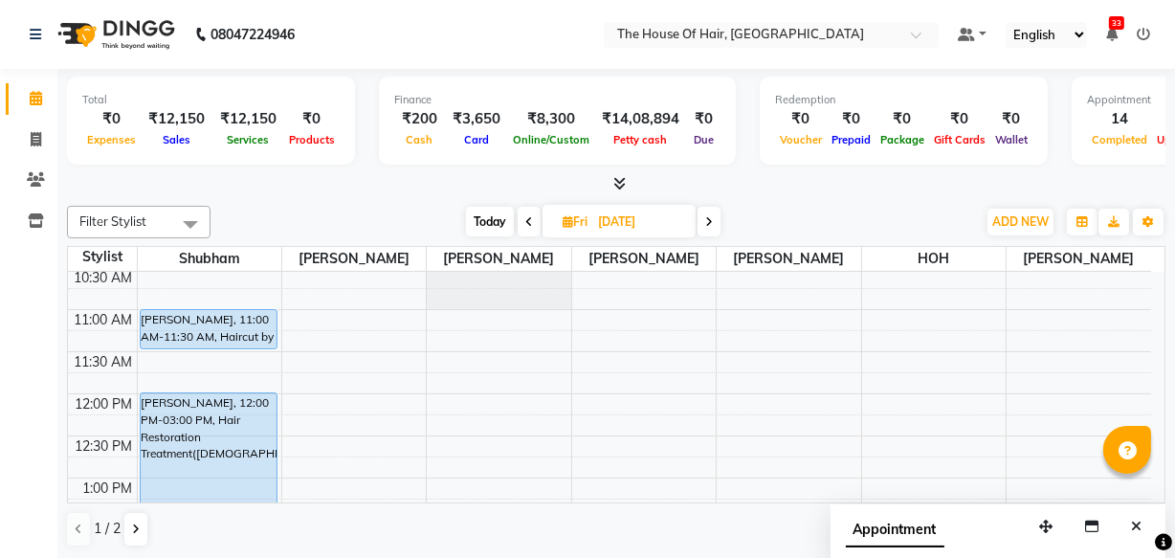
click at [593, 222] on input "[DATE]" at bounding box center [640, 222] width 96 height 29
select select "9"
select select "2025"
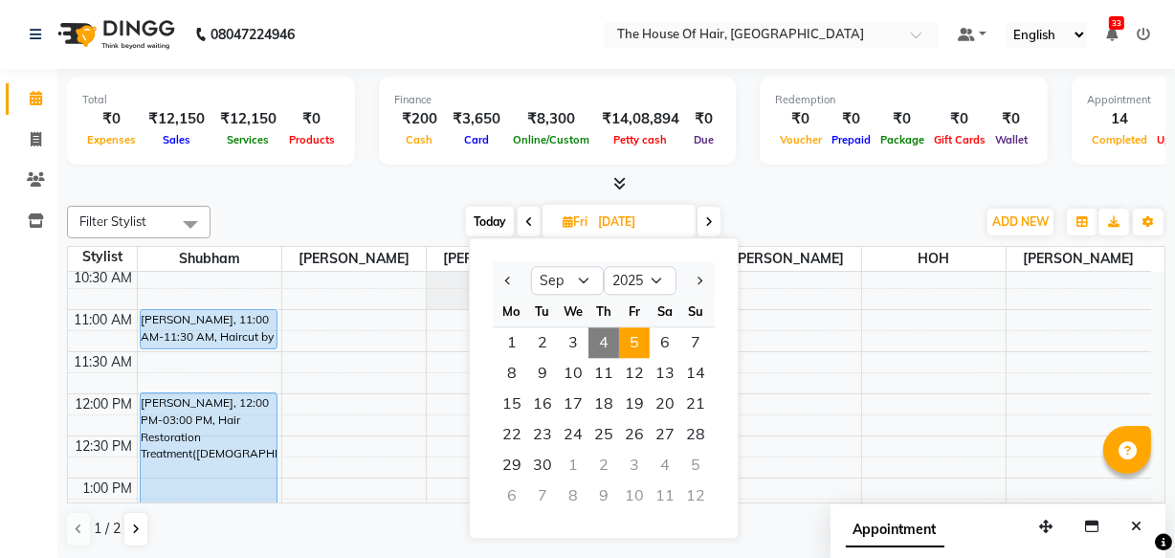
click at [601, 347] on span "4" at bounding box center [604, 342] width 31 height 31
type input "[DATE]"
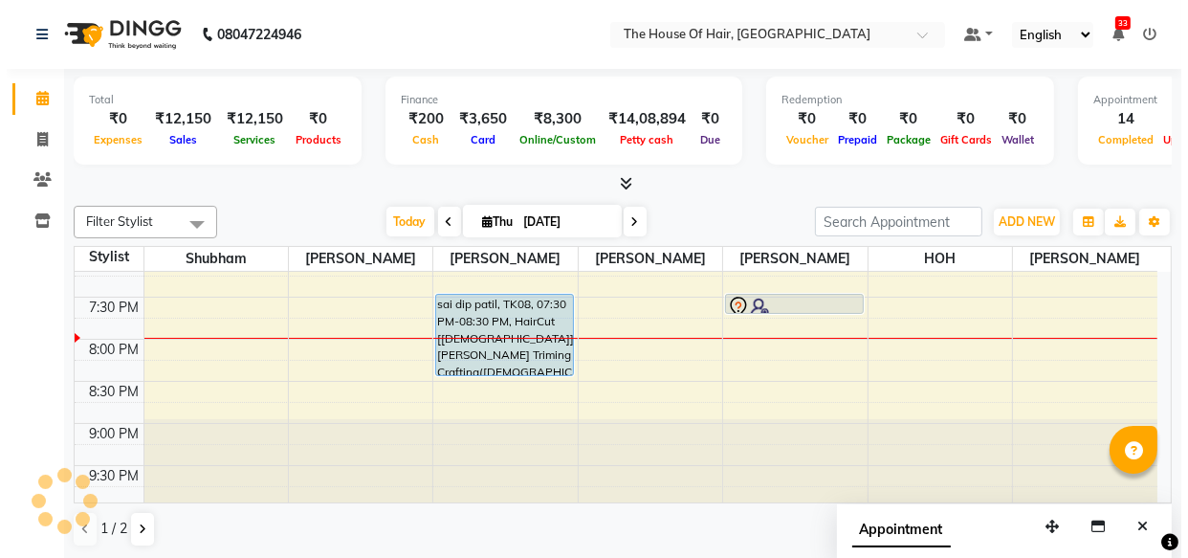
scroll to position [942, 0]
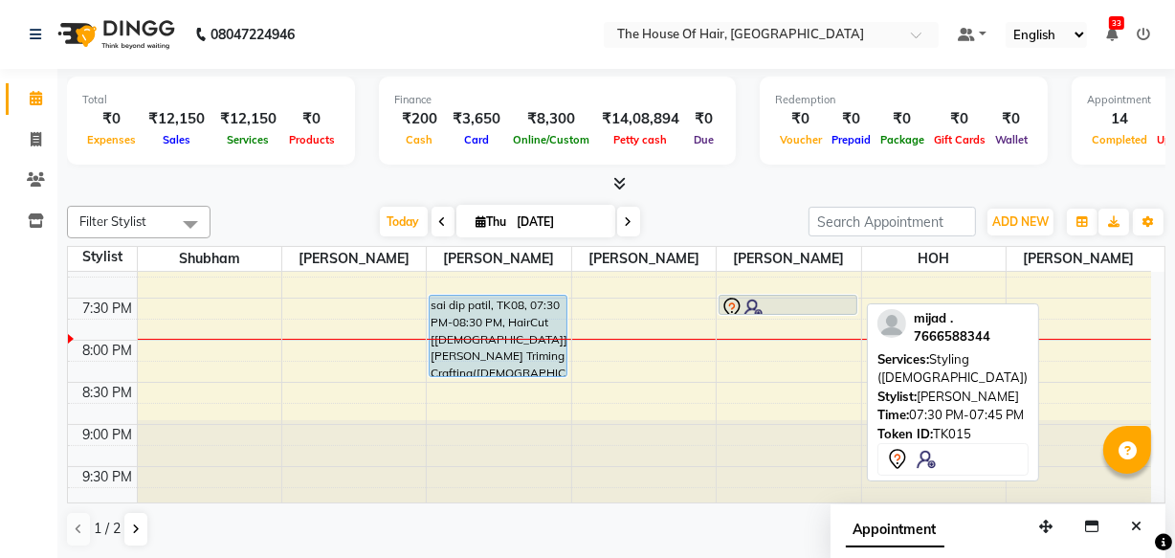
click at [747, 302] on img at bounding box center [753, 308] width 19 height 19
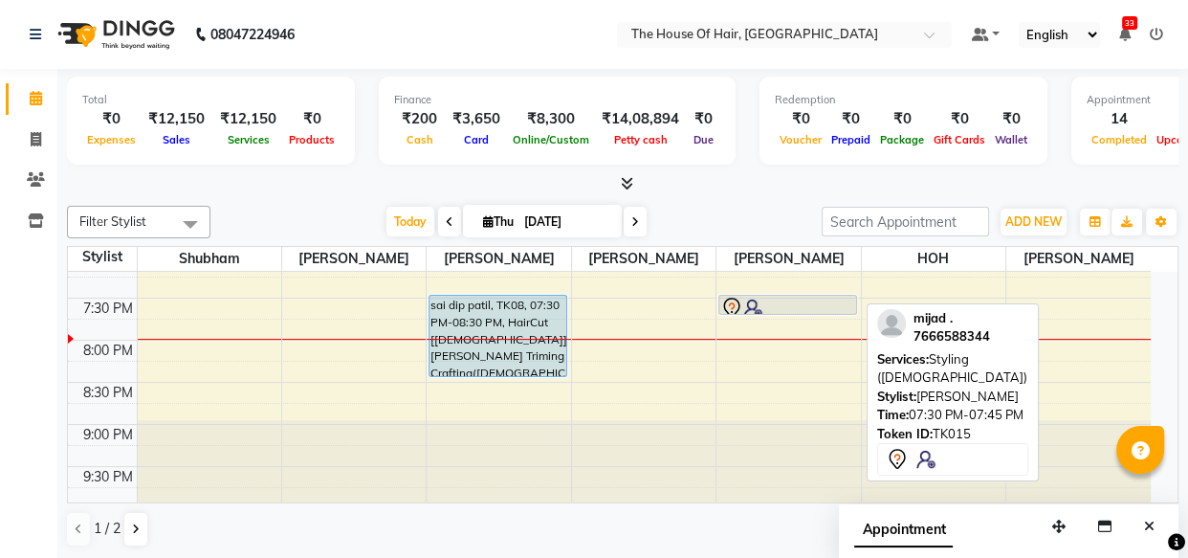
select select "7"
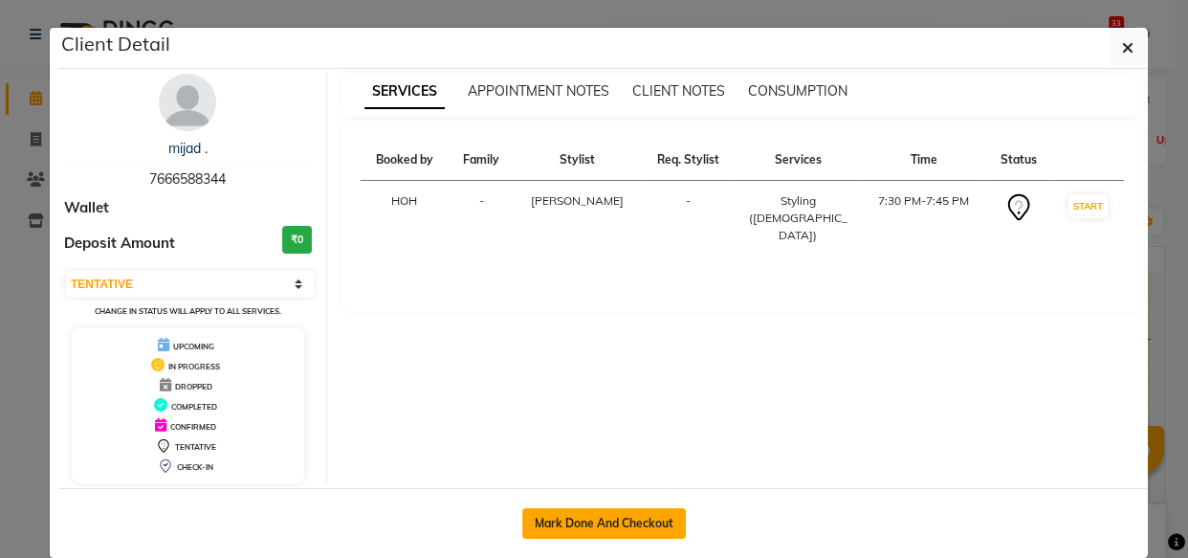
click at [605, 526] on button "Mark Done And Checkout" at bounding box center [604, 523] width 164 height 31
select select "5992"
select select "service"
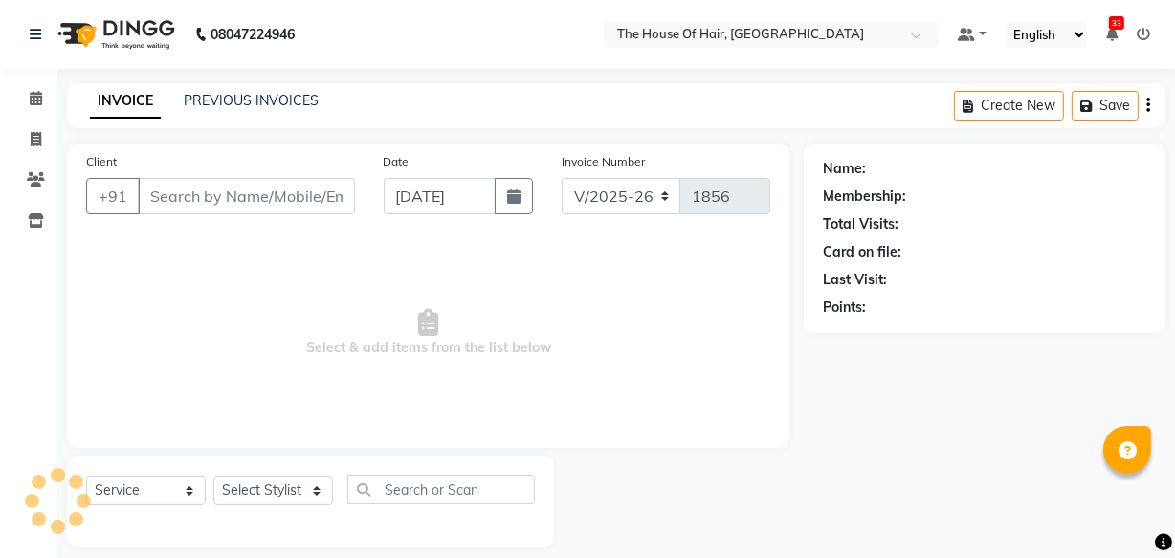
type input "7666588344"
select select "57808"
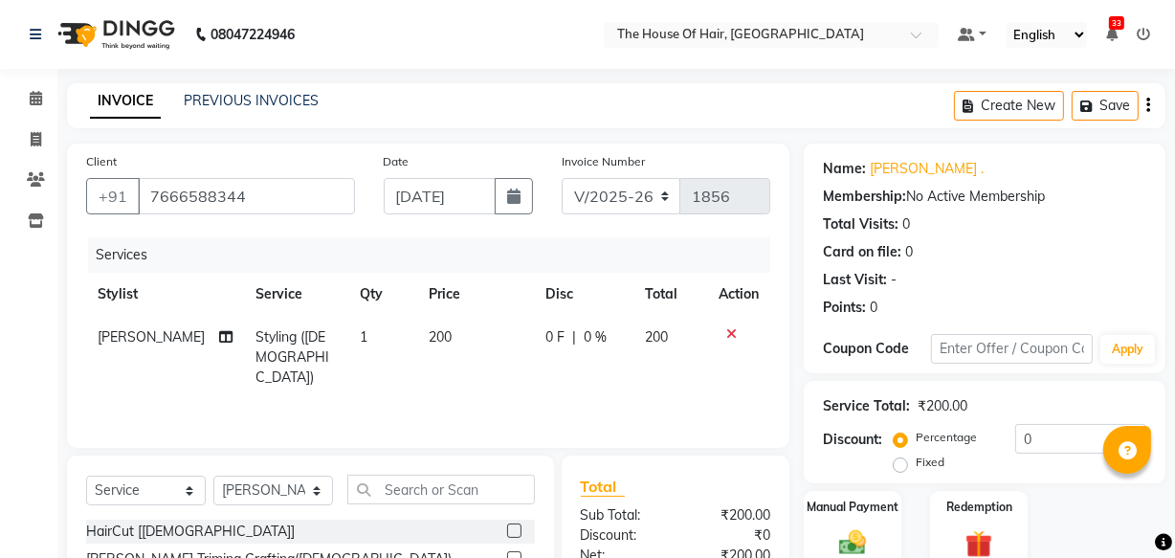
click at [914, 442] on div "Name: [PERSON_NAME] . Membership: No Active Membership Total Visits: 0 Card on …" at bounding box center [992, 441] width 376 height 594
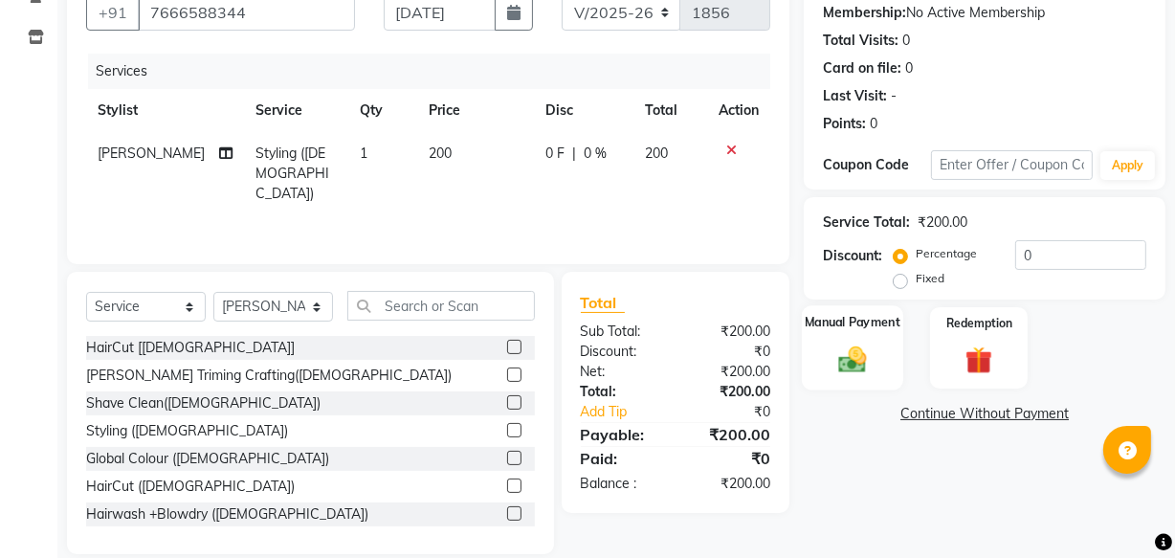
click at [851, 347] on img at bounding box center [853, 359] width 46 height 33
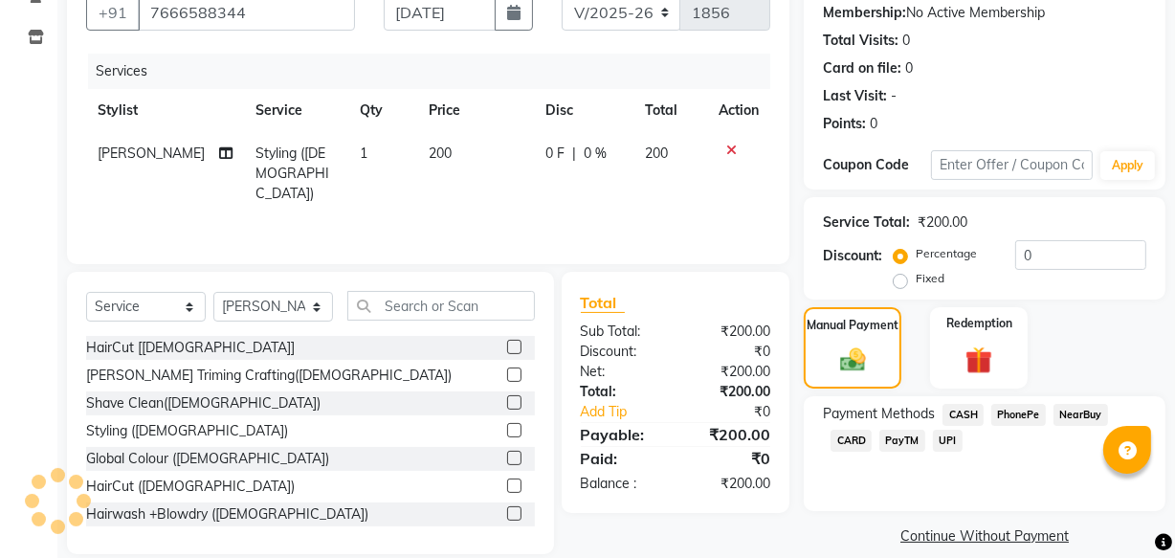
click at [947, 445] on span "UPI" at bounding box center [948, 441] width 30 height 22
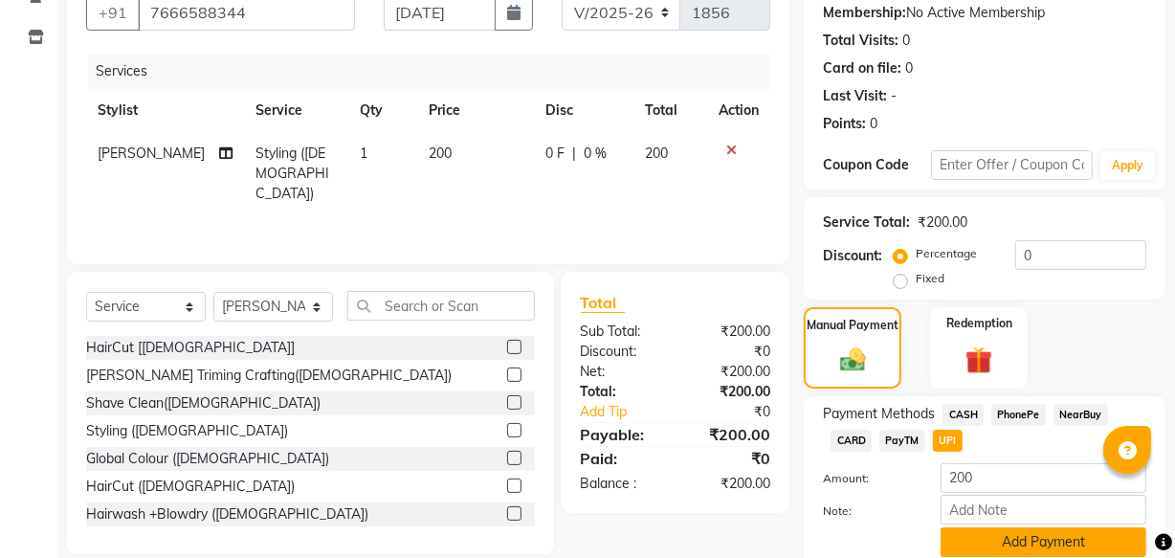
scroll to position [258, 0]
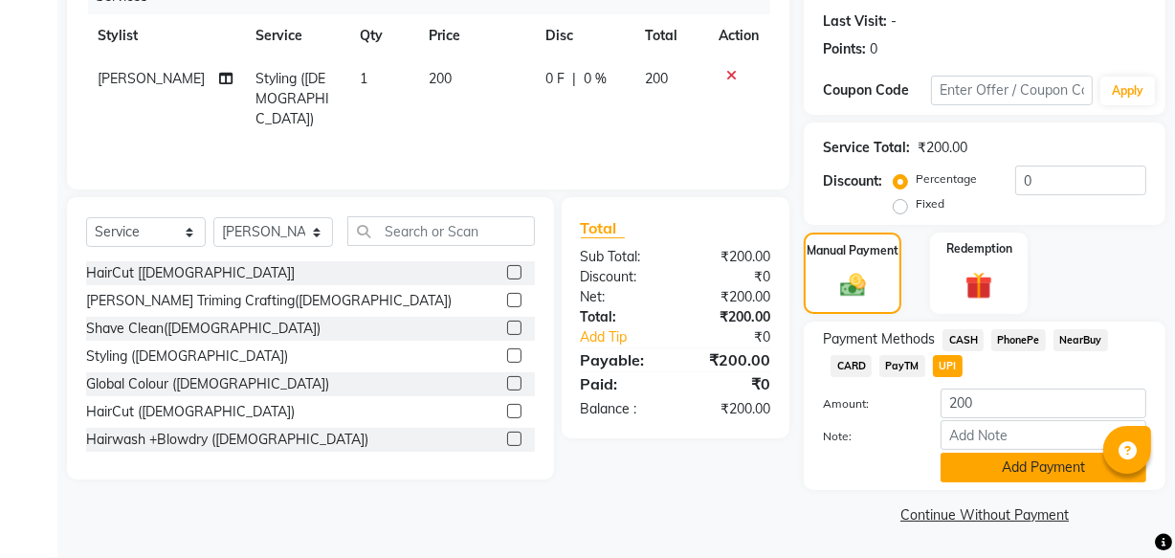
click at [1003, 467] on button "Add Payment" at bounding box center [1044, 468] width 206 height 30
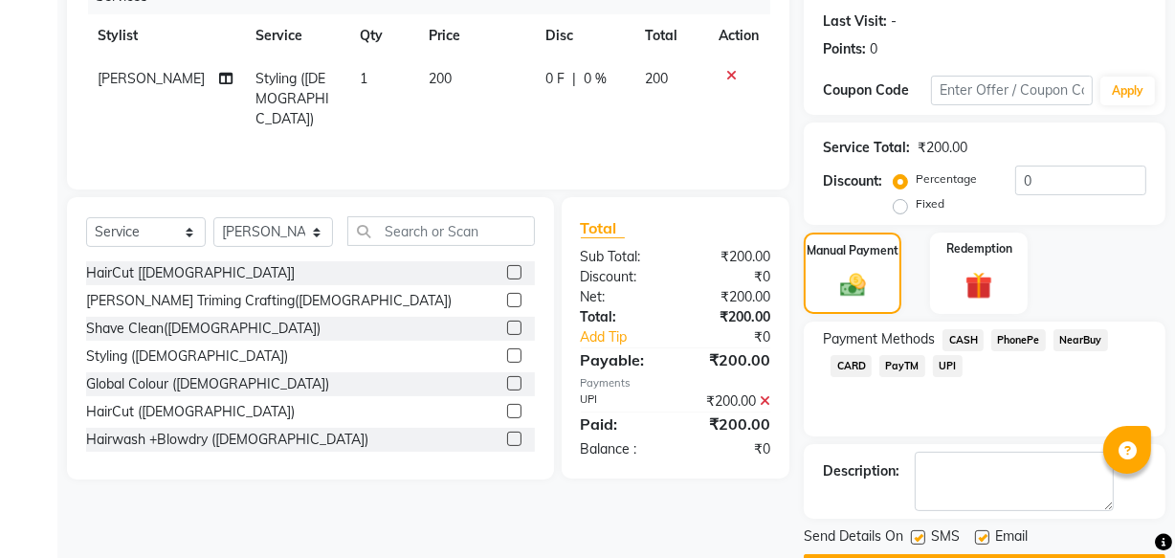
scroll to position [312, 0]
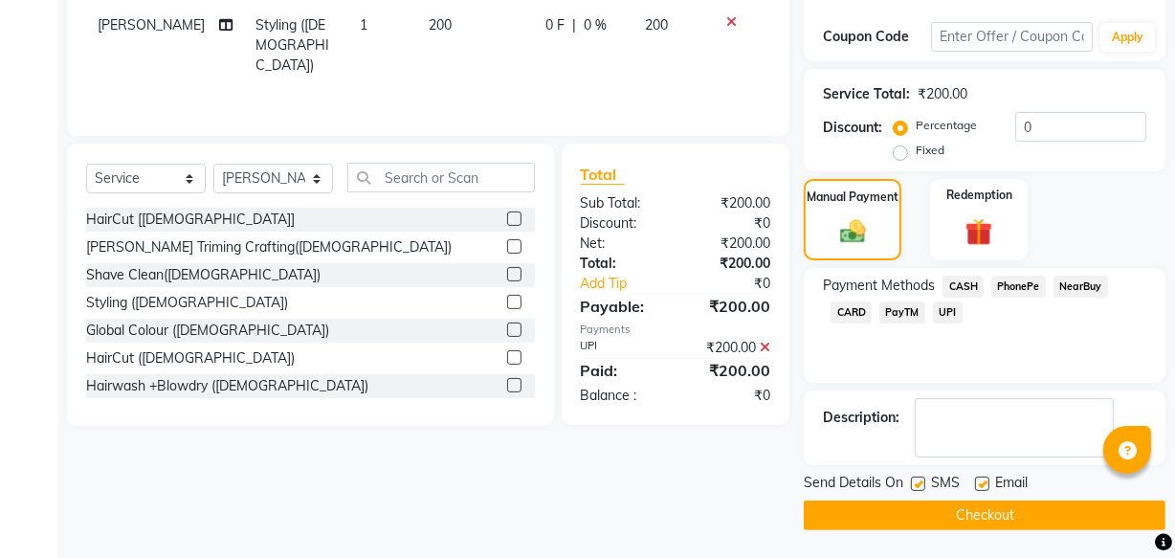
click at [968, 506] on button "Checkout" at bounding box center [985, 515] width 362 height 30
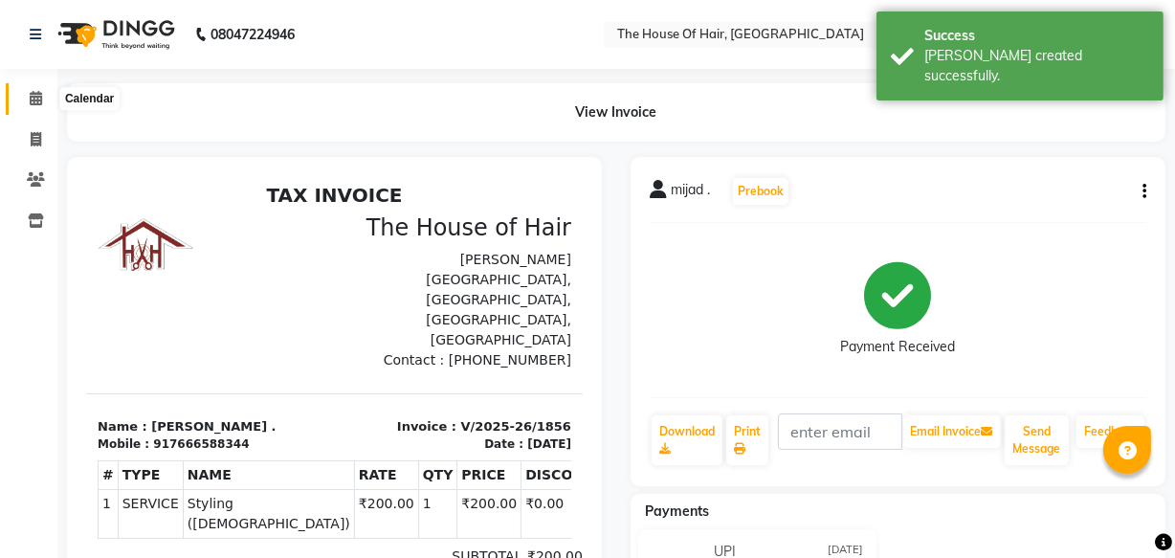
click at [34, 101] on icon at bounding box center [36, 98] width 12 height 14
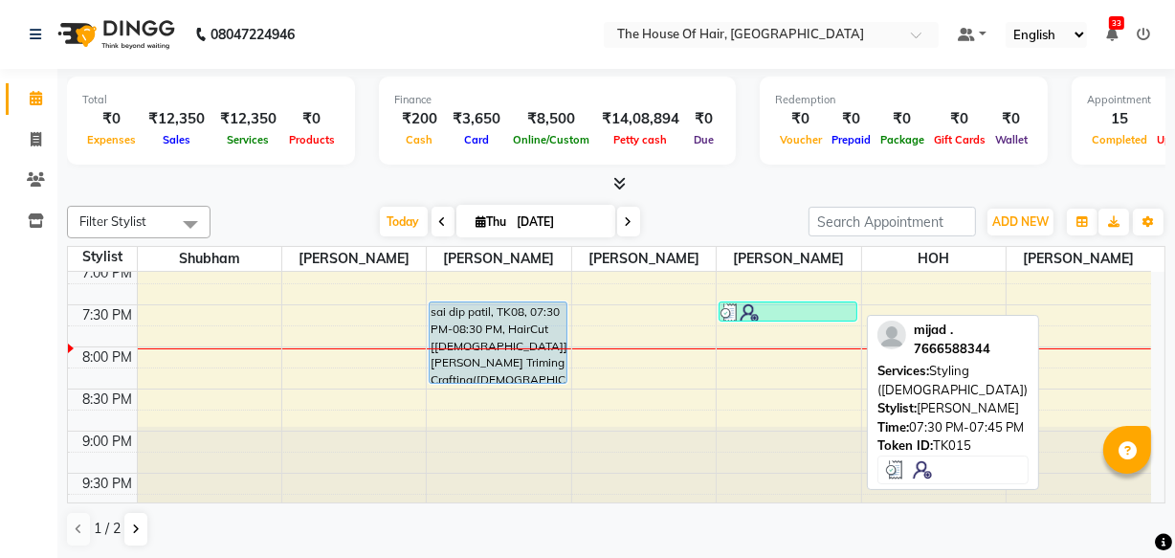
scroll to position [942, 0]
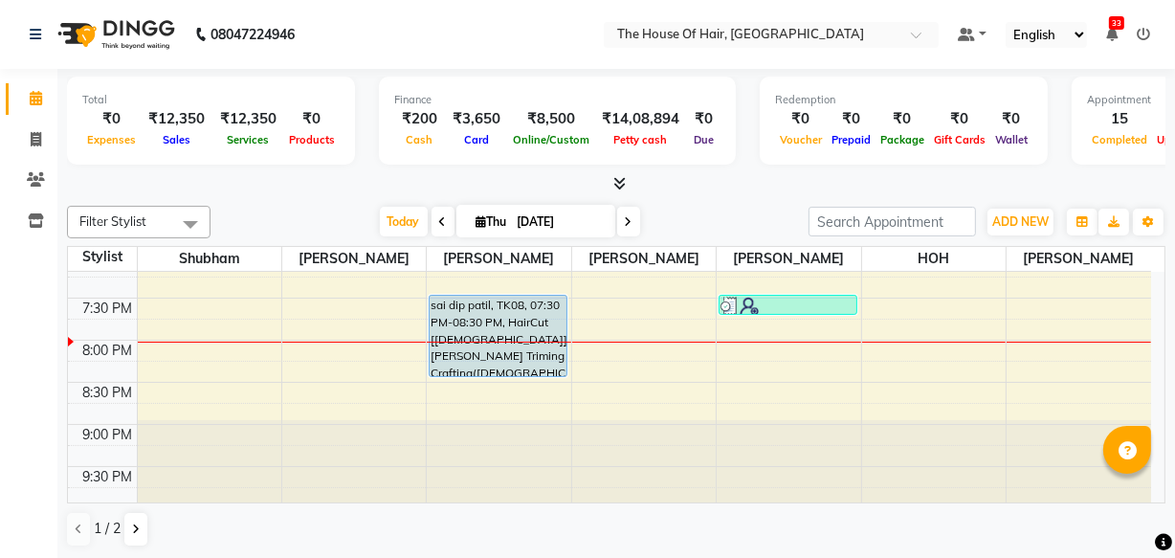
click at [542, 216] on input "[DATE]" at bounding box center [560, 222] width 96 height 29
select select "9"
select select "2025"
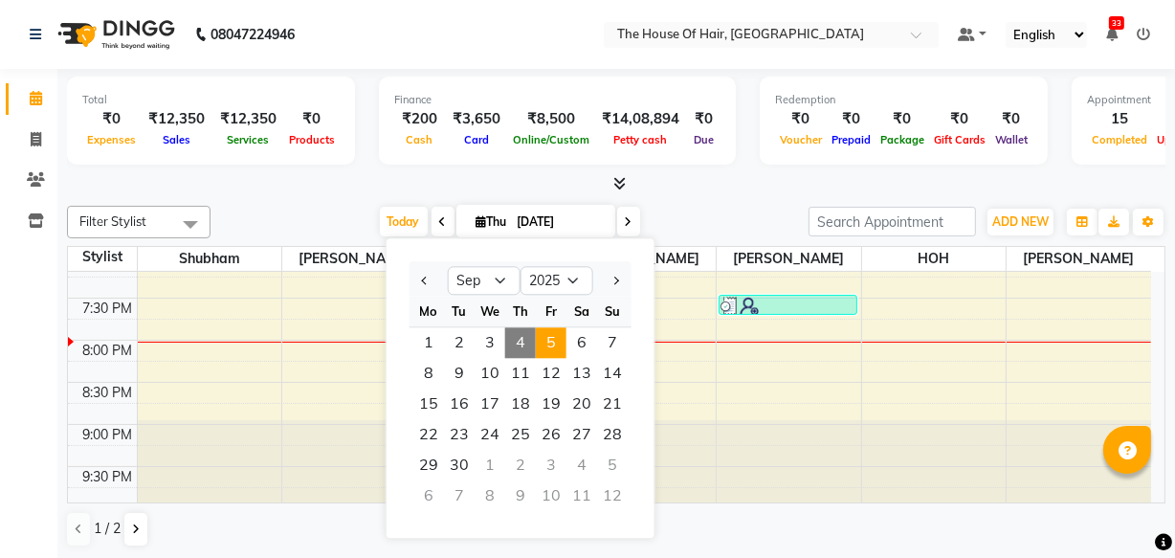
click at [552, 348] on span "5" at bounding box center [551, 342] width 31 height 31
type input "[DATE]"
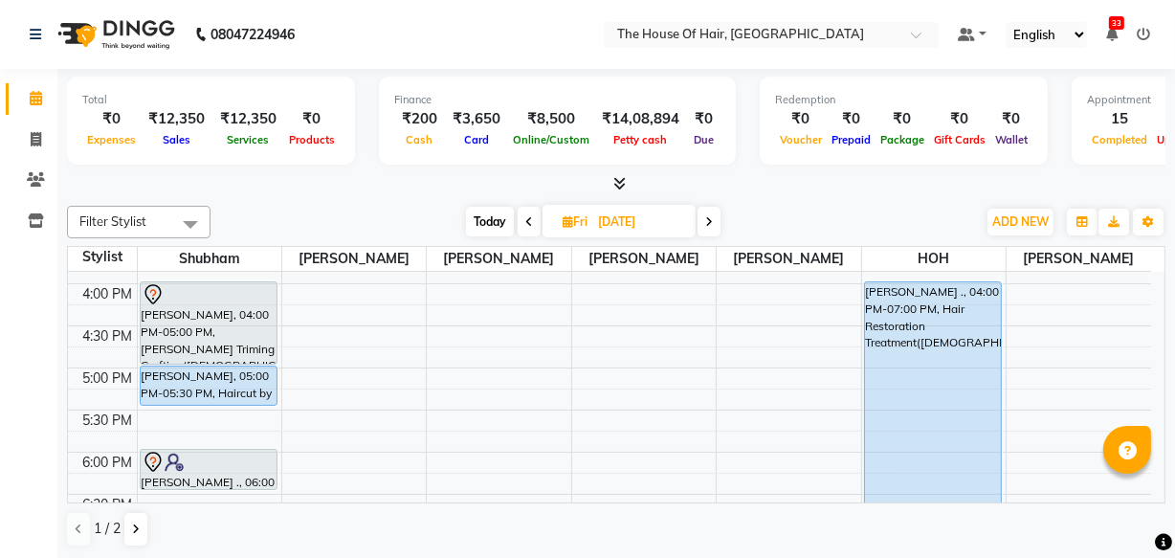
scroll to position [660, 0]
click at [603, 227] on input "[DATE]" at bounding box center [640, 222] width 96 height 29
select select "9"
select select "2025"
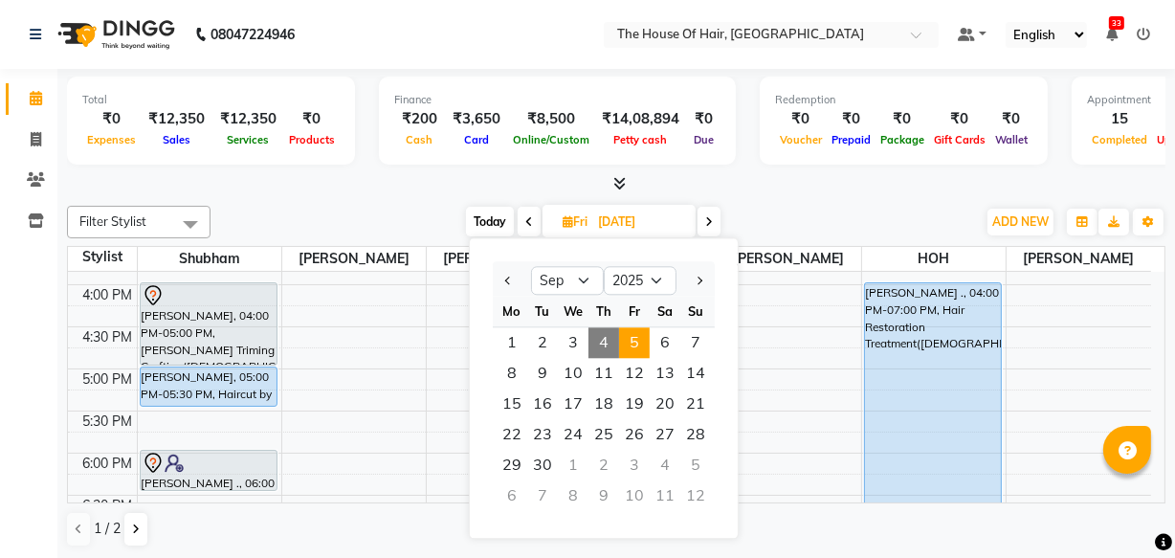
click at [606, 336] on span "4" at bounding box center [604, 342] width 31 height 31
type input "[DATE]"
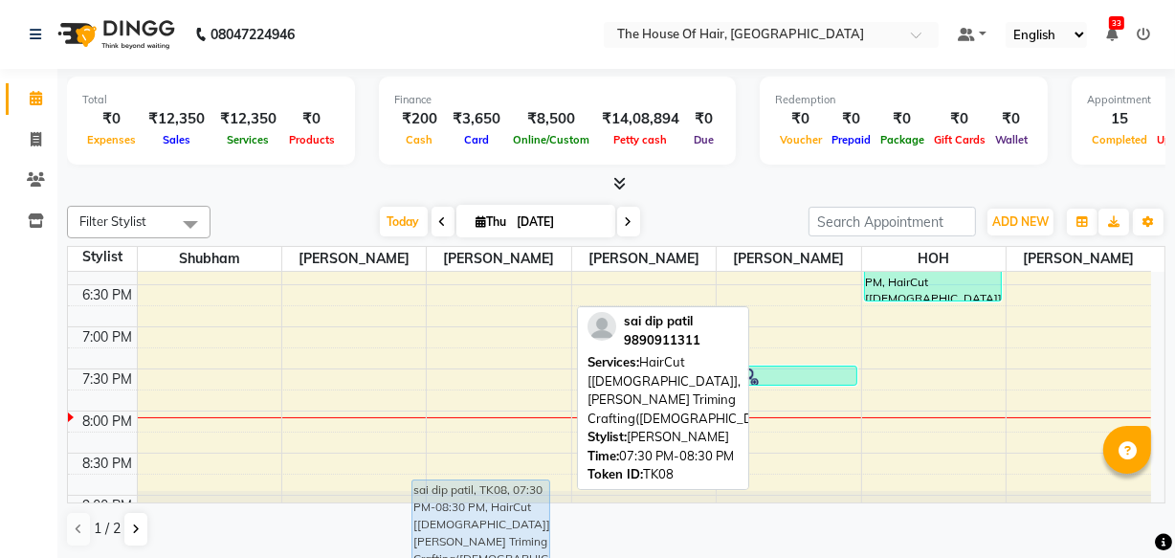
scroll to position [885, 0]
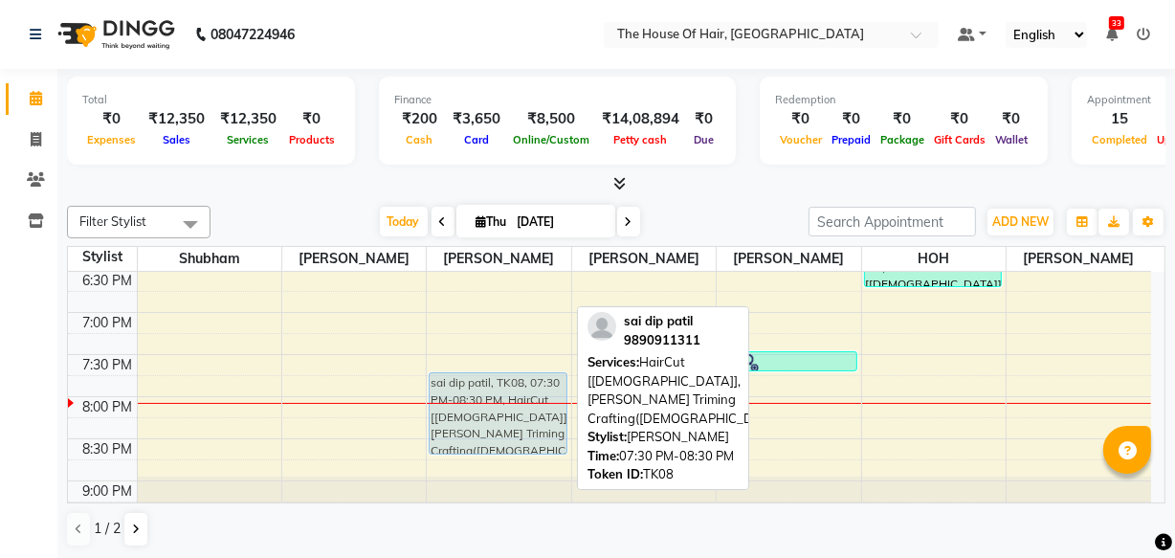
drag, startPoint x: 490, startPoint y: 428, endPoint x: 466, endPoint y: 390, distance: 44.3
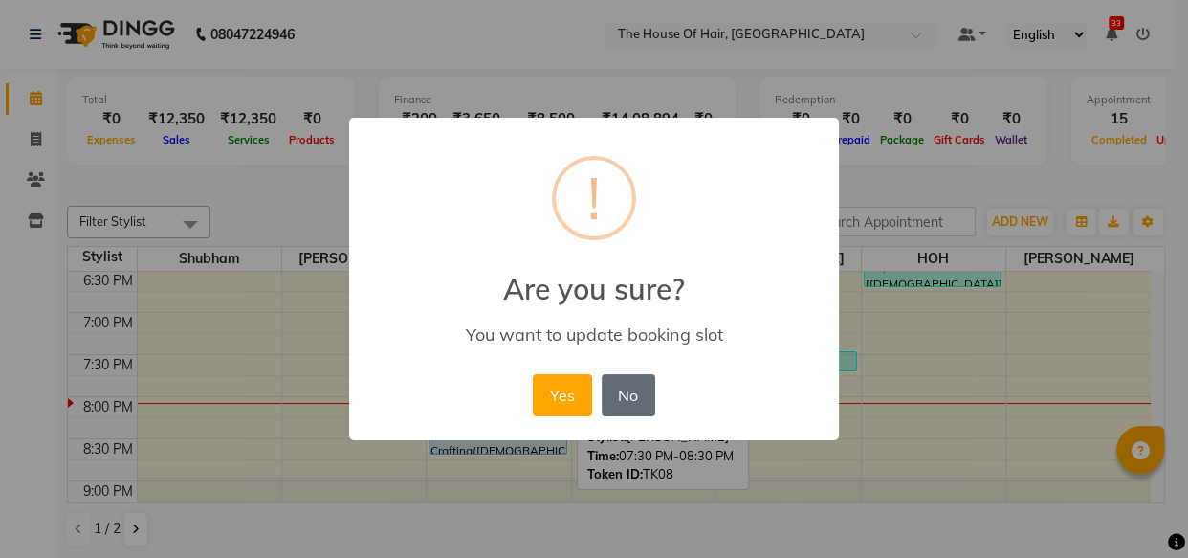
click at [651, 391] on button "No" at bounding box center [629, 395] width 54 height 42
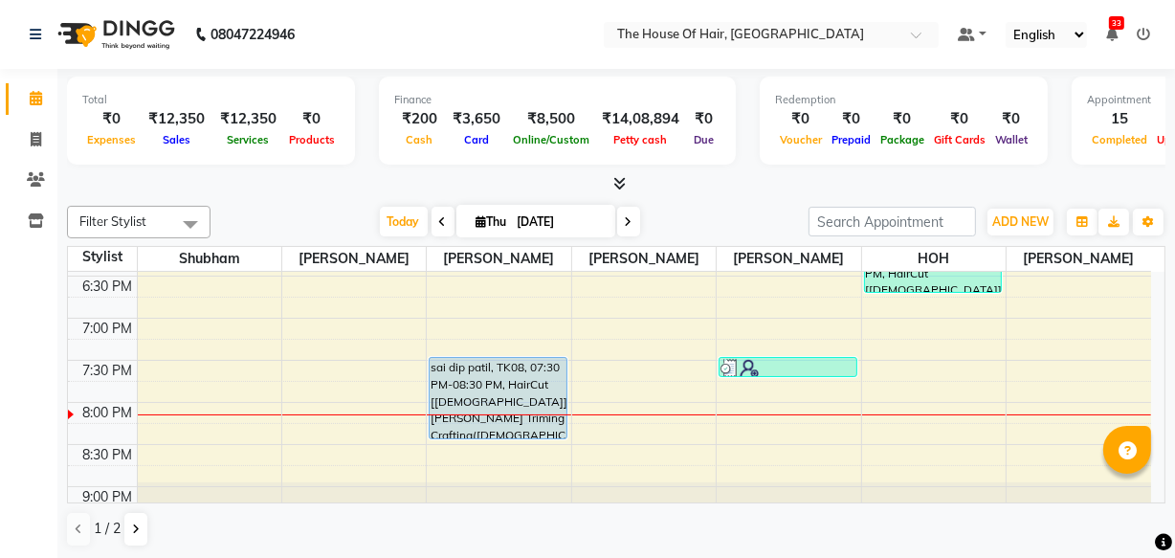
scroll to position [878, 0]
select select "80392"
select select "tentative"
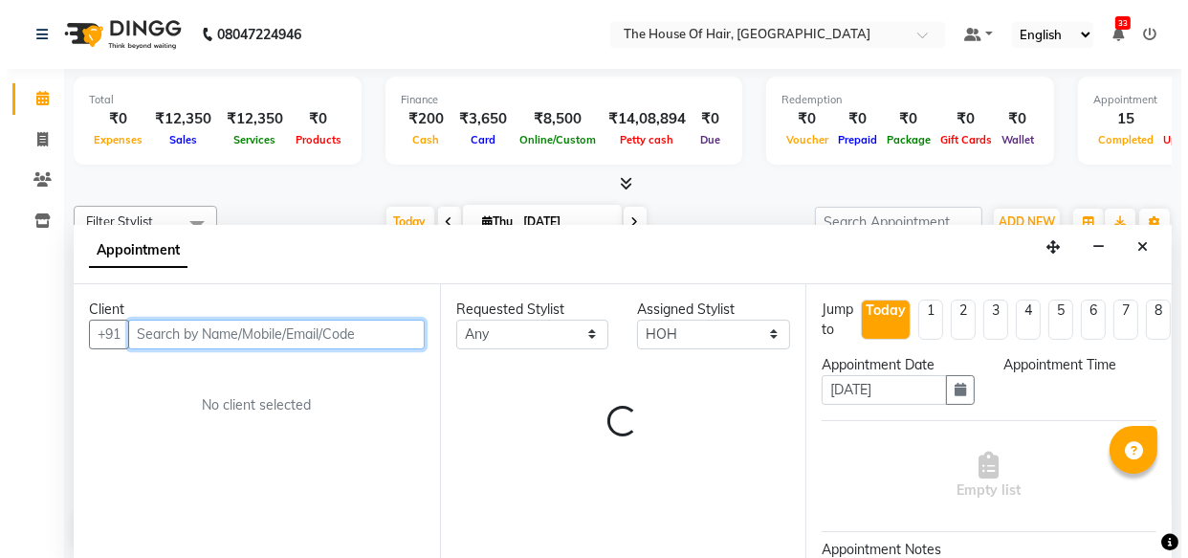
scroll to position [0, 0]
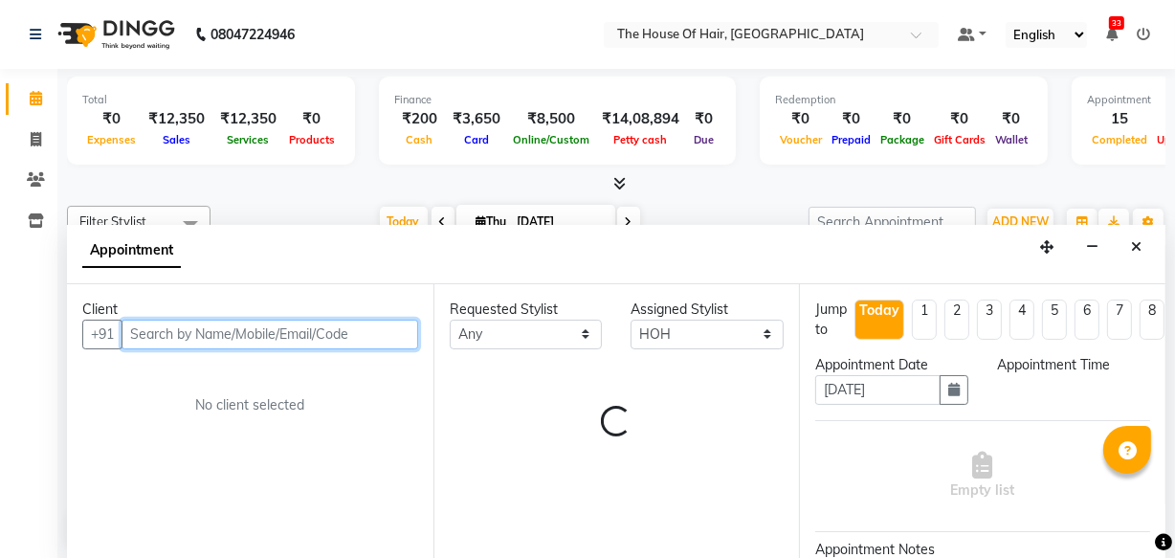
select select "1155"
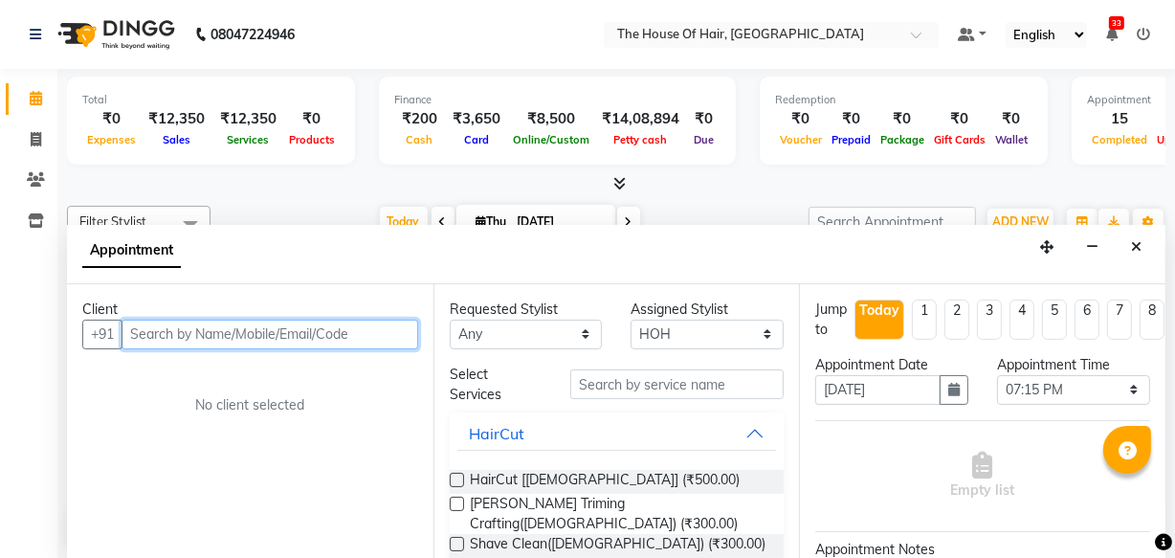
click at [134, 331] on input "text" at bounding box center [270, 335] width 297 height 30
type input "9404203059"
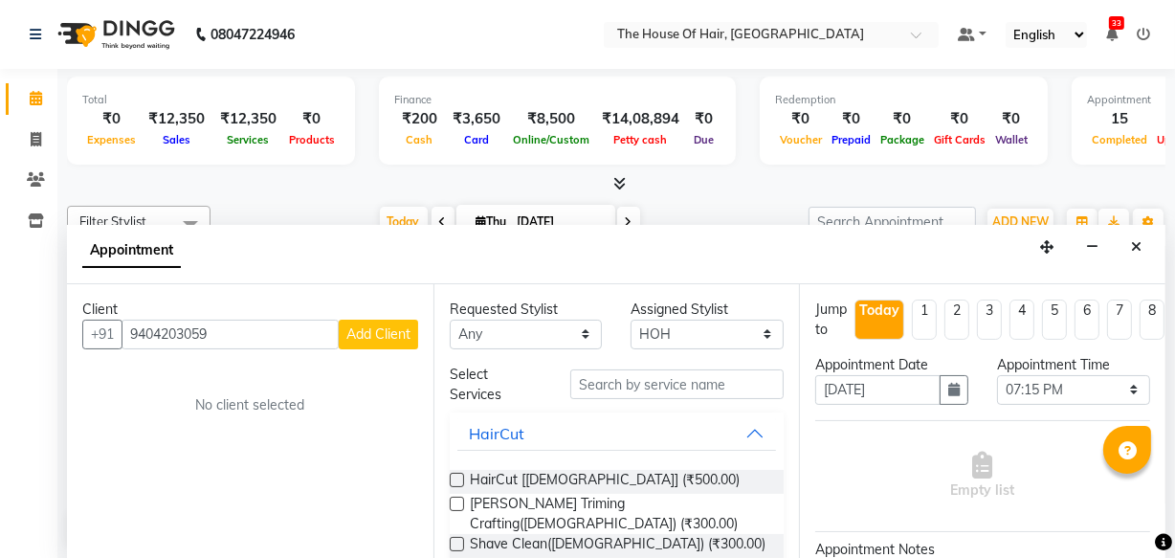
click at [365, 322] on button "Add Client" at bounding box center [378, 335] width 79 height 30
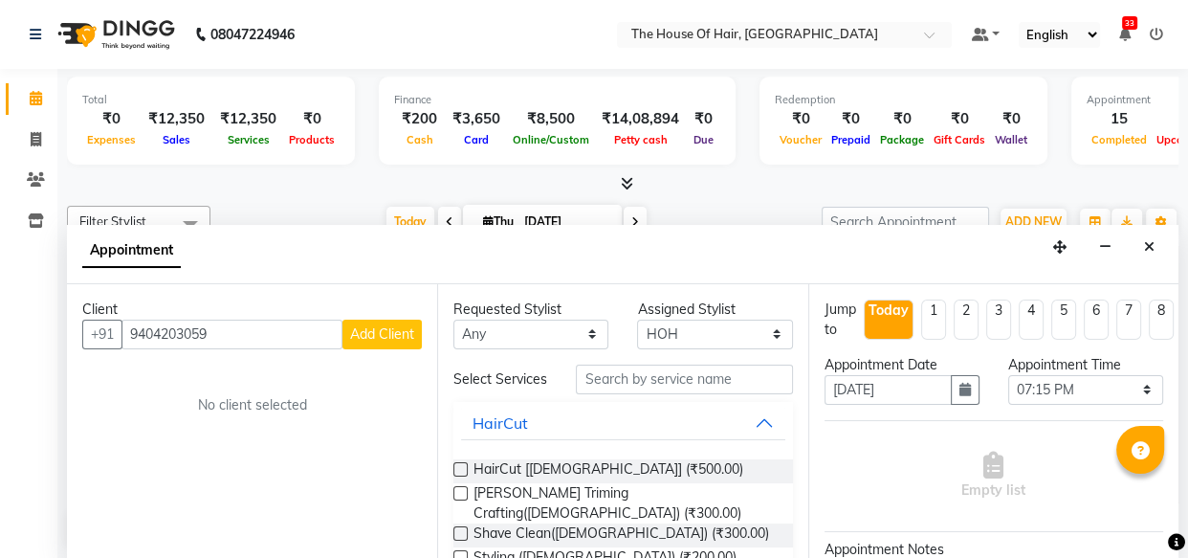
select select "22"
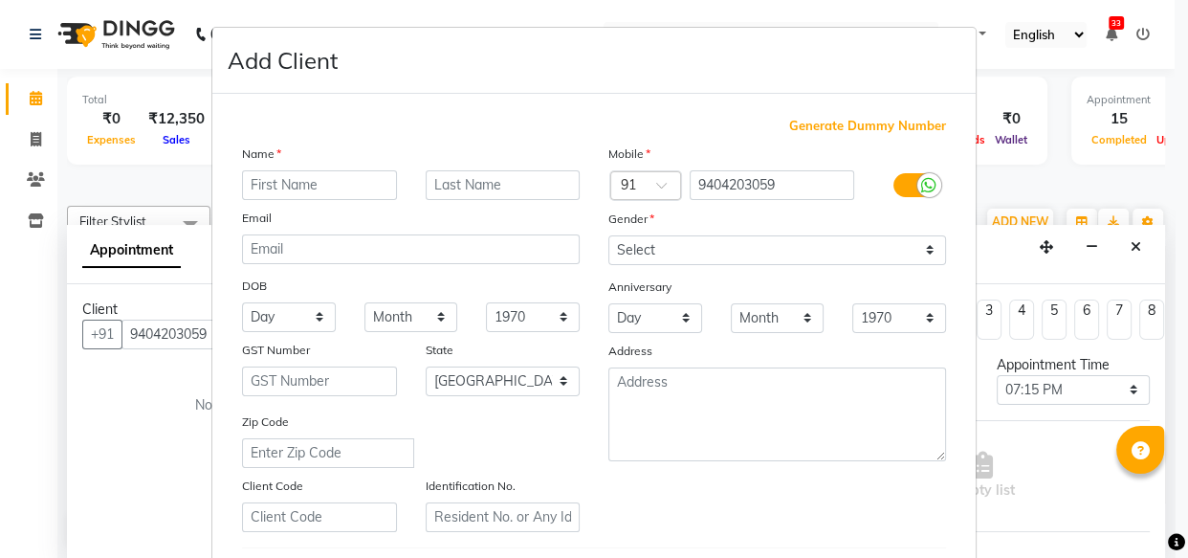
click at [272, 184] on input "text" at bounding box center [319, 185] width 155 height 30
type input "[DEMOGRAPHIC_DATA]"
click at [437, 184] on input "text" at bounding box center [503, 185] width 155 height 30
type input "."
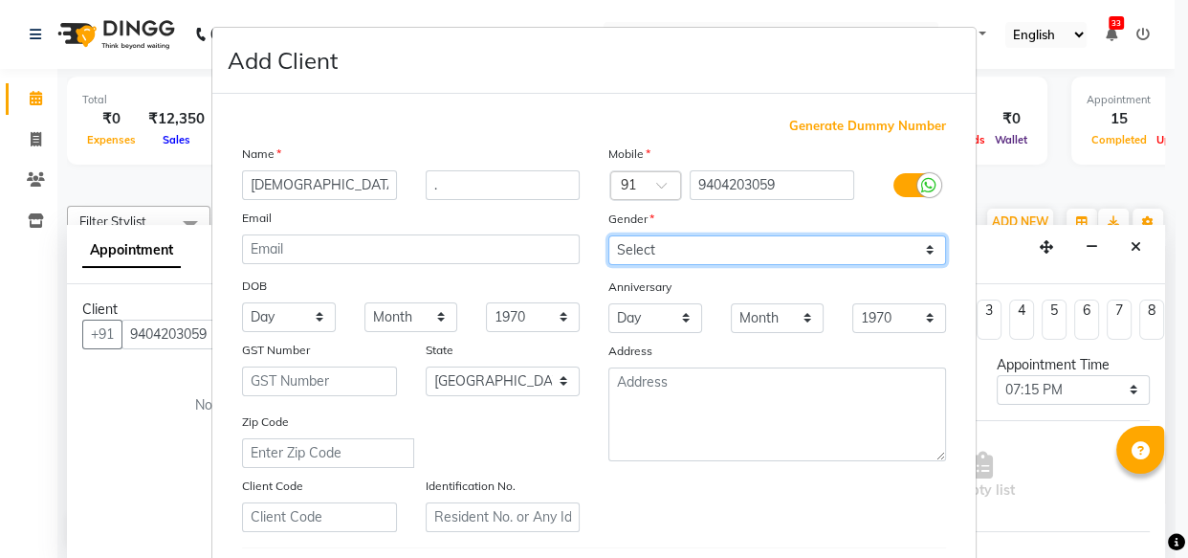
click at [644, 255] on select "Select [DEMOGRAPHIC_DATA] [DEMOGRAPHIC_DATA] Other Prefer Not To Say" at bounding box center [778, 250] width 338 height 30
select select "[DEMOGRAPHIC_DATA]"
click at [609, 235] on select "Select [DEMOGRAPHIC_DATA] [DEMOGRAPHIC_DATA] Other Prefer Not To Say" at bounding box center [778, 250] width 338 height 30
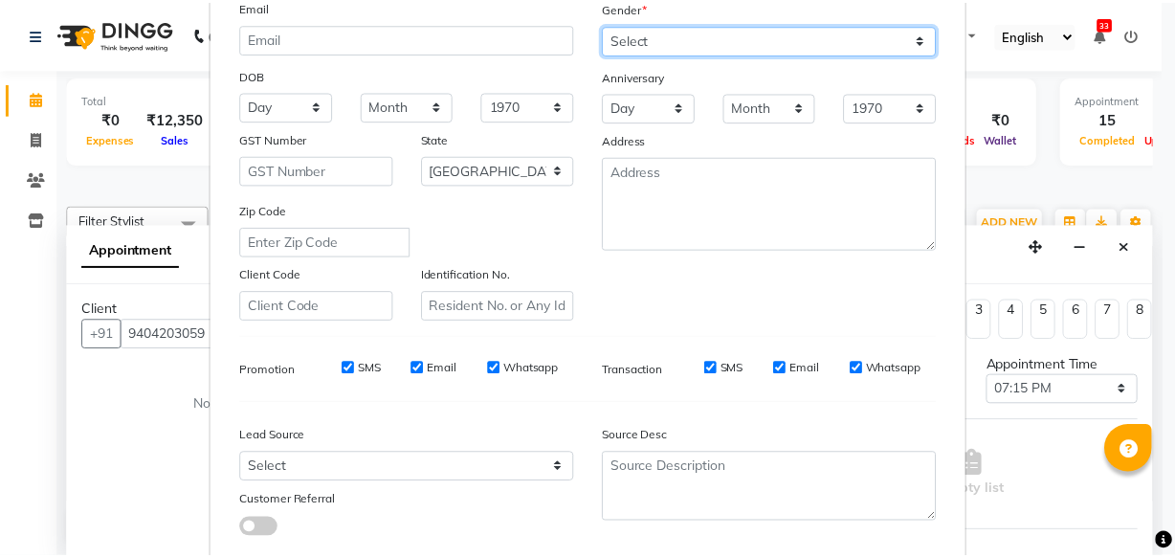
scroll to position [331, 0]
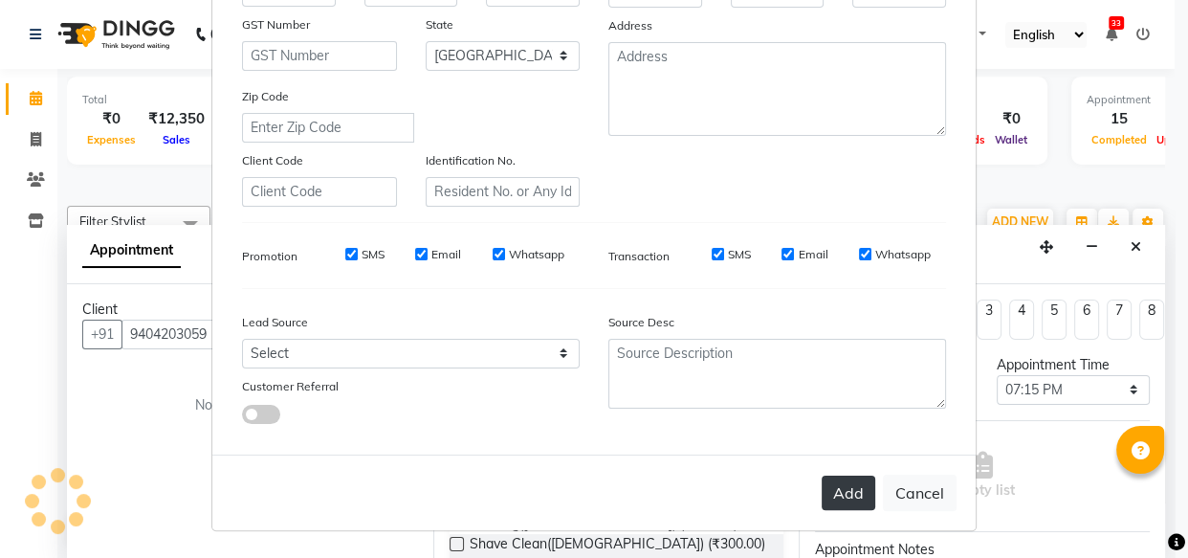
click at [840, 489] on button "Add" at bounding box center [849, 493] width 54 height 34
select select
select select "null"
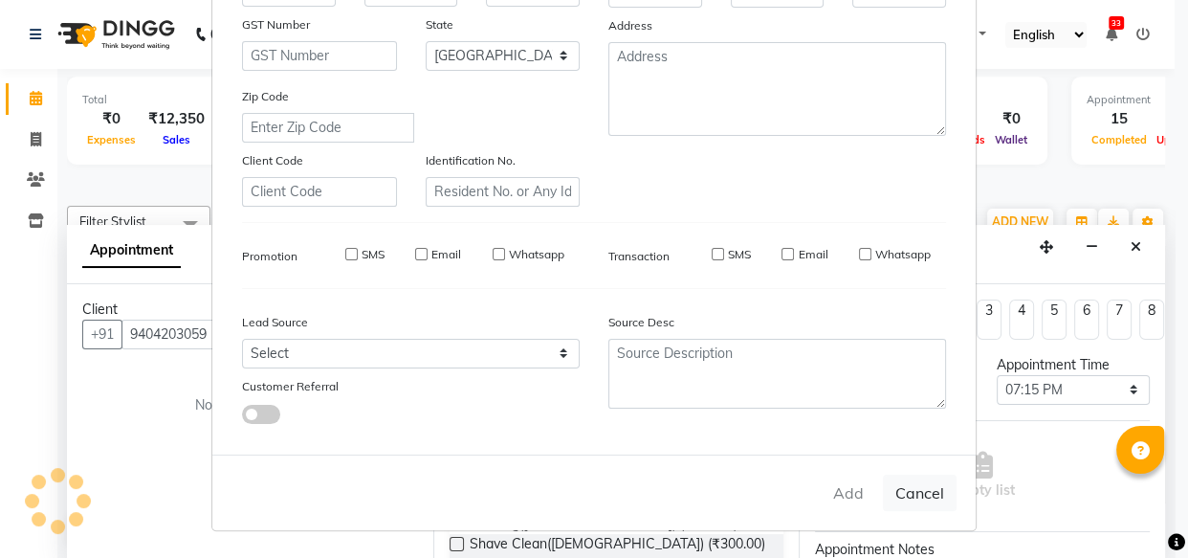
select select
checkbox input "false"
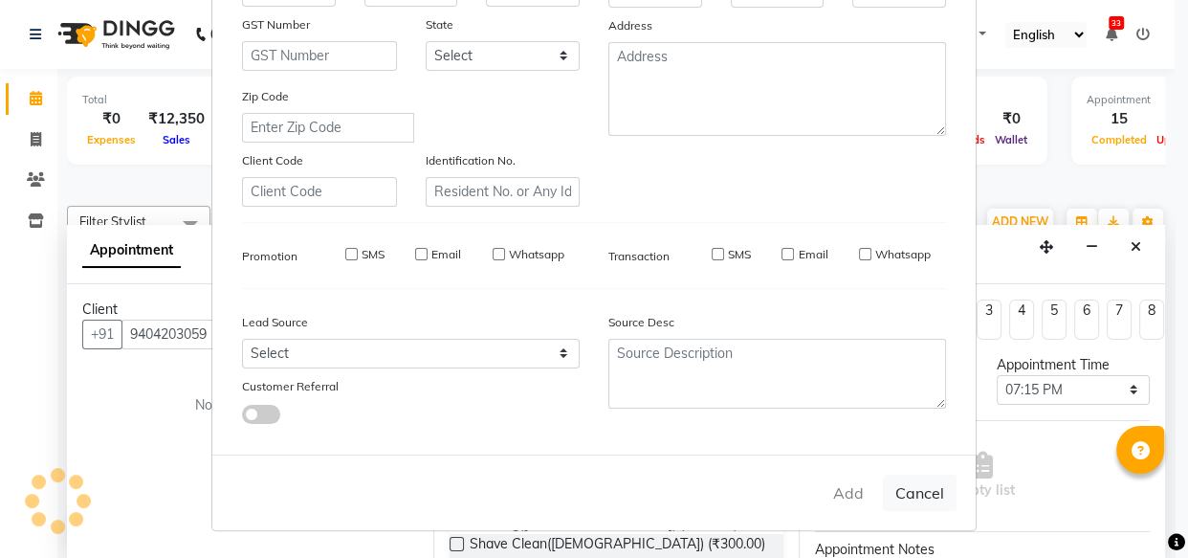
checkbox input "false"
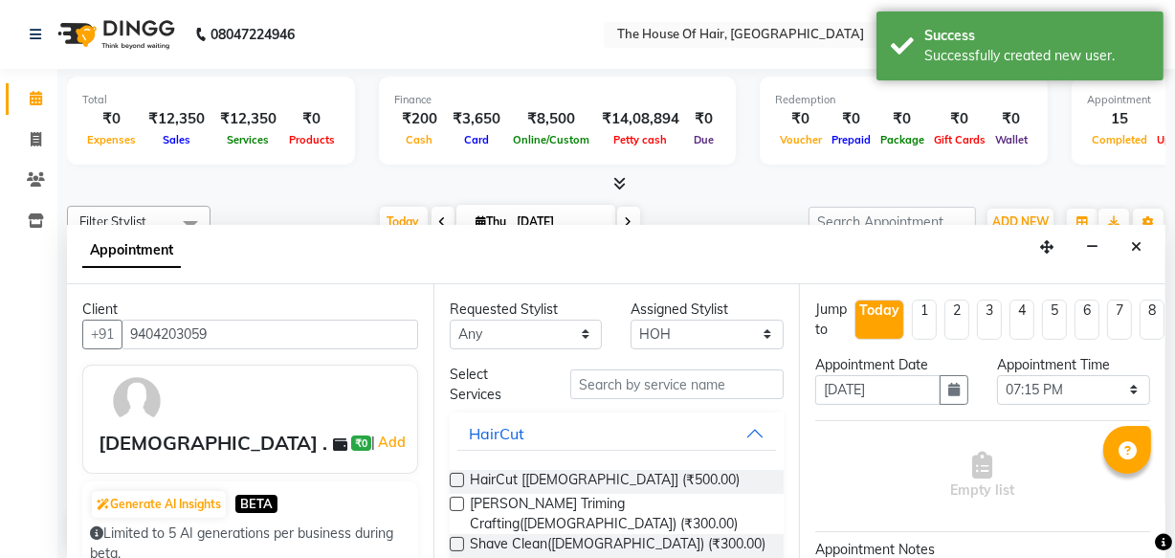
click at [453, 478] on label at bounding box center [457, 480] width 14 height 14
click at [453, 478] on input "checkbox" at bounding box center [456, 482] width 12 height 12
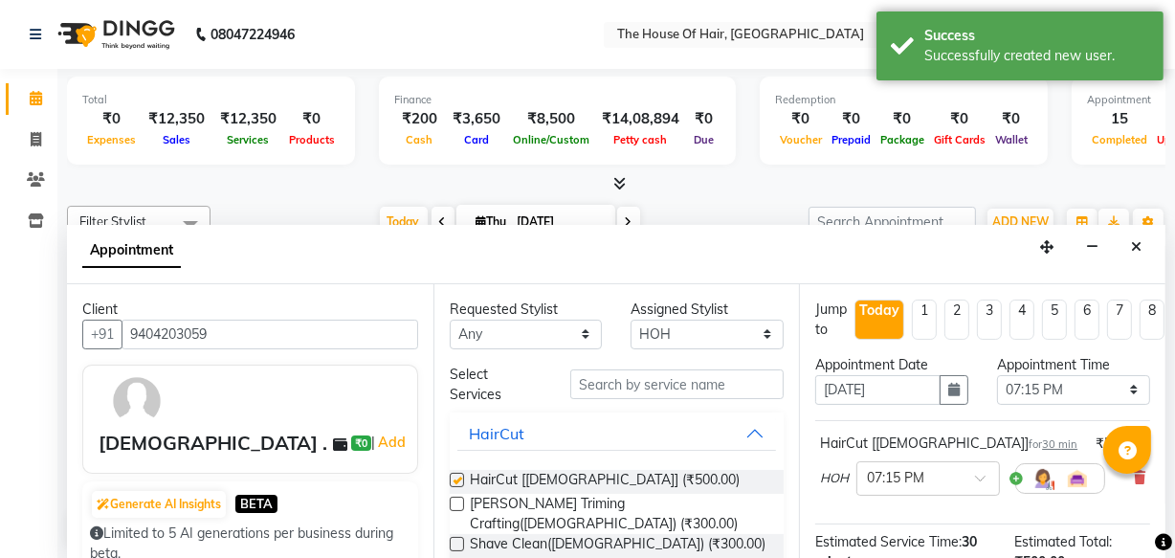
checkbox input "false"
click at [455, 504] on label at bounding box center [457, 504] width 14 height 14
click at [455, 504] on input "checkbox" at bounding box center [456, 506] width 12 height 12
checkbox input "false"
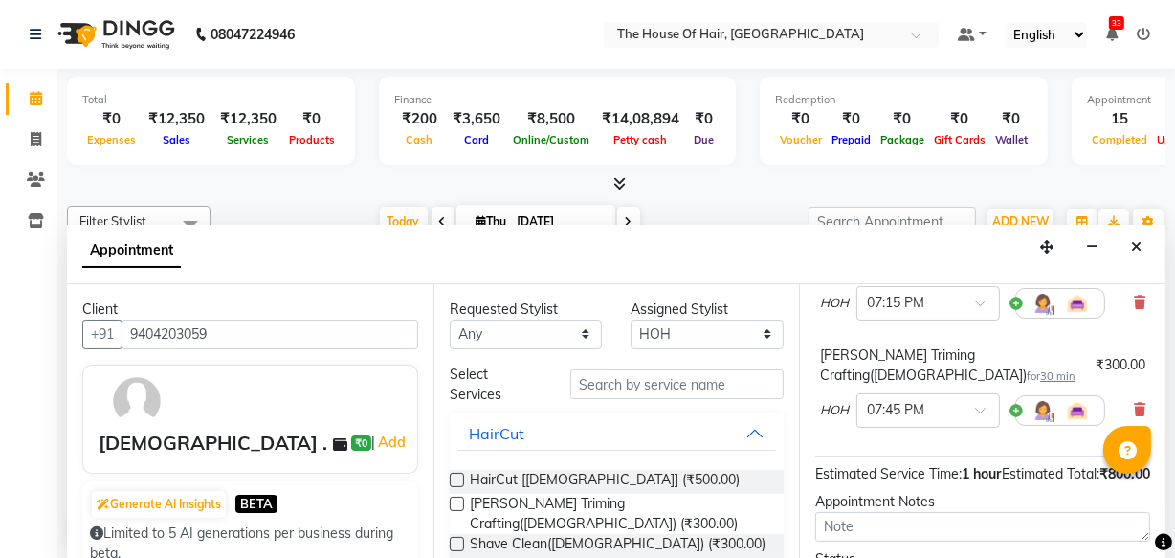
scroll to position [182, 0]
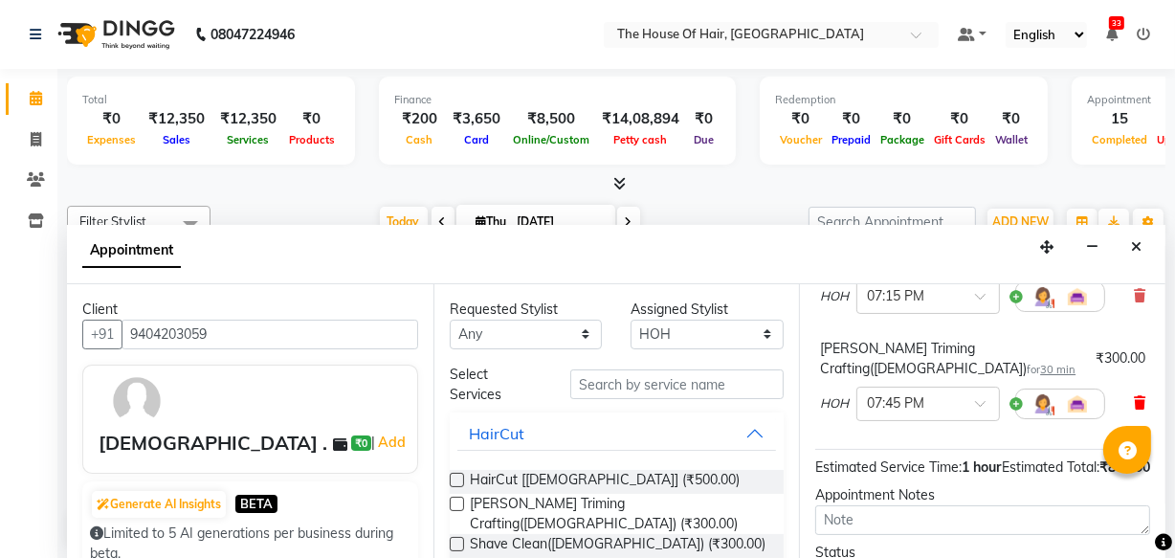
click at [1134, 396] on icon at bounding box center [1139, 402] width 11 height 13
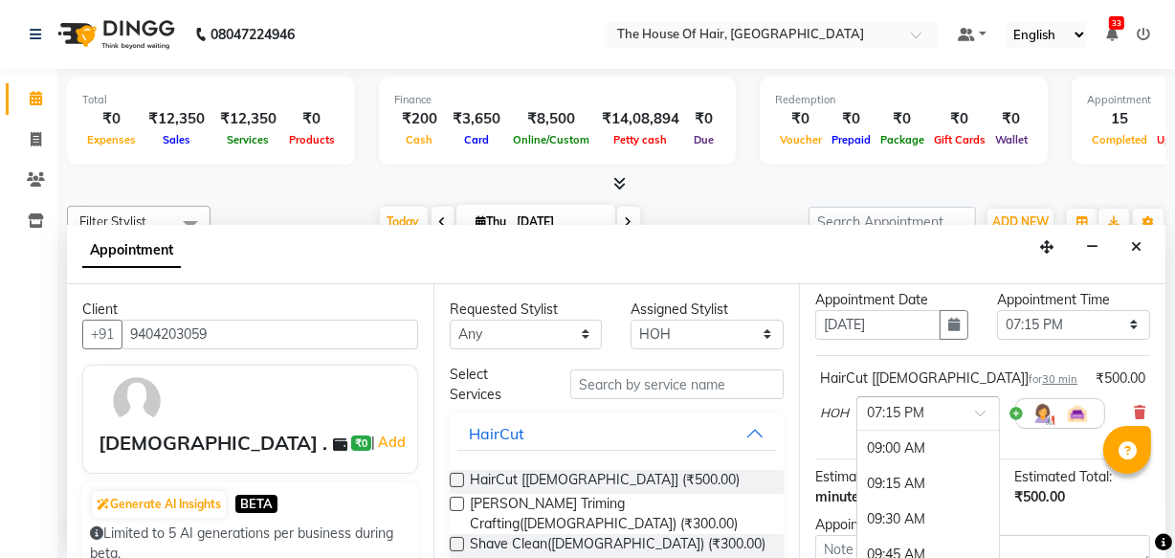
scroll to position [1462, 0]
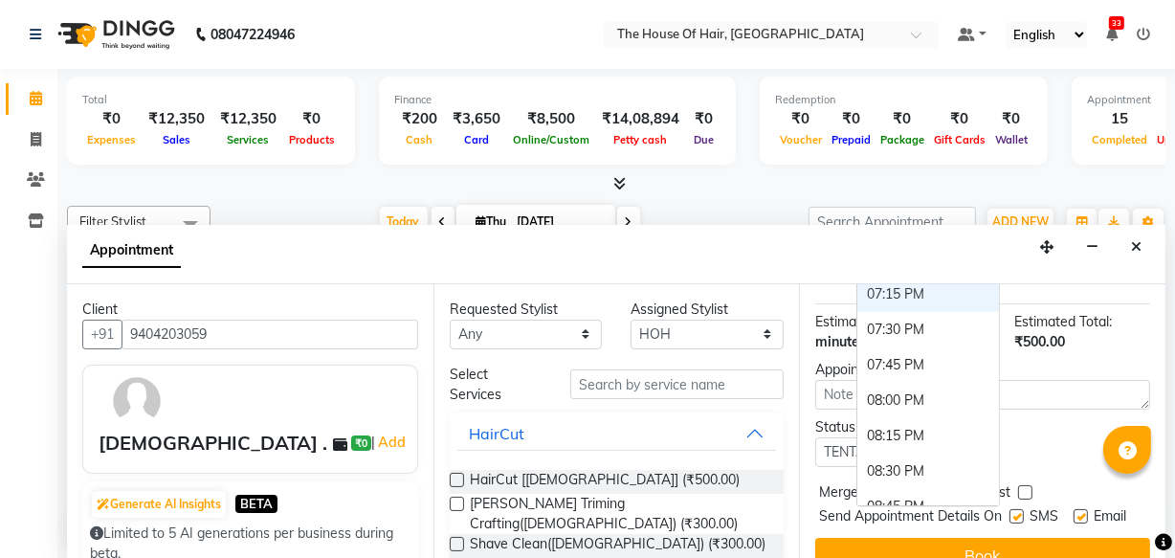
click at [966, 276] on ng-select "× 07:15 PM 09:00 AM 09:15 AM 09:30 AM 09:45 AM 10:00 AM (Booked) 10:15 AM (Book…" at bounding box center [928, 258] width 144 height 34
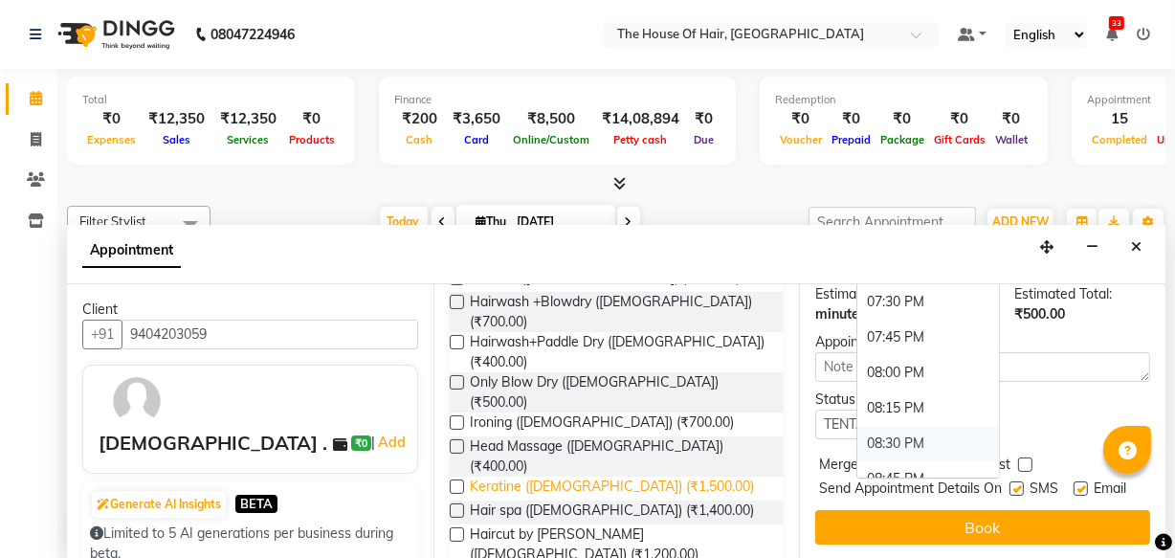
scroll to position [354, 0]
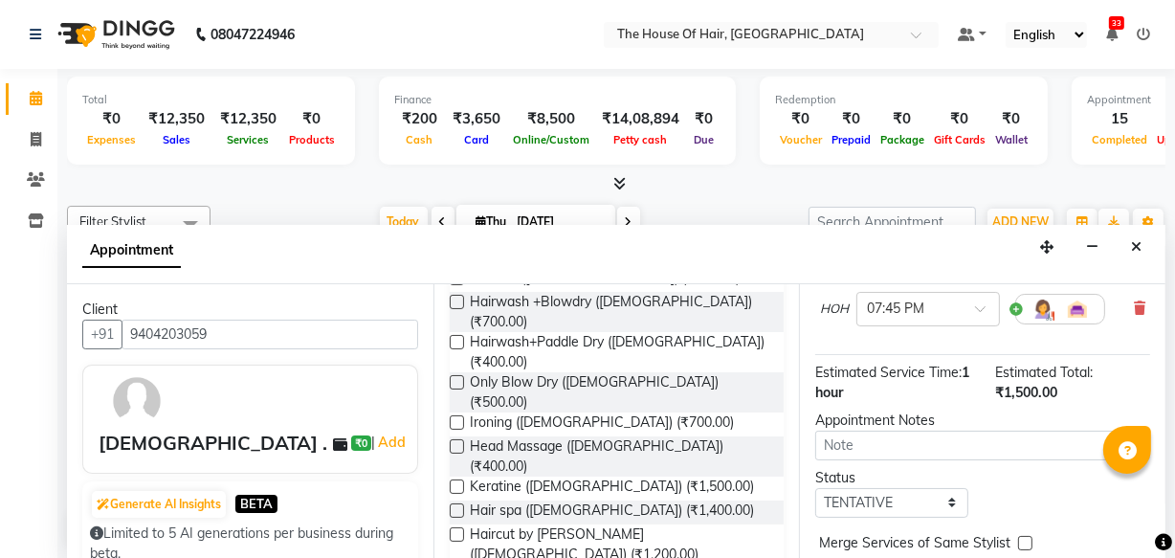
scroll to position [364, 0]
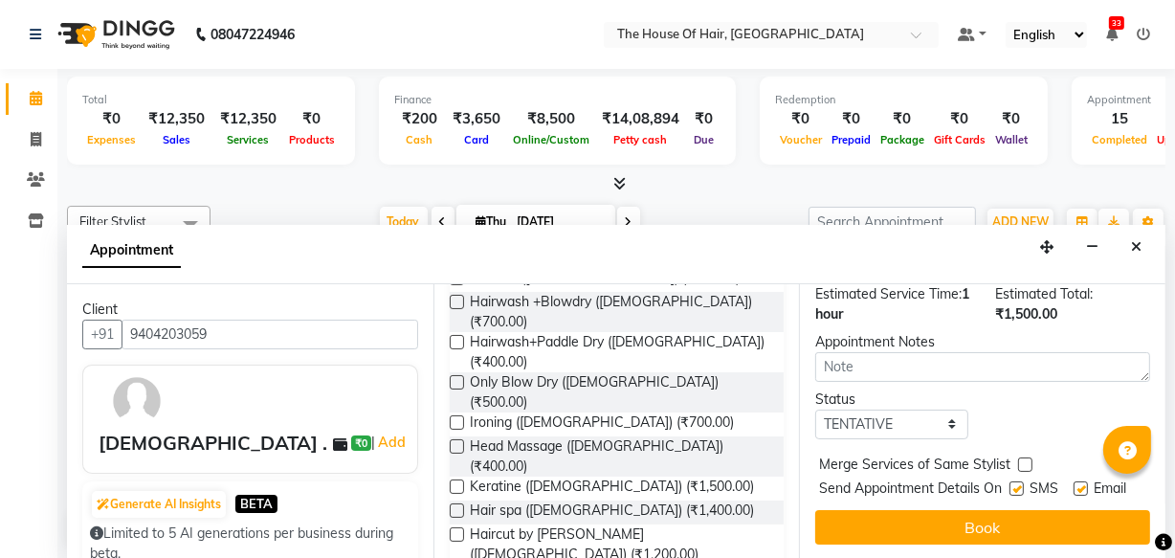
checkbox input "false"
click at [1026, 457] on label at bounding box center [1025, 464] width 14 height 14
click at [1026, 460] on input "checkbox" at bounding box center [1024, 466] width 12 height 12
checkbox input "true"
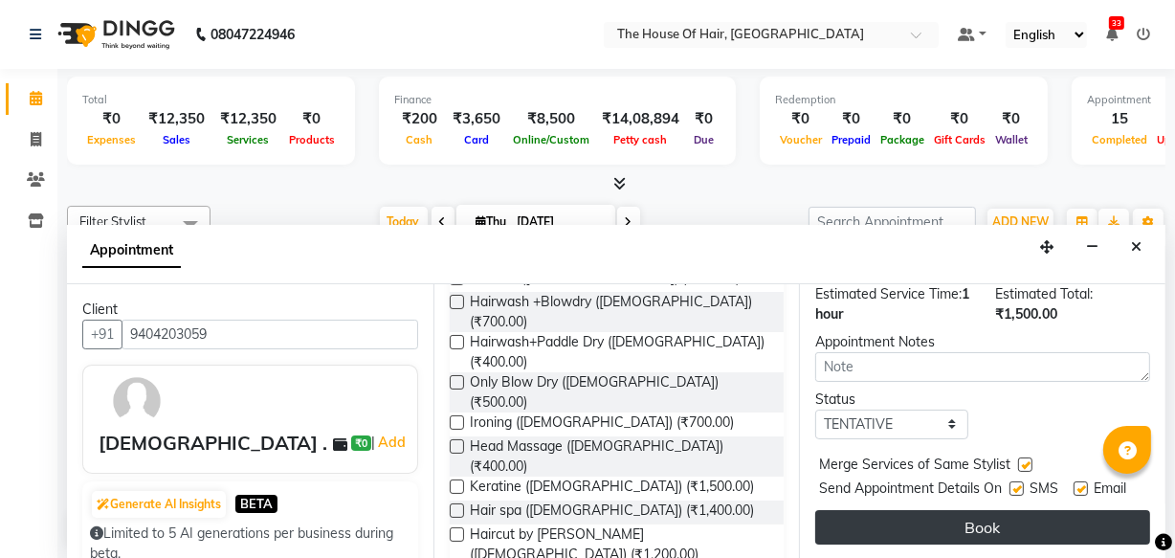
click at [914, 513] on button "Book" at bounding box center [982, 527] width 335 height 34
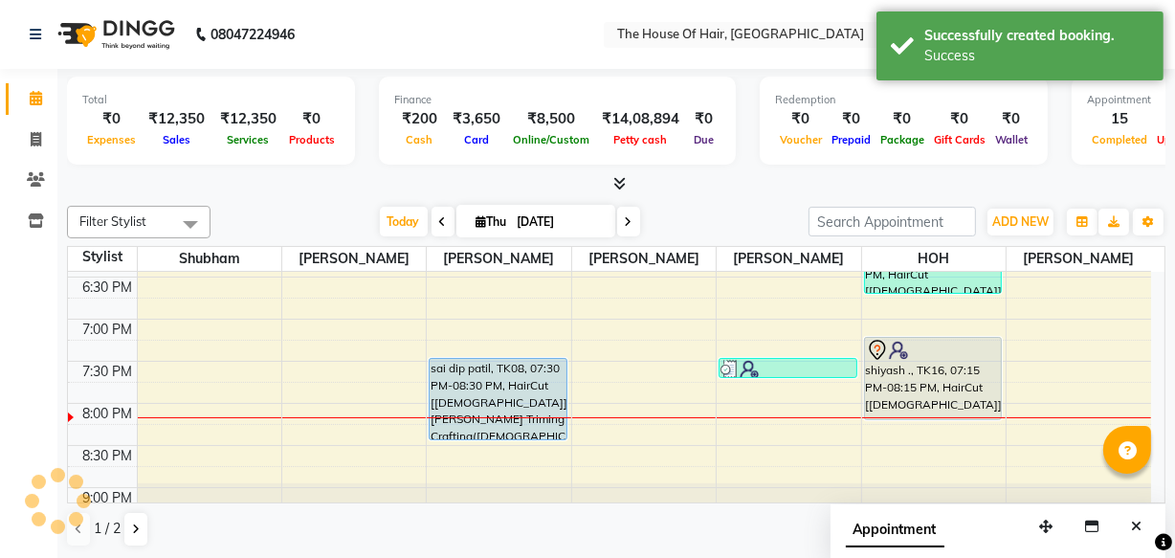
scroll to position [0, 0]
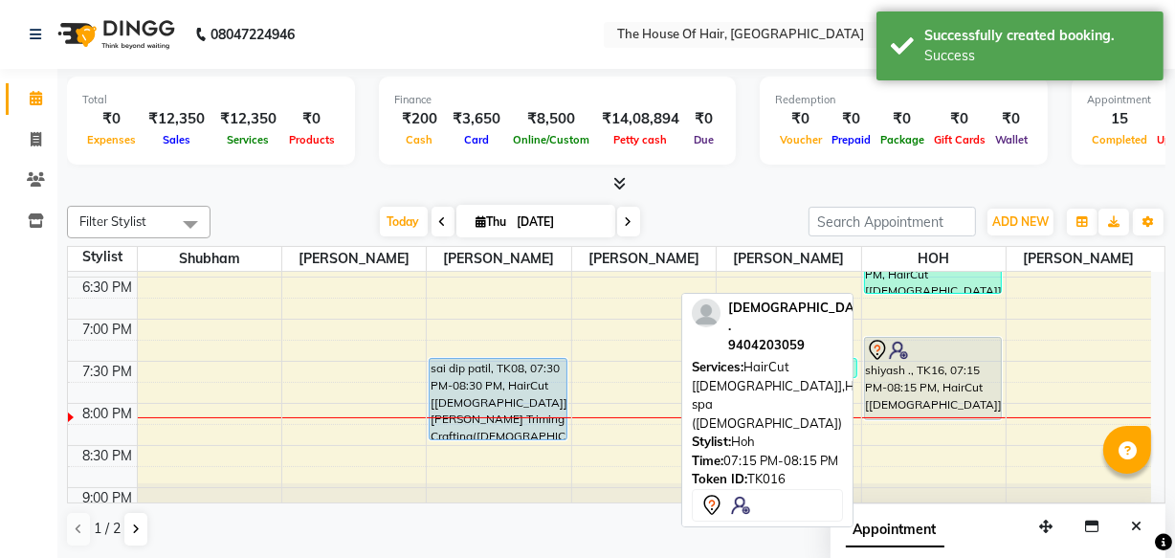
click at [908, 364] on div "shiyash ., TK16, 07:15 PM-08:15 PM, HairCut [[DEMOGRAPHIC_DATA]],Hair spa ([DEM…" at bounding box center [933, 378] width 137 height 81
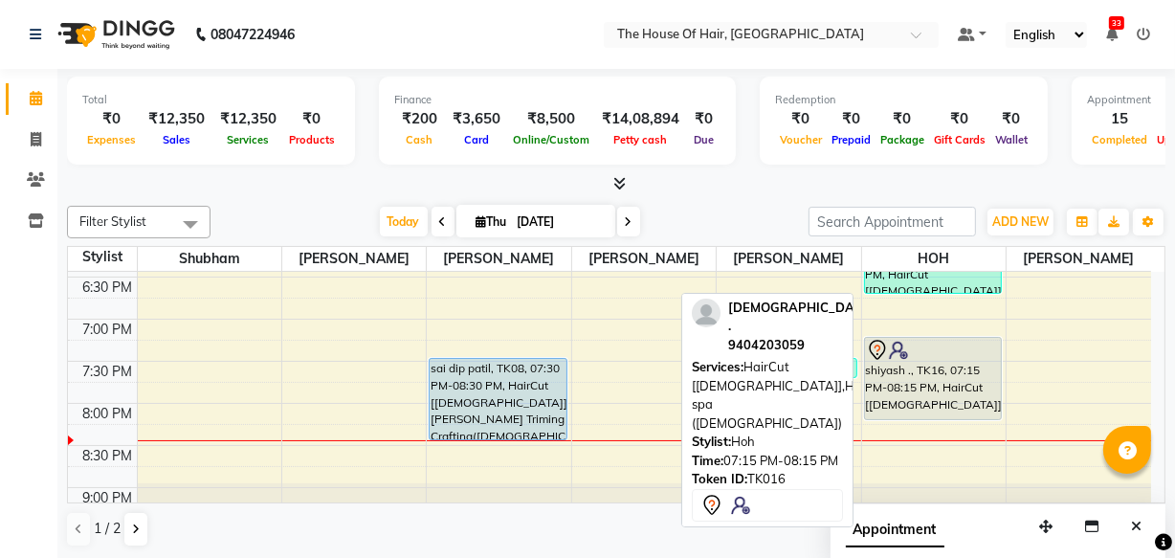
click at [905, 366] on div "shiyash ., TK16, 07:15 PM-08:15 PM, HairCut [[DEMOGRAPHIC_DATA]],Hair spa ([DEM…" at bounding box center [933, 378] width 137 height 81
select select "7"
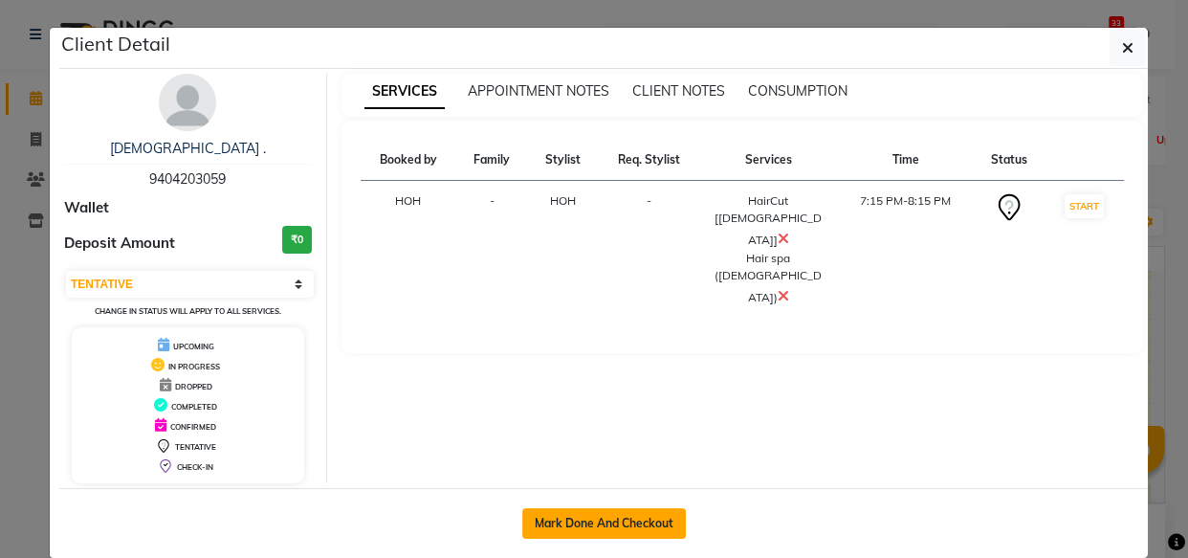
click at [612, 521] on button "Mark Done And Checkout" at bounding box center [604, 523] width 164 height 31
select select "5992"
select select "service"
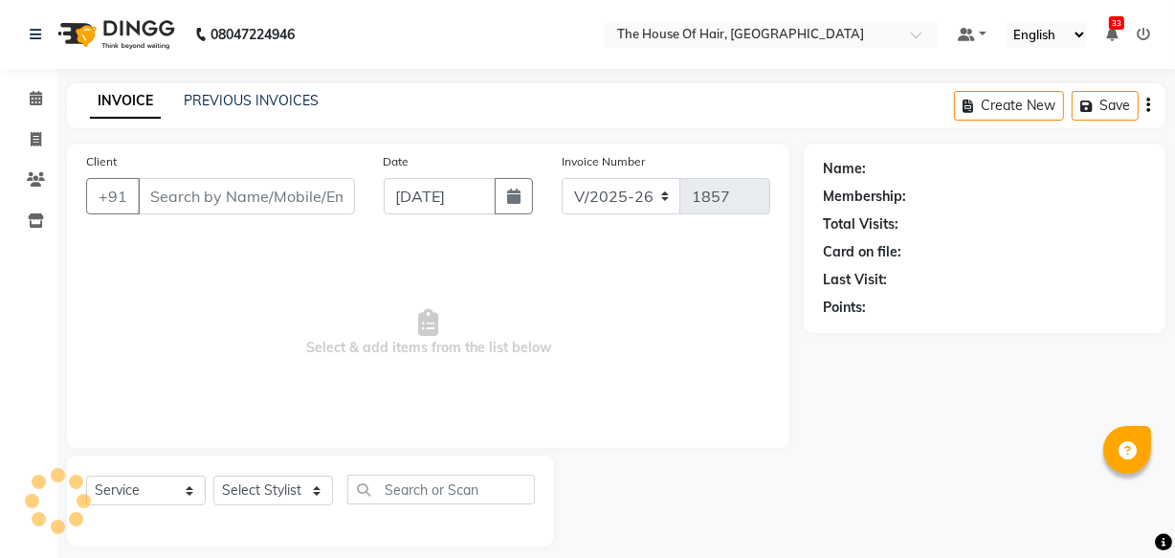
type input "9404203059"
select select "80392"
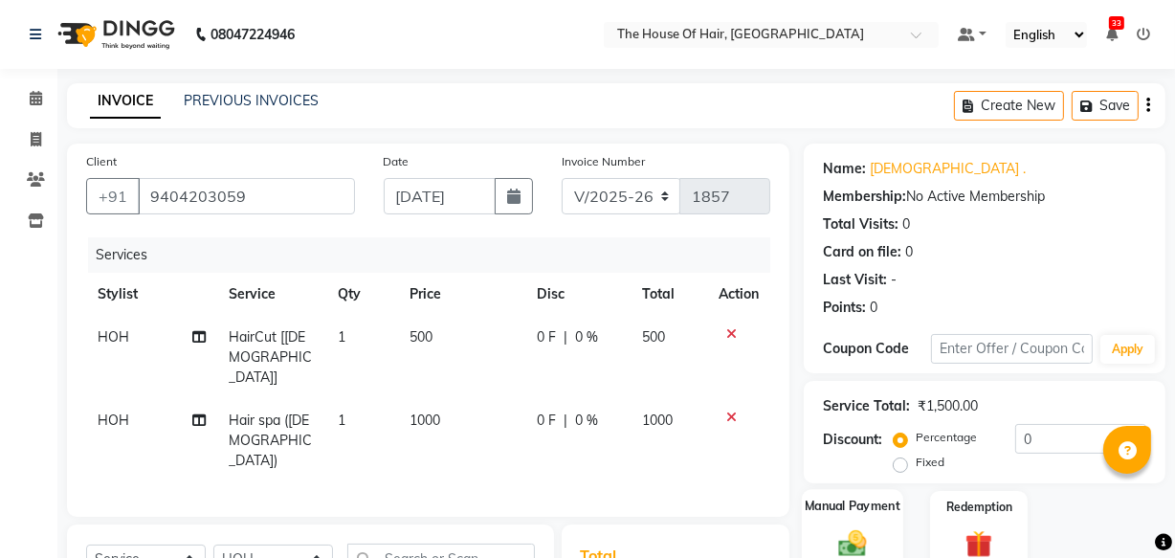
scroll to position [251, 0]
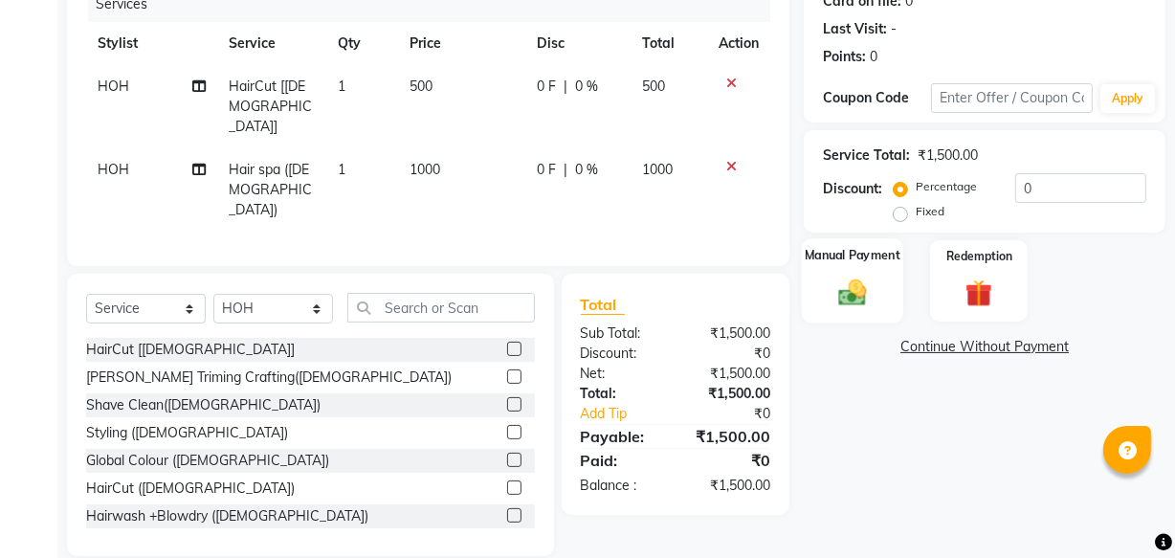
click at [855, 296] on img at bounding box center [853, 292] width 46 height 33
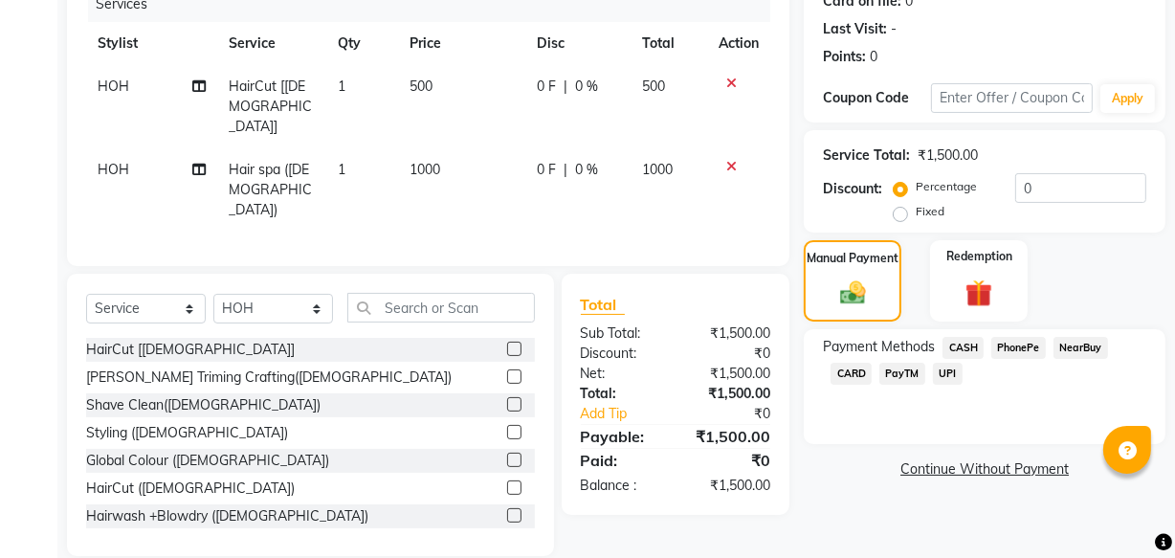
click at [971, 344] on span "CASH" at bounding box center [963, 348] width 41 height 22
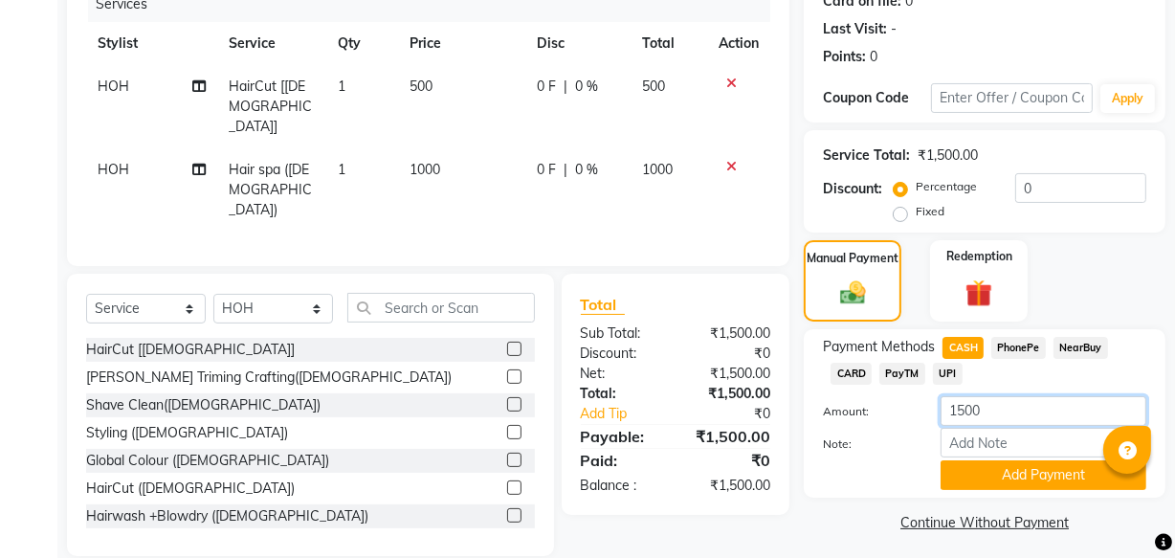
click at [991, 410] on input "1500" at bounding box center [1044, 411] width 206 height 30
type input "1"
type input "500"
click at [1028, 479] on button "Add Payment" at bounding box center [1044, 475] width 206 height 30
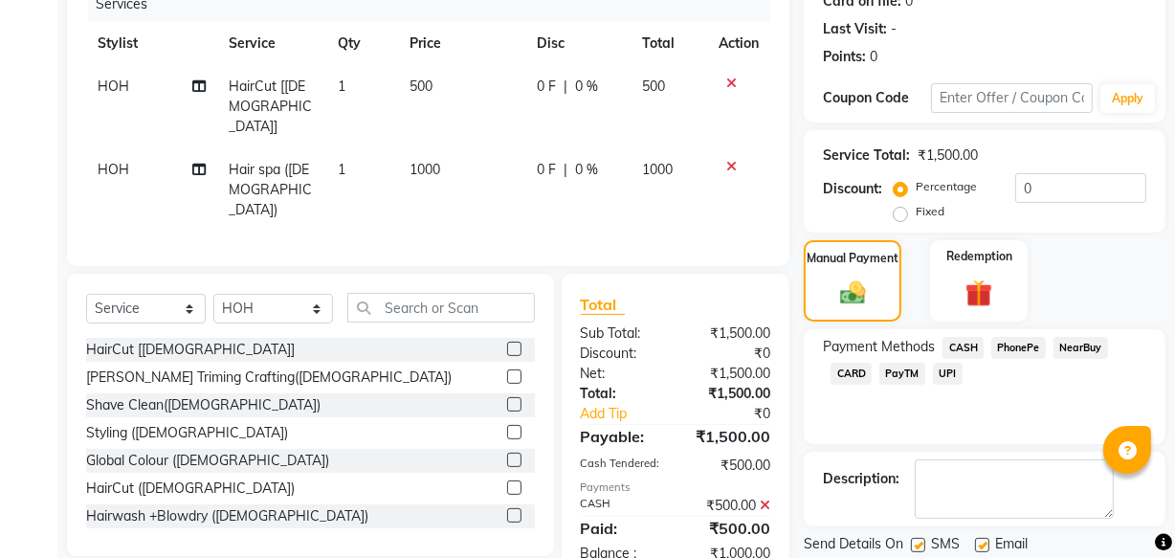
click at [946, 374] on span "UPI" at bounding box center [948, 374] width 30 height 22
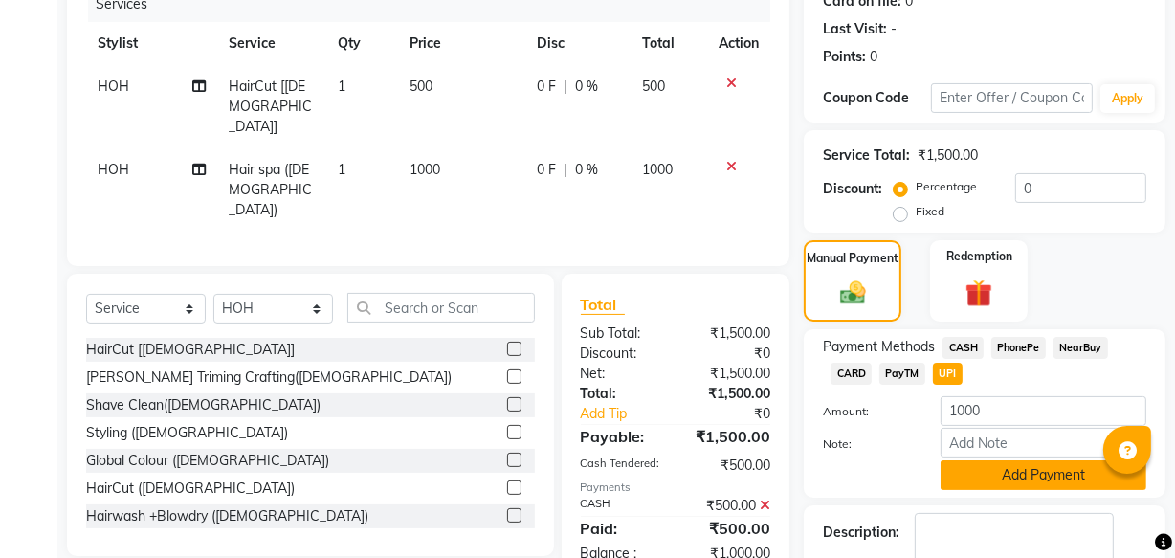
click at [991, 475] on button "Add Payment" at bounding box center [1044, 475] width 206 height 30
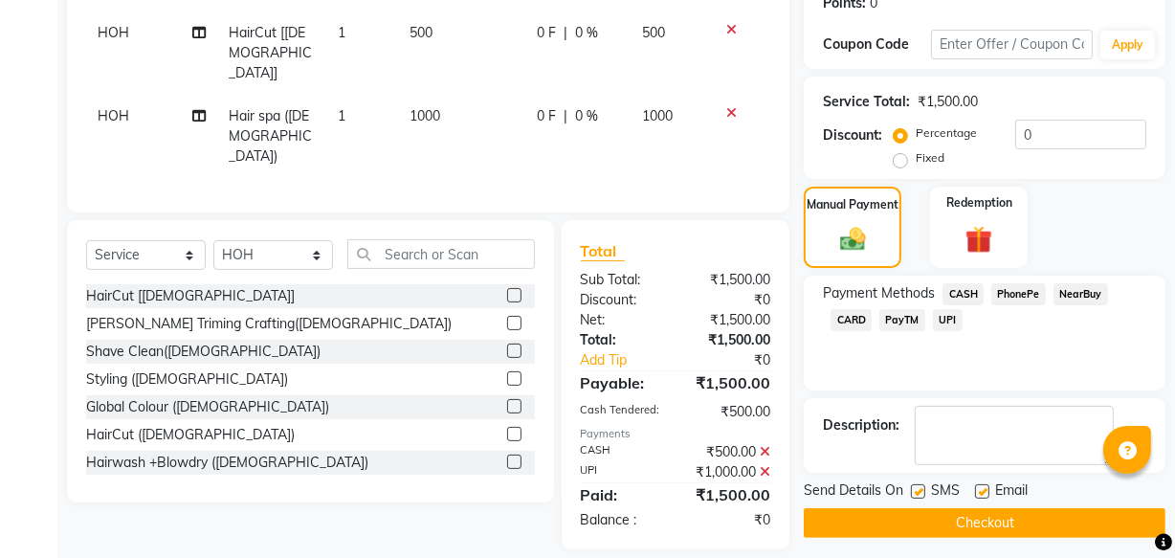
scroll to position [312, 0]
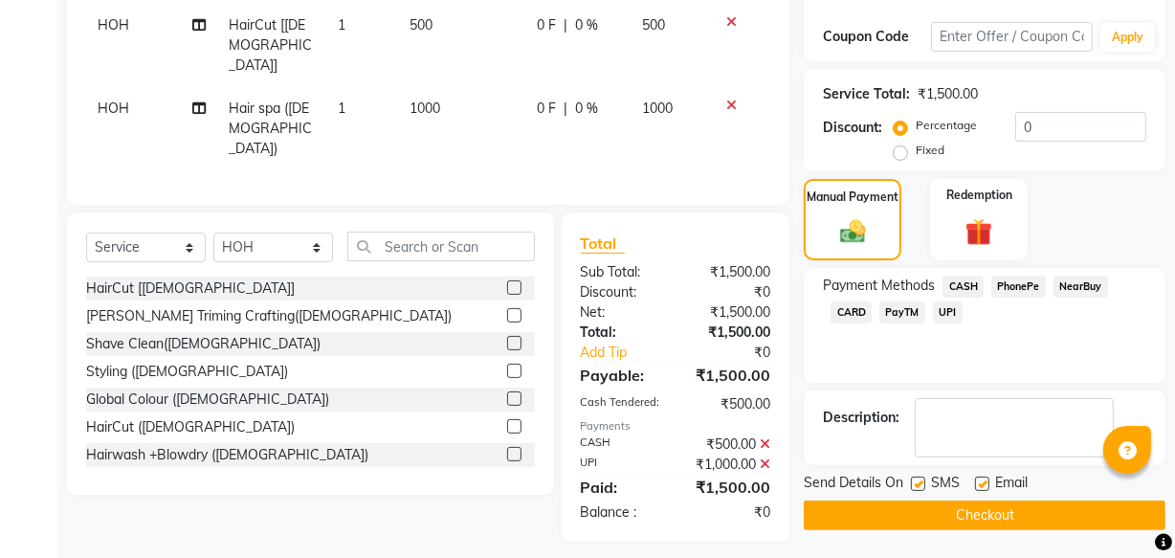
click at [955, 515] on button "Checkout" at bounding box center [985, 515] width 362 height 30
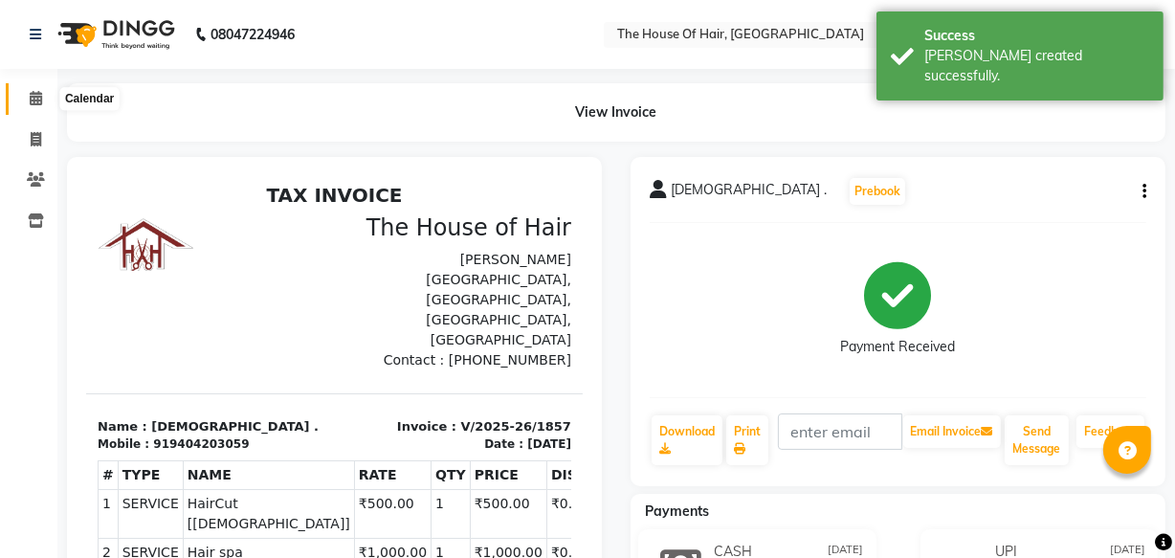
click at [33, 97] on icon at bounding box center [36, 98] width 12 height 14
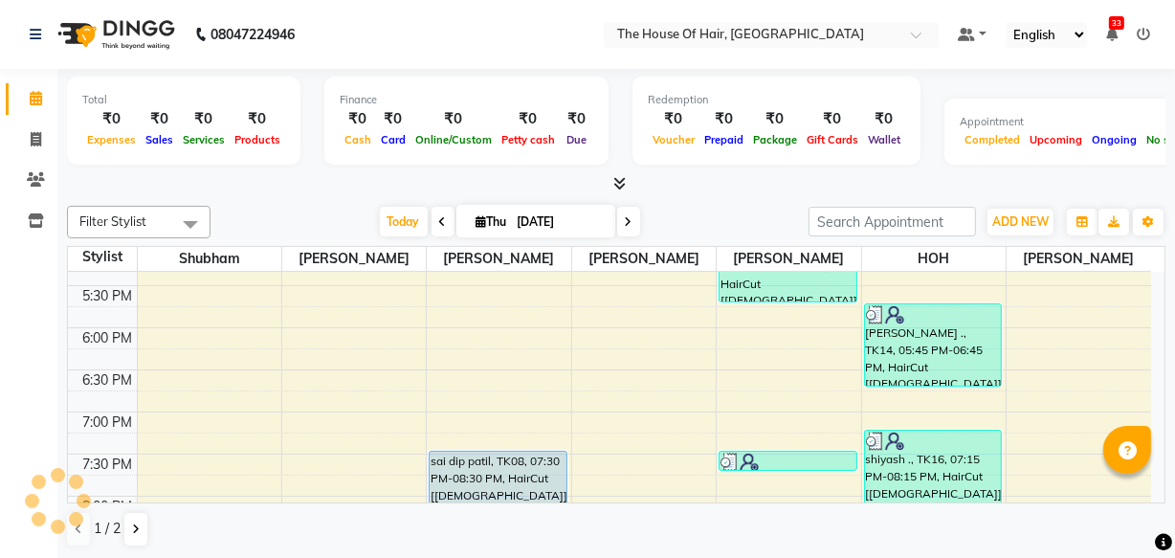
scroll to position [779, 0]
